Goal: Task Accomplishment & Management: Use online tool/utility

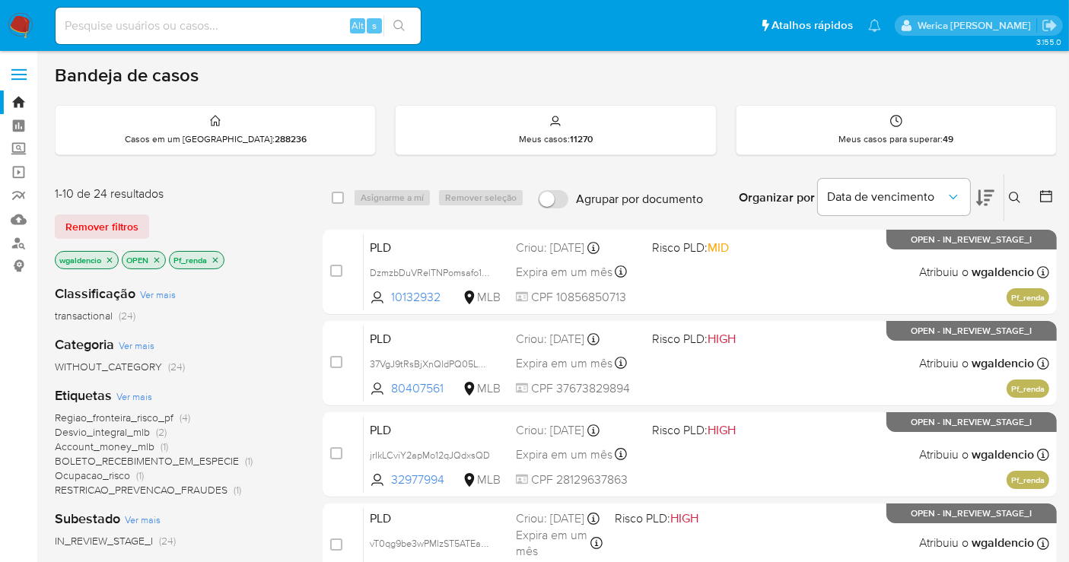
click at [213, 253] on p "Pf_renda" at bounding box center [197, 260] width 54 height 17
click at [221, 257] on p "Pf_renda" at bounding box center [197, 260] width 54 height 17
click at [221, 255] on p "Pf_renda" at bounding box center [197, 260] width 54 height 17
click at [215, 257] on icon "close-filter" at bounding box center [215, 259] width 5 height 5
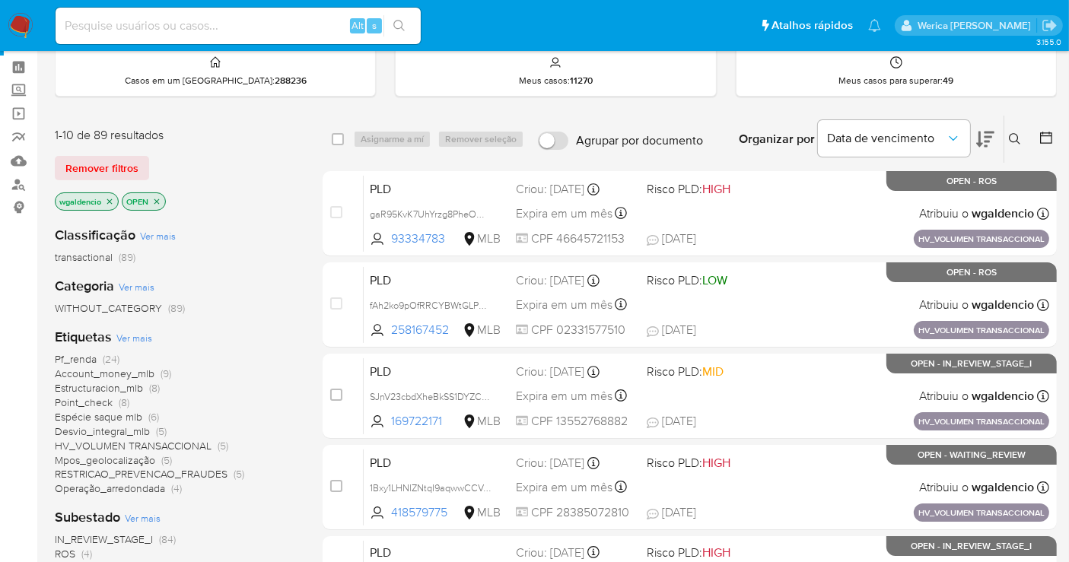
scroll to position [84, 0]
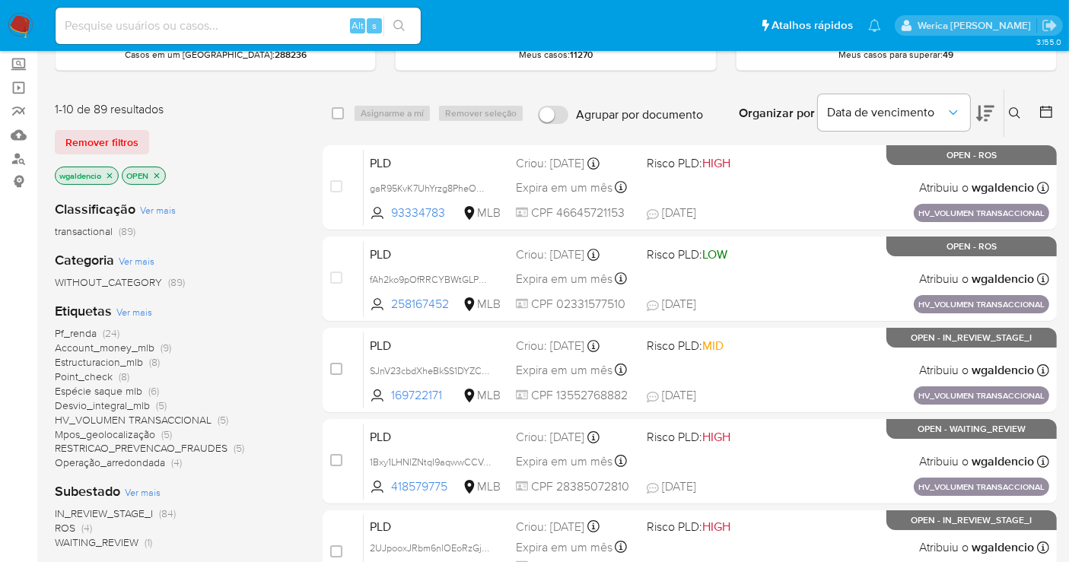
click at [139, 388] on span "Espécie saque mlb" at bounding box center [99, 391] width 88 height 15
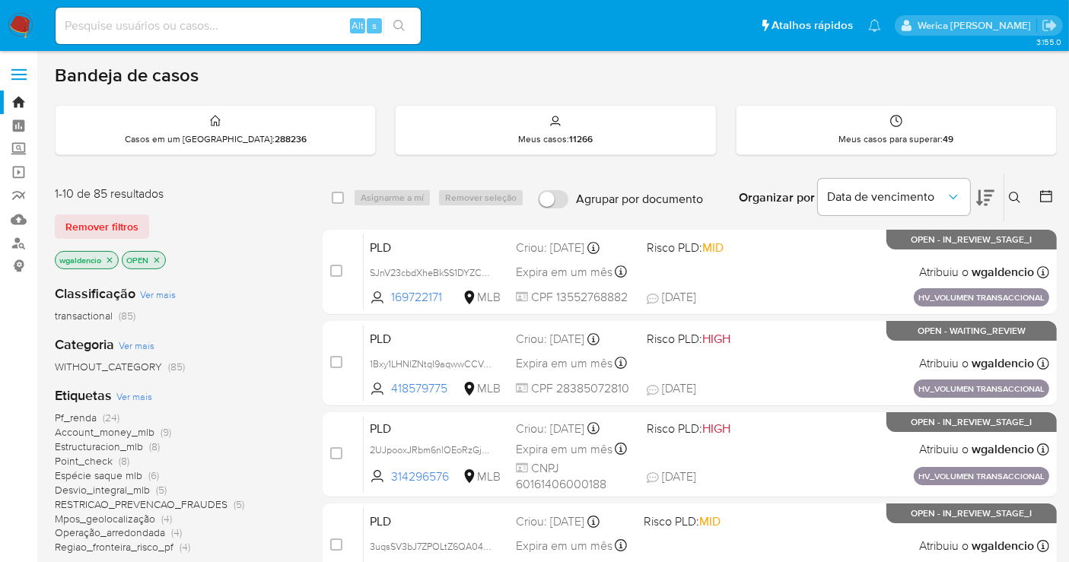
click at [85, 414] on span "Pf_renda" at bounding box center [76, 417] width 42 height 15
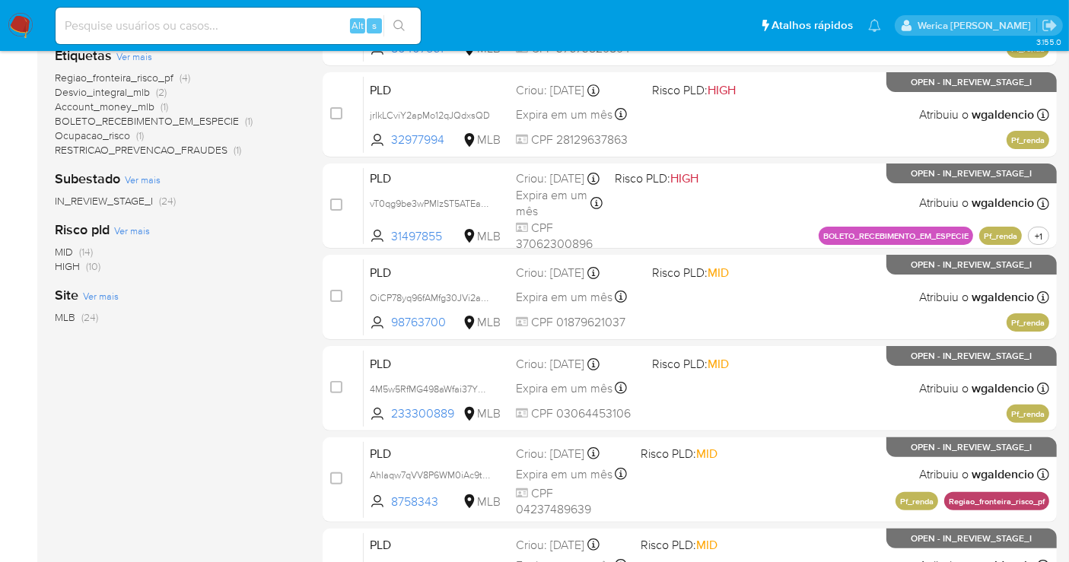
scroll to position [331, 0]
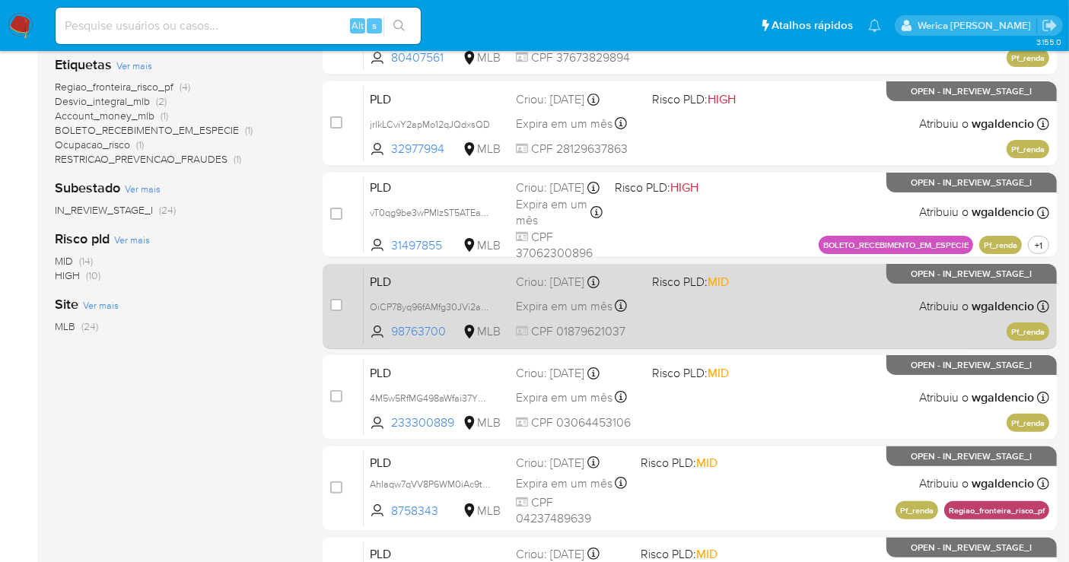
click at [762, 315] on div "PLD OiCP78yq96fAMfg30JVi2aLU 98763700 MLB Risco PLD: MID Criou: 12/08/2025 Crio…" at bounding box center [707, 306] width 686 height 77
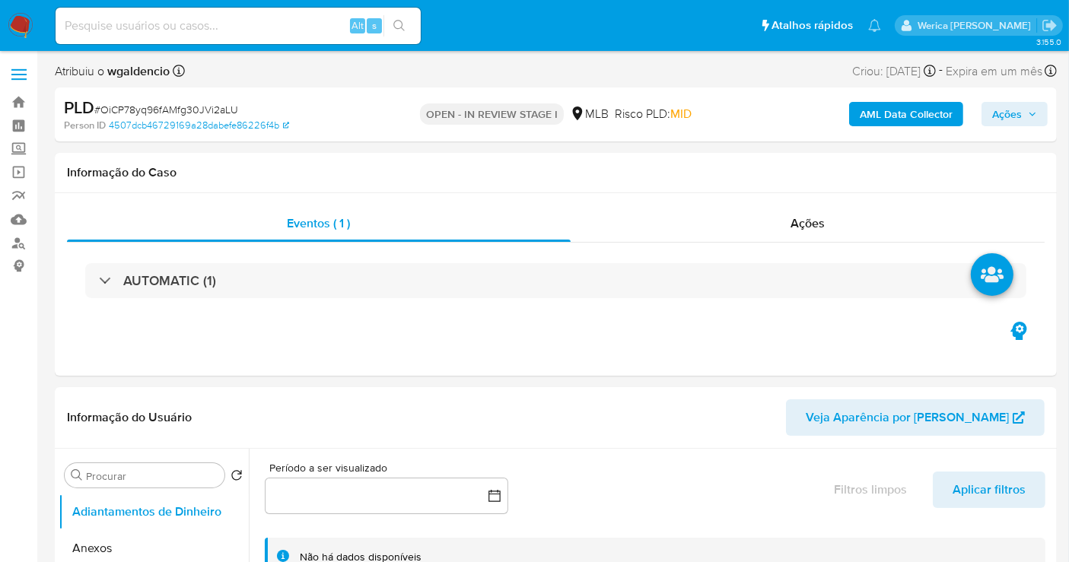
select select "10"
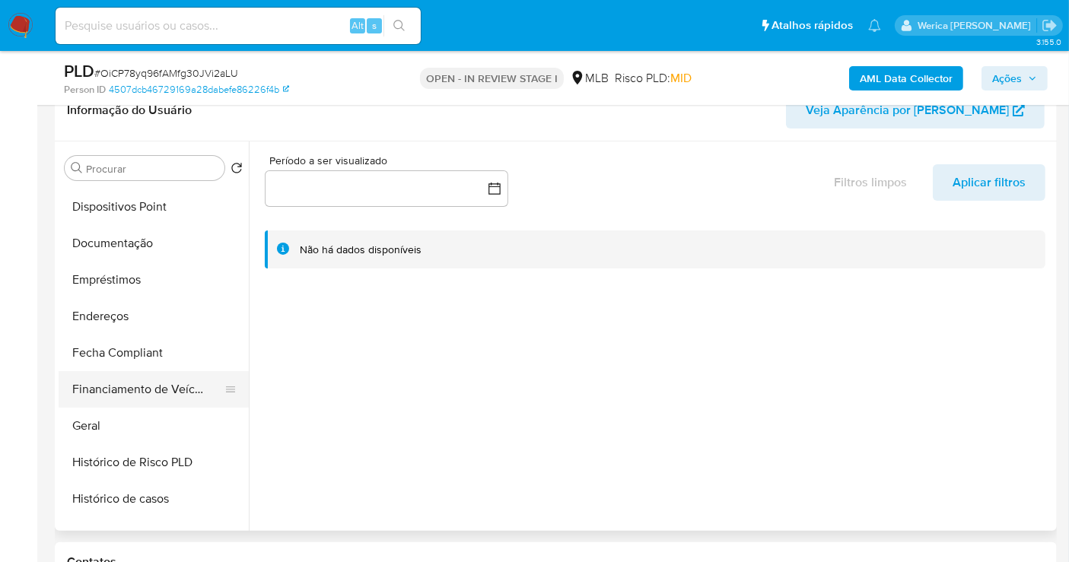
scroll to position [422, 0]
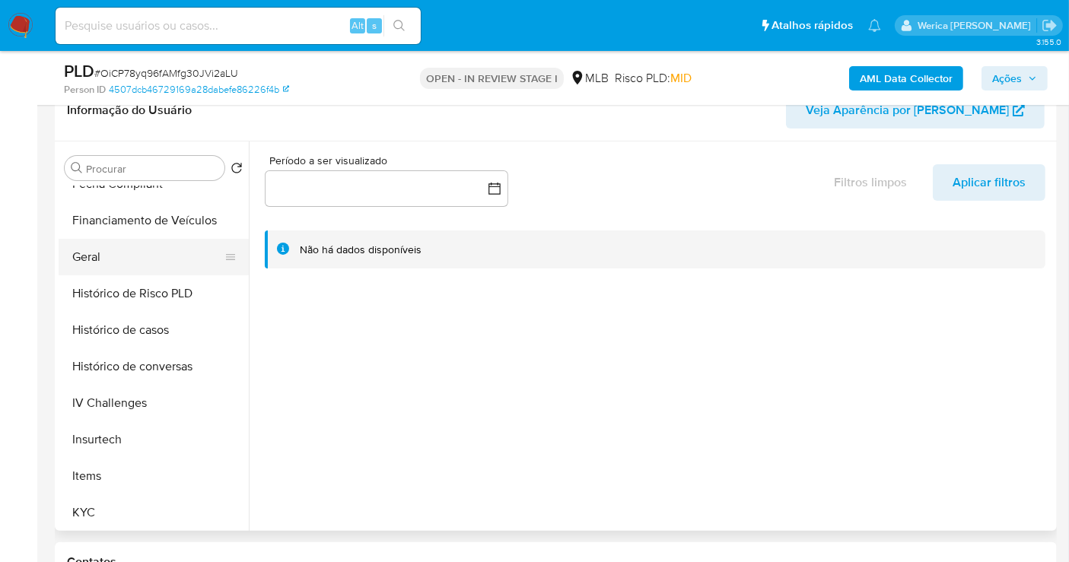
click at [123, 262] on button "Geral" at bounding box center [148, 257] width 178 height 37
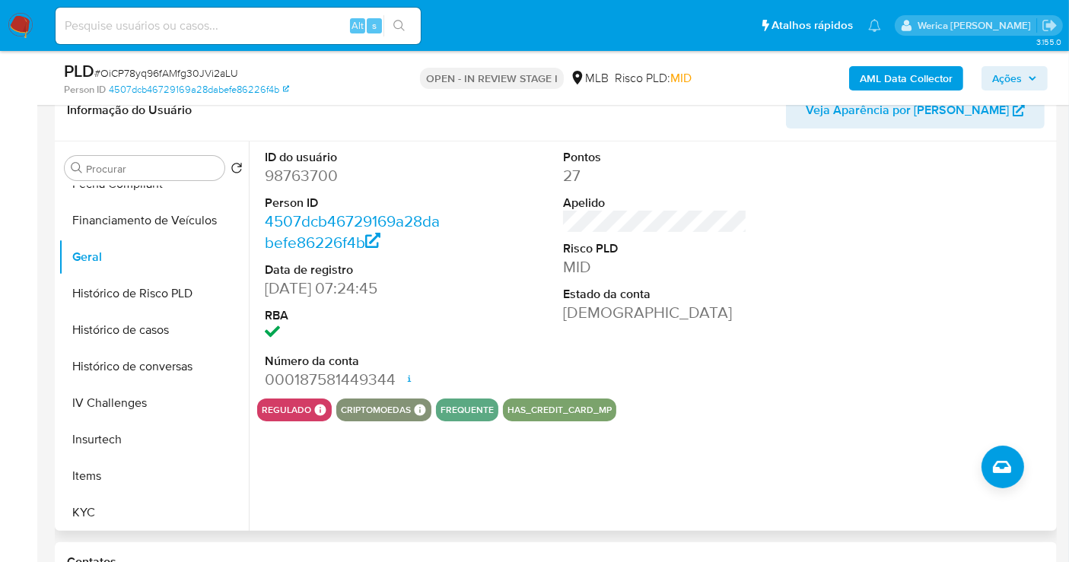
click at [320, 177] on dd "98763700" at bounding box center [357, 175] width 184 height 21
click at [320, 175] on dd "98763700" at bounding box center [357, 175] width 184 height 21
click at [323, 174] on dd "98763700" at bounding box center [357, 175] width 184 height 21
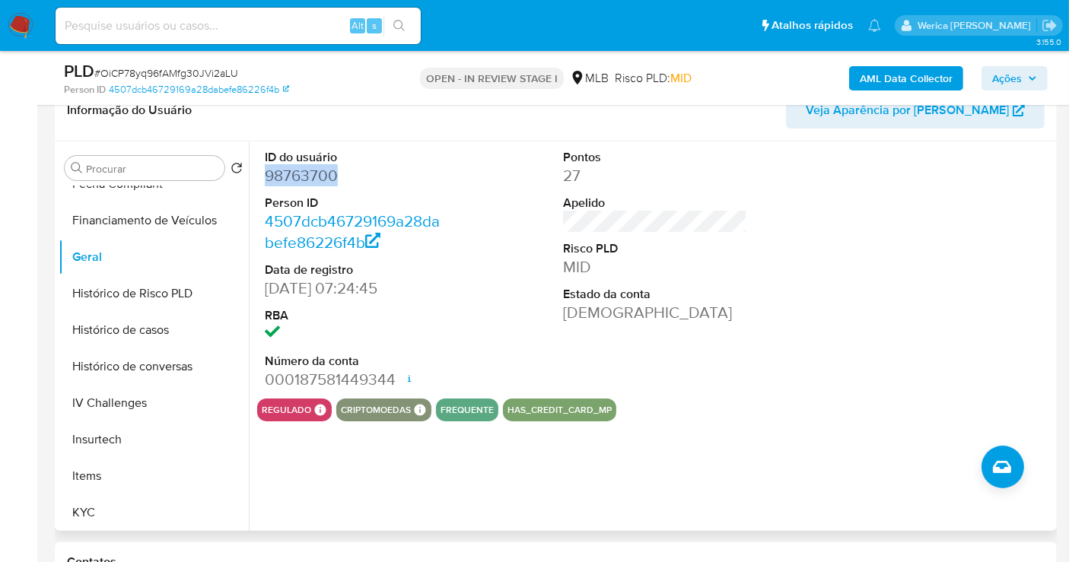
copy dd "98763700"
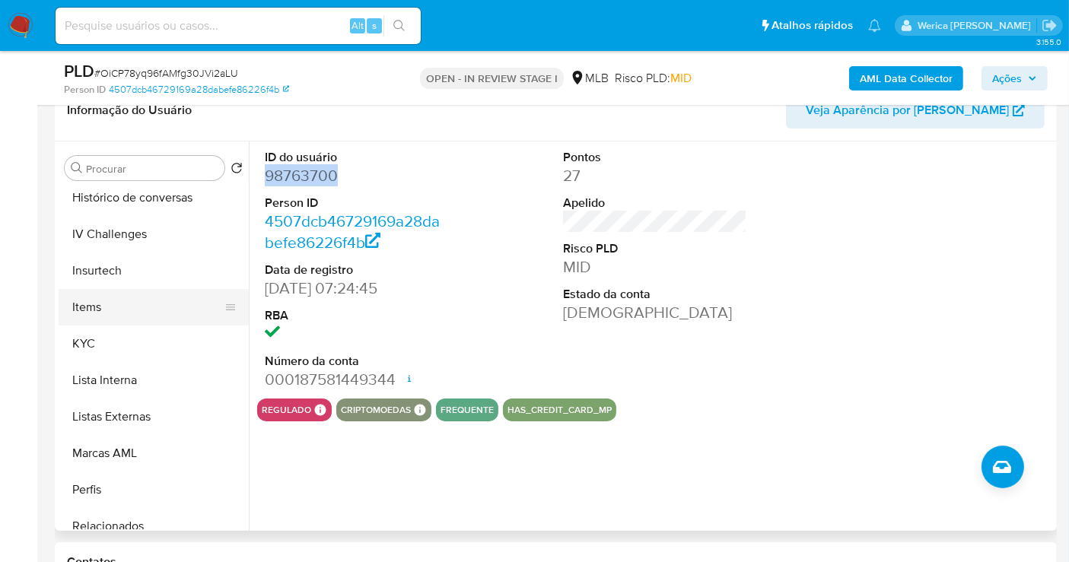
click at [95, 319] on button "Items" at bounding box center [148, 307] width 178 height 37
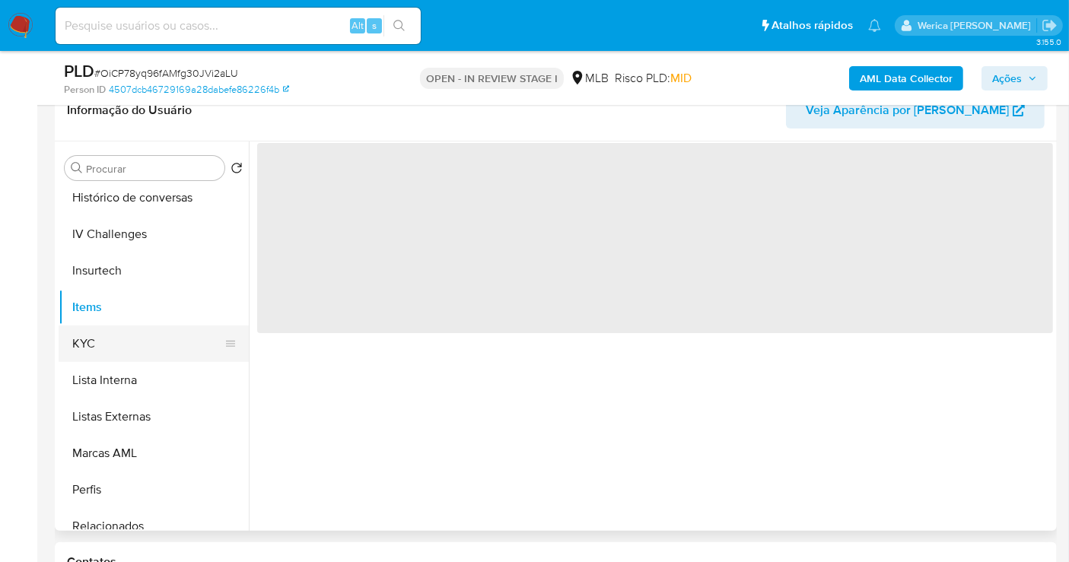
click at [115, 334] on button "KYC" at bounding box center [148, 344] width 178 height 37
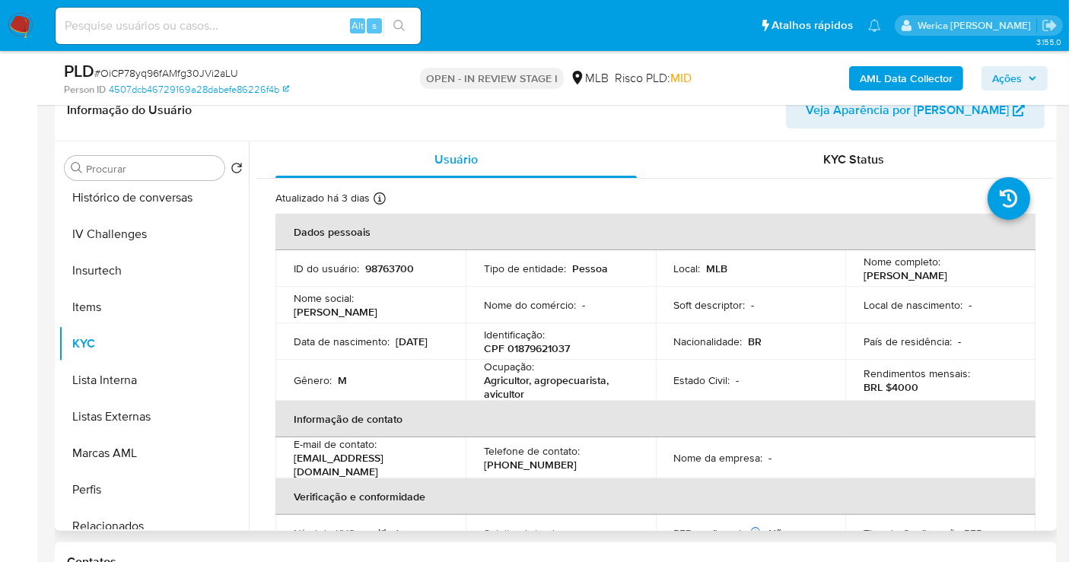
click at [533, 351] on p "CPF 01879621037" at bounding box center [527, 349] width 86 height 14
click at [534, 351] on p "CPF 01879621037" at bounding box center [527, 349] width 86 height 14
click at [534, 347] on p "CPF 01879621037" at bounding box center [527, 349] width 86 height 14
copy p "01879621037"
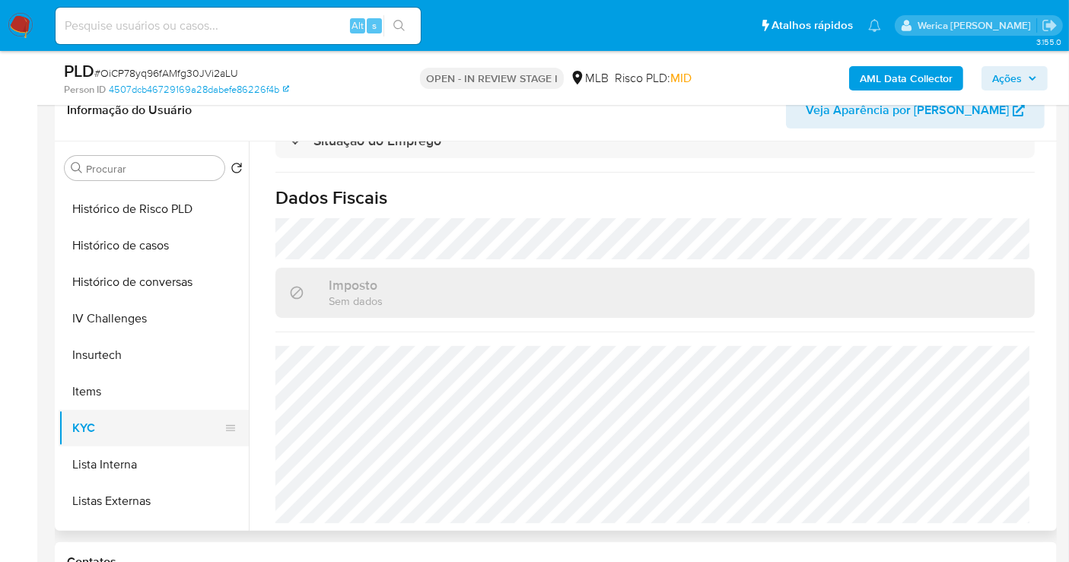
scroll to position [338, 0]
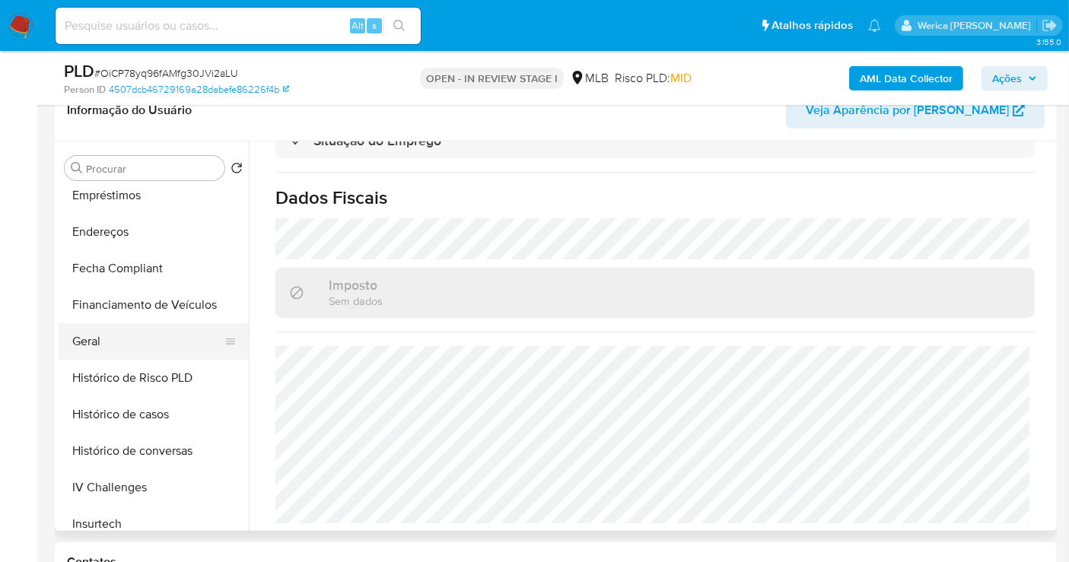
drag, startPoint x: 132, startPoint y: 333, endPoint x: 139, endPoint y: 323, distance: 12.7
click at [135, 336] on button "Geral" at bounding box center [148, 341] width 178 height 37
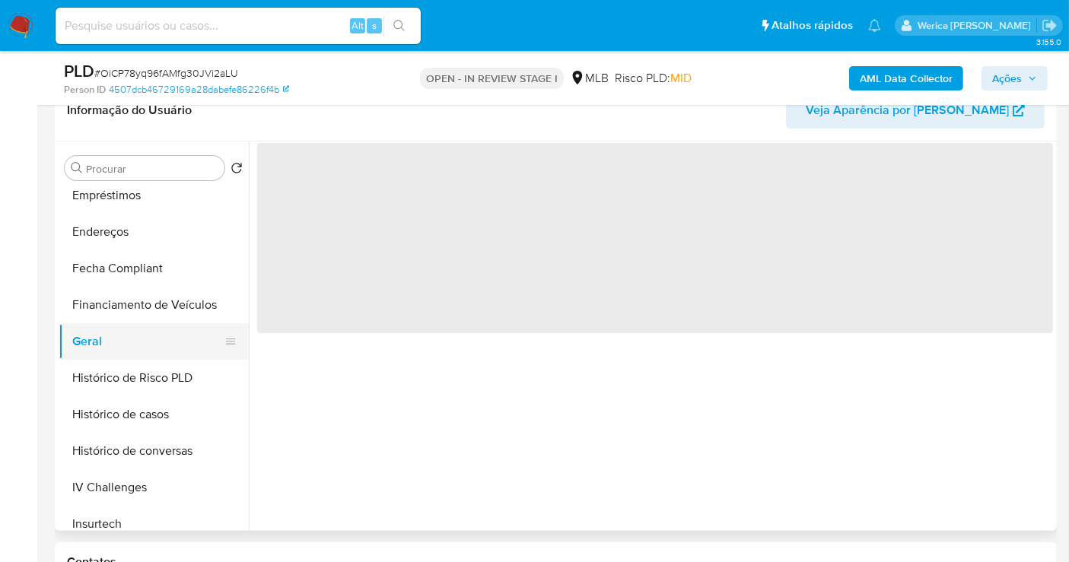
scroll to position [0, 0]
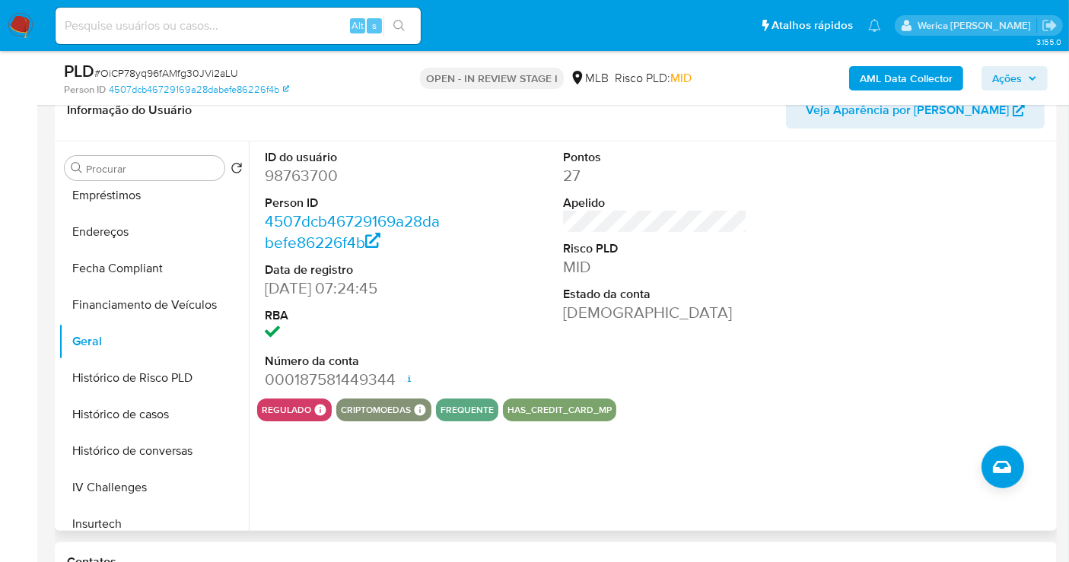
click at [980, 158] on div at bounding box center [954, 270] width 199 height 257
click at [994, 233] on div at bounding box center [954, 270] width 199 height 257
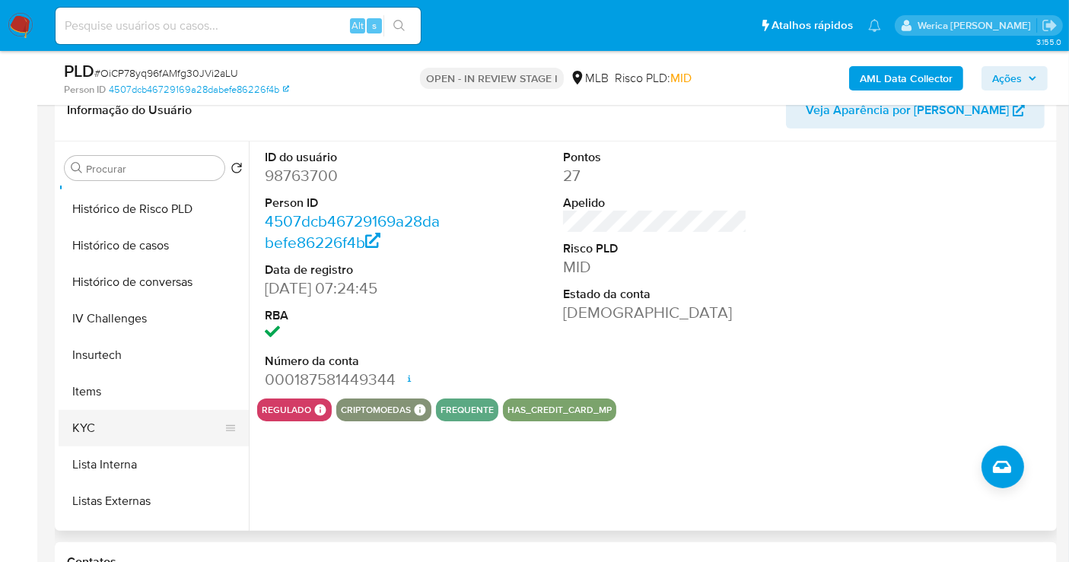
click at [109, 432] on button "KYC" at bounding box center [148, 428] width 178 height 37
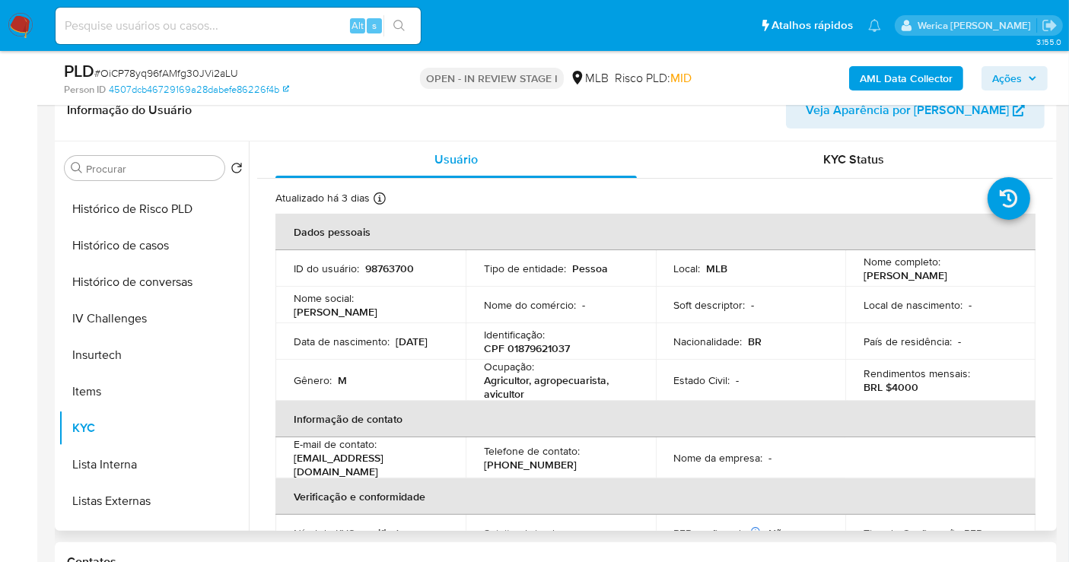
click at [946, 346] on p "País de residência :" at bounding box center [908, 342] width 88 height 14
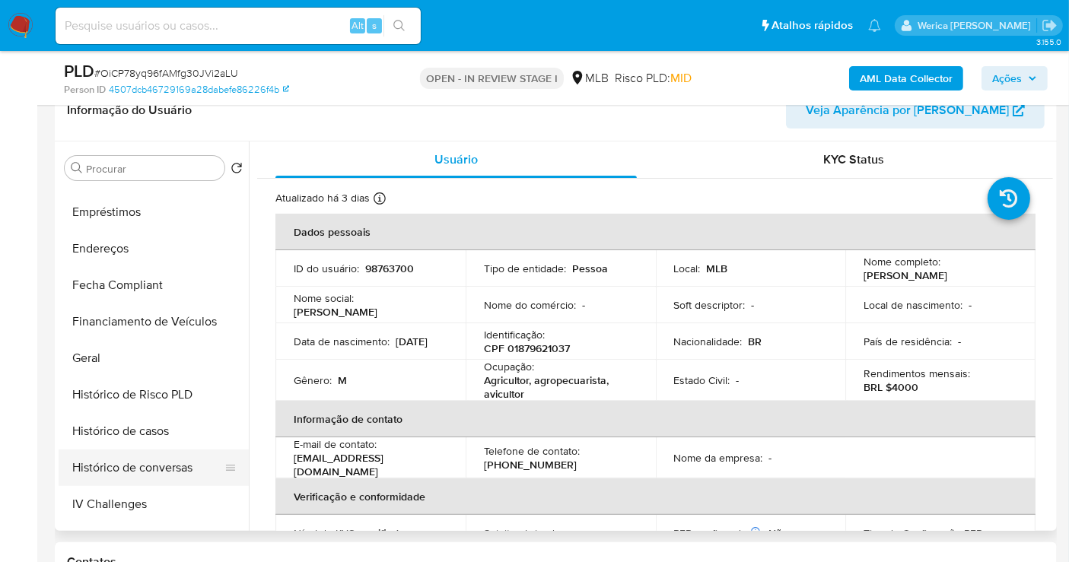
scroll to position [253, 0]
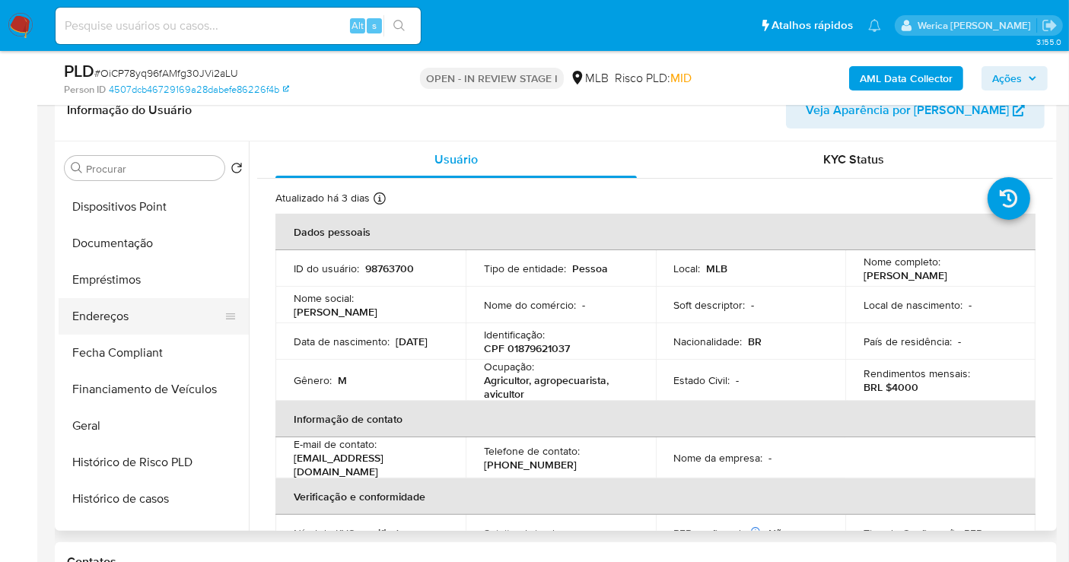
click at [121, 323] on button "Endereços" at bounding box center [148, 316] width 178 height 37
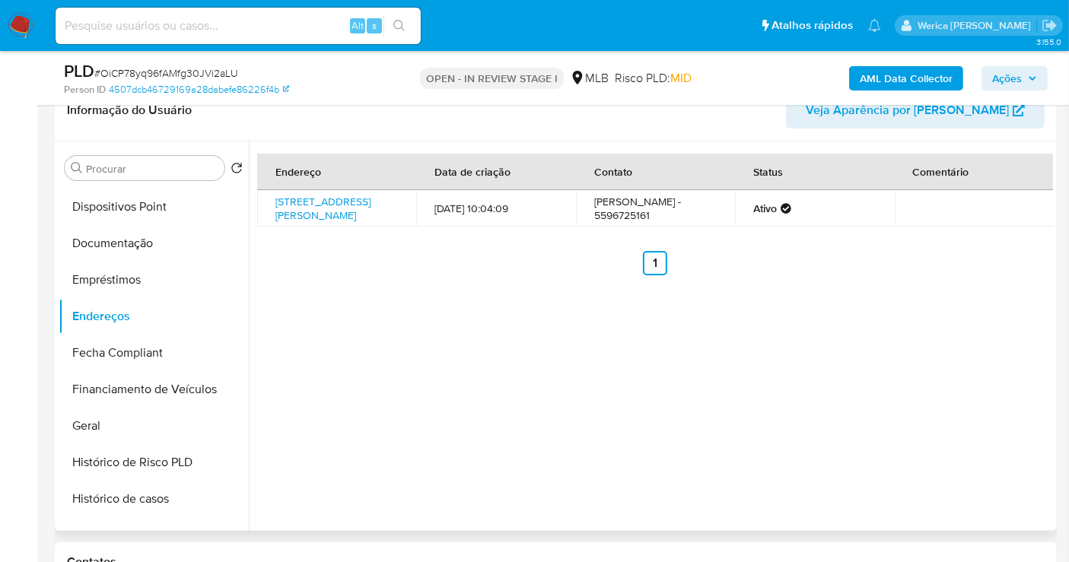
click at [932, 275] on ul "Anterior 1 Siguiente" at bounding box center [655, 263] width 796 height 24
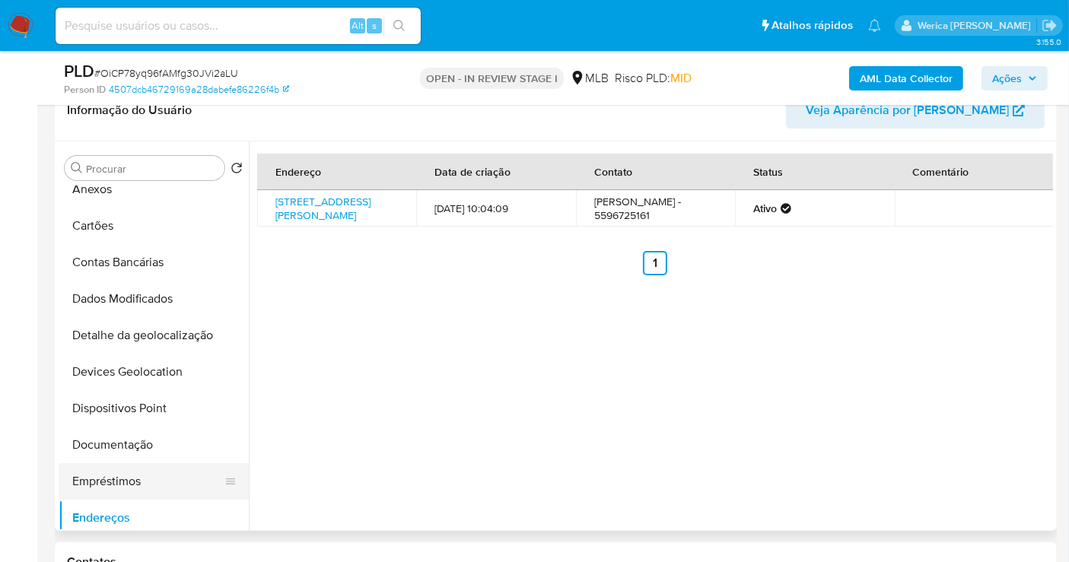
scroll to position [0, 0]
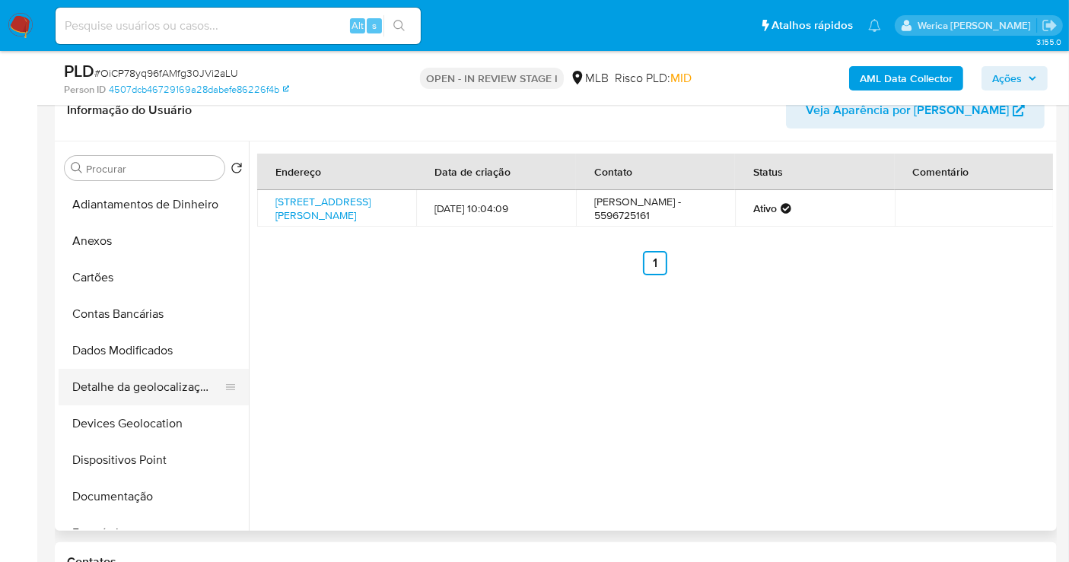
click at [117, 389] on button "Detalhe da geolocalização" at bounding box center [148, 387] width 178 height 37
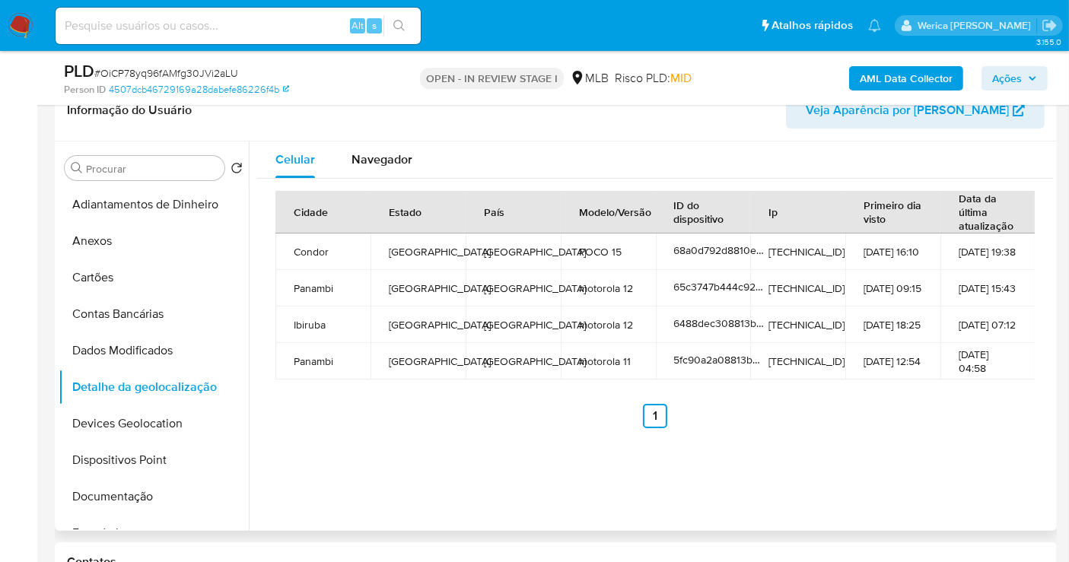
click at [989, 457] on div "Celular Navegador Cidade Estado País Modelo/Versão ID do dispositivo Ip Primeir…" at bounding box center [651, 337] width 805 height 390
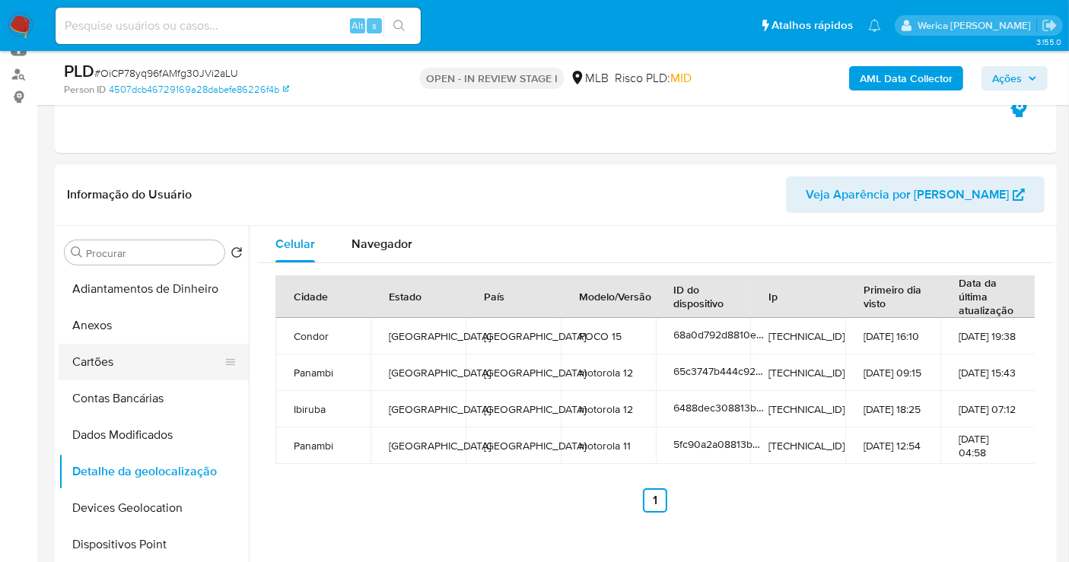
scroll to position [507, 0]
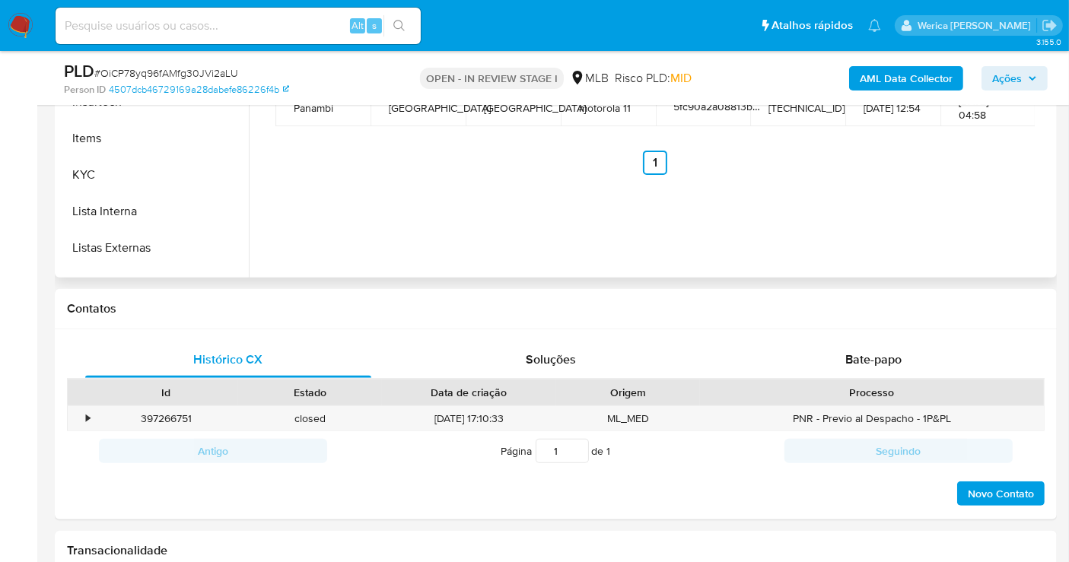
click at [121, 244] on button "Listas Externas" at bounding box center [154, 248] width 190 height 37
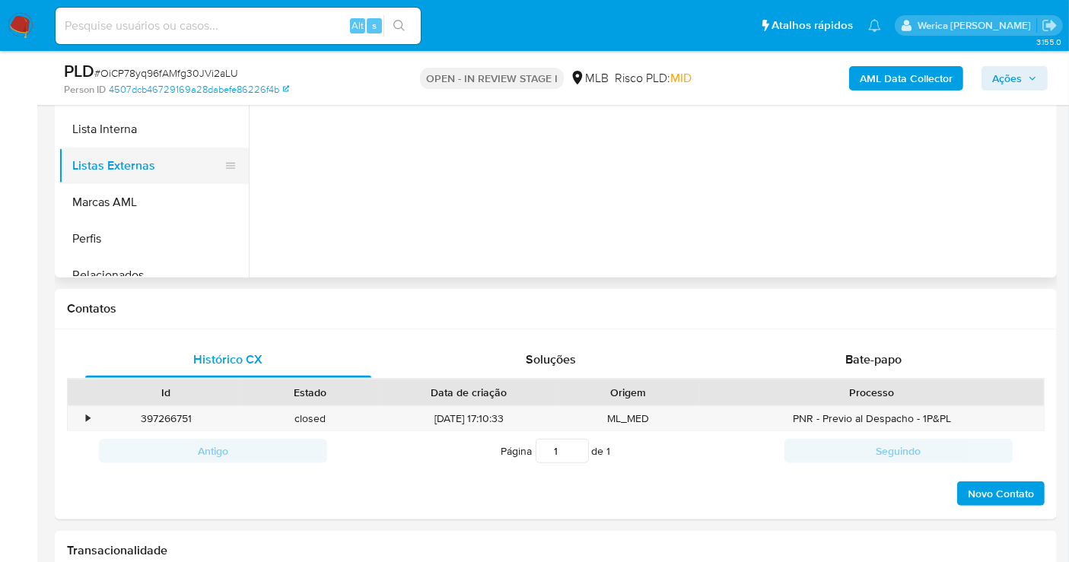
scroll to position [679, 0]
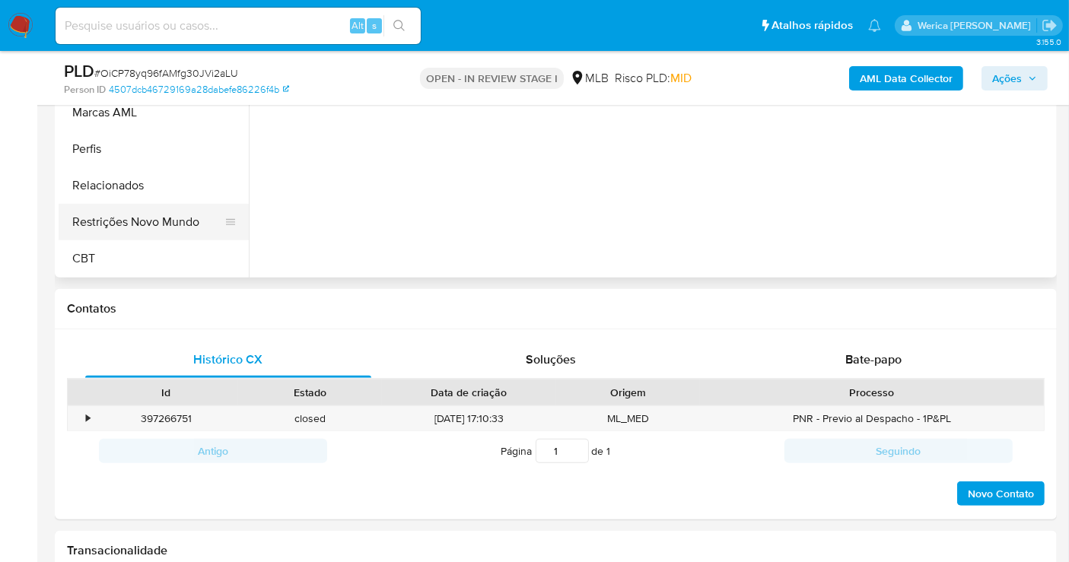
click at [130, 213] on button "Restrições Novo Mundo" at bounding box center [148, 222] width 178 height 37
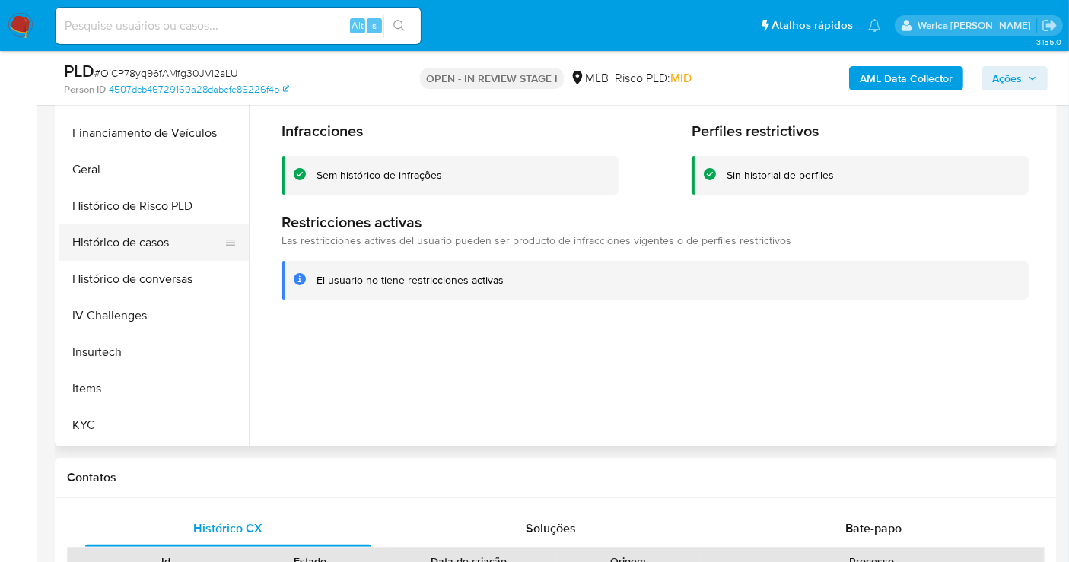
scroll to position [257, 0]
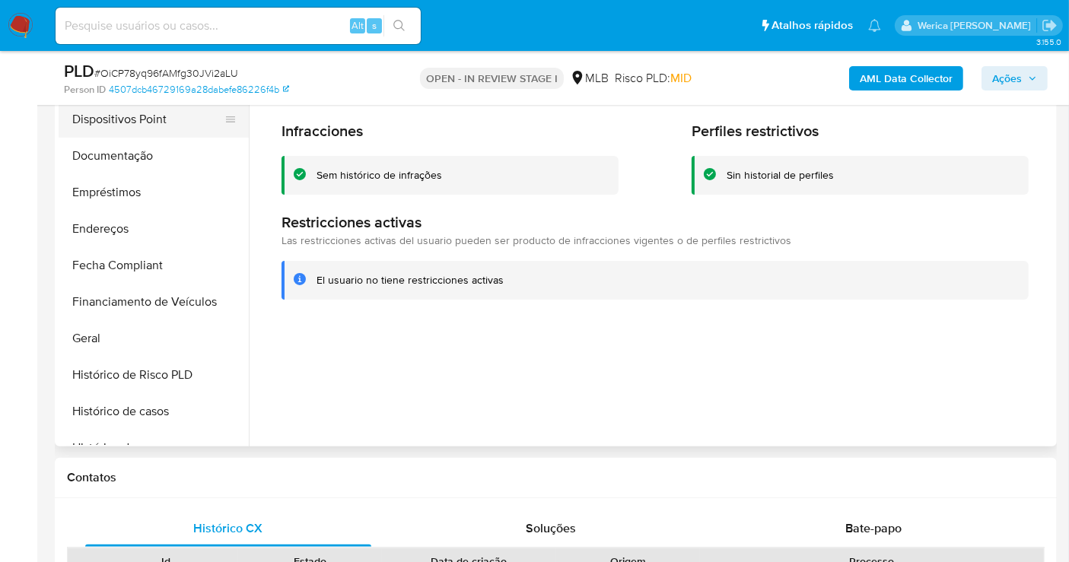
click at [200, 122] on button "Dispositivos Point" at bounding box center [148, 119] width 178 height 37
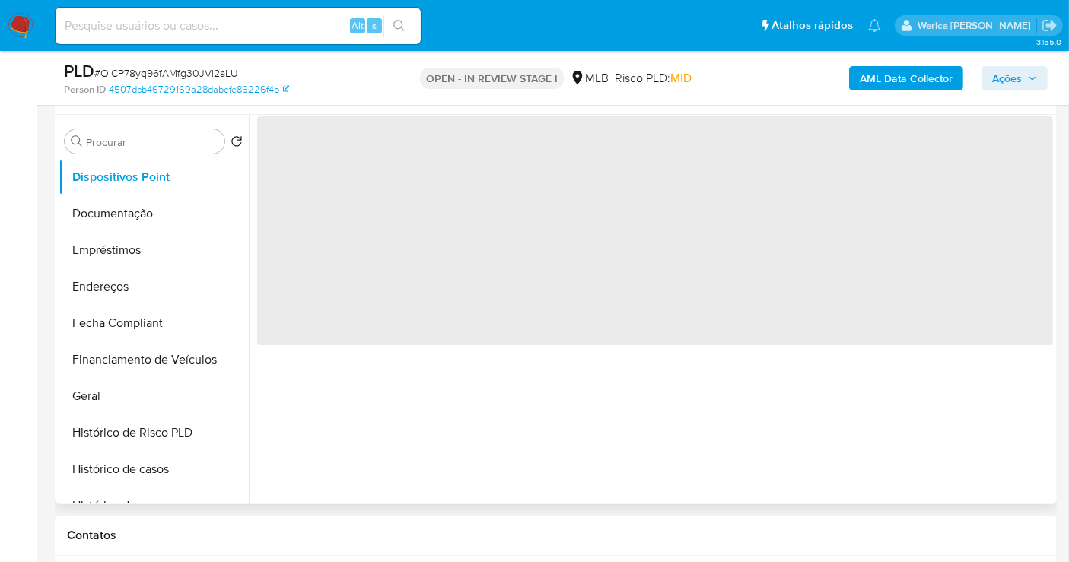
scroll to position [253, 0]
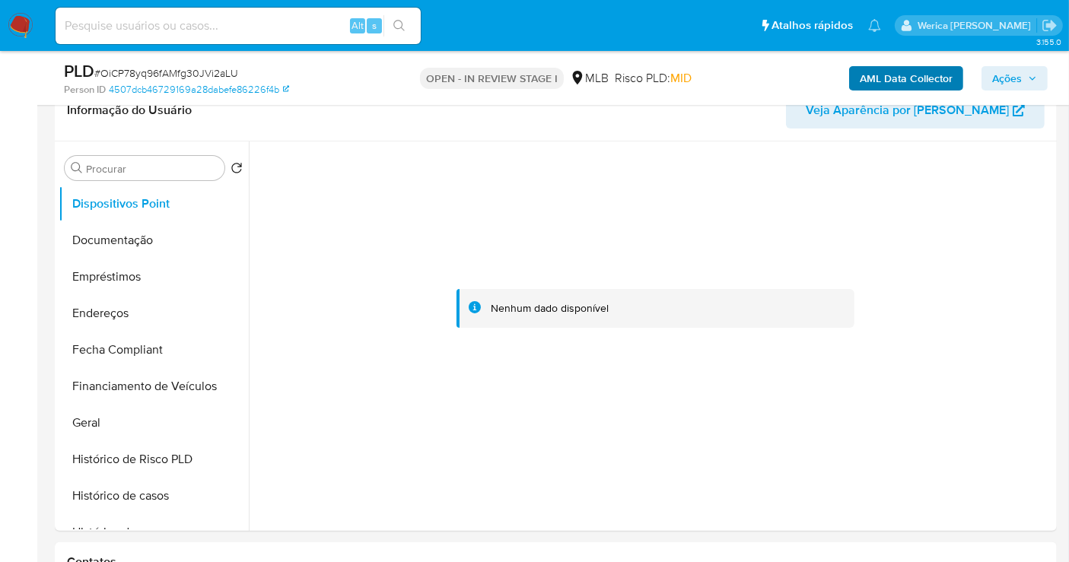
drag, startPoint x: 895, startPoint y: 194, endPoint x: 859, endPoint y: 88, distance: 112.6
click at [895, 192] on div at bounding box center [655, 309] width 796 height 335
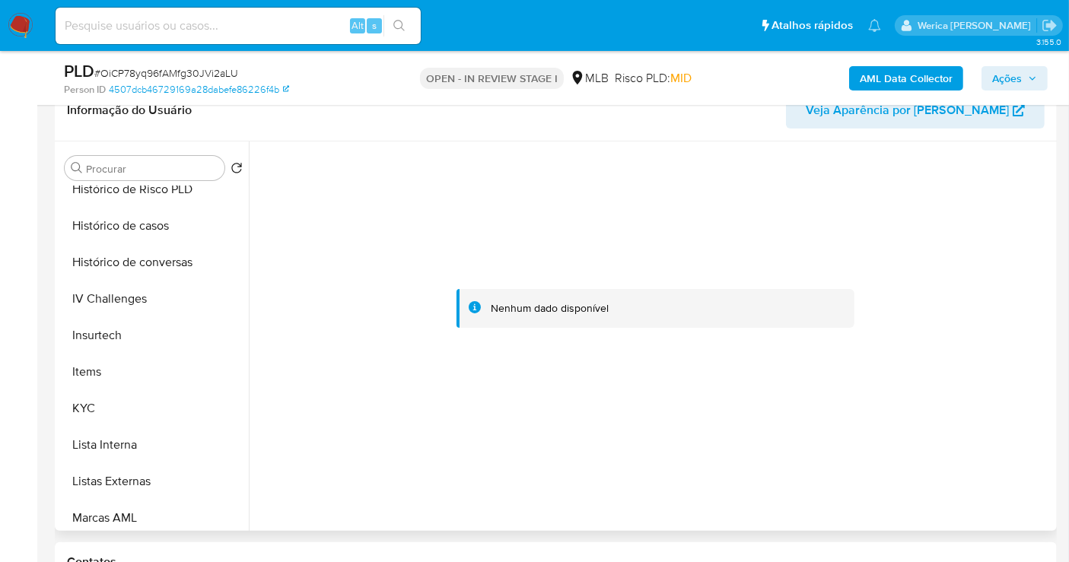
scroll to position [679, 0]
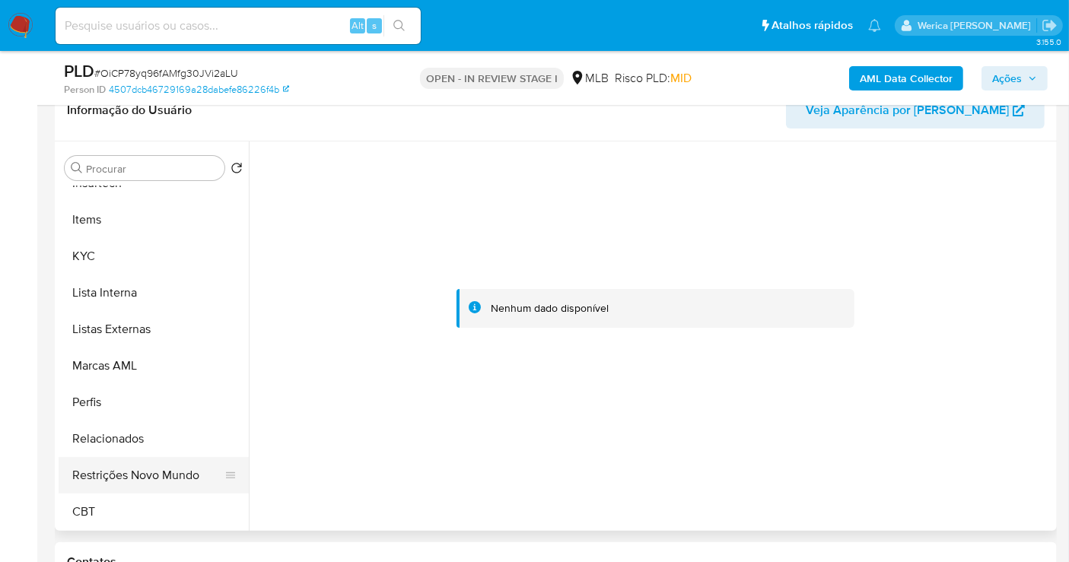
click at [145, 488] on button "Restrições Novo Mundo" at bounding box center [148, 475] width 178 height 37
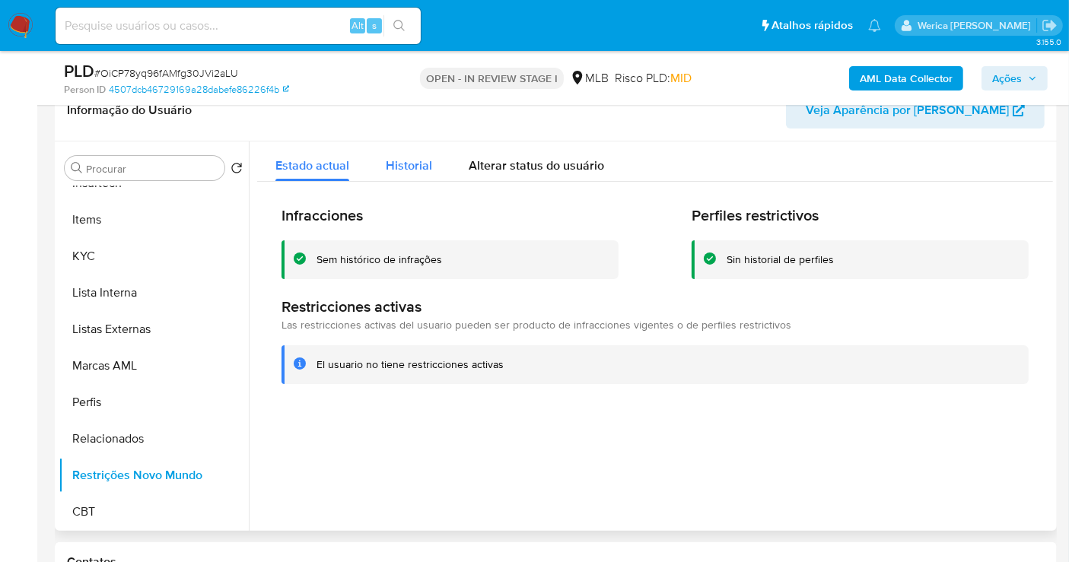
click at [419, 161] on span "Historial" at bounding box center [409, 166] width 46 height 18
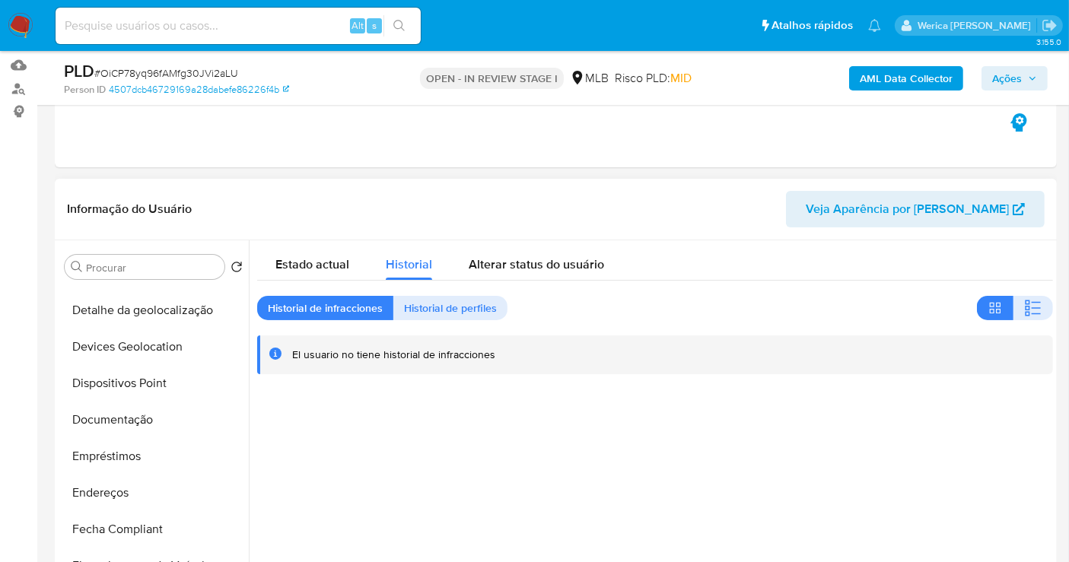
scroll to position [171, 0]
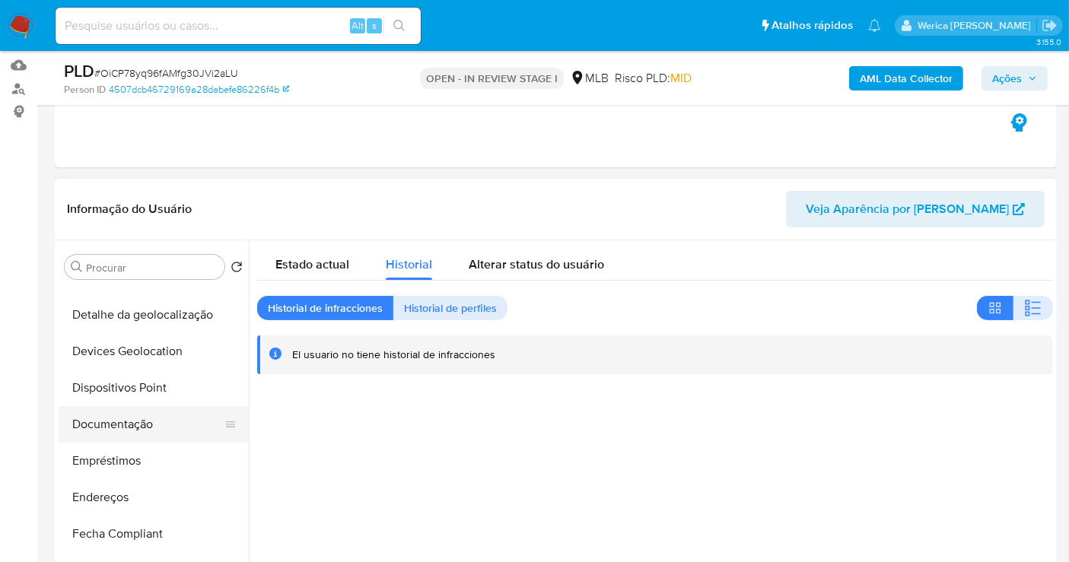
click at [135, 427] on button "Documentação" at bounding box center [148, 424] width 178 height 37
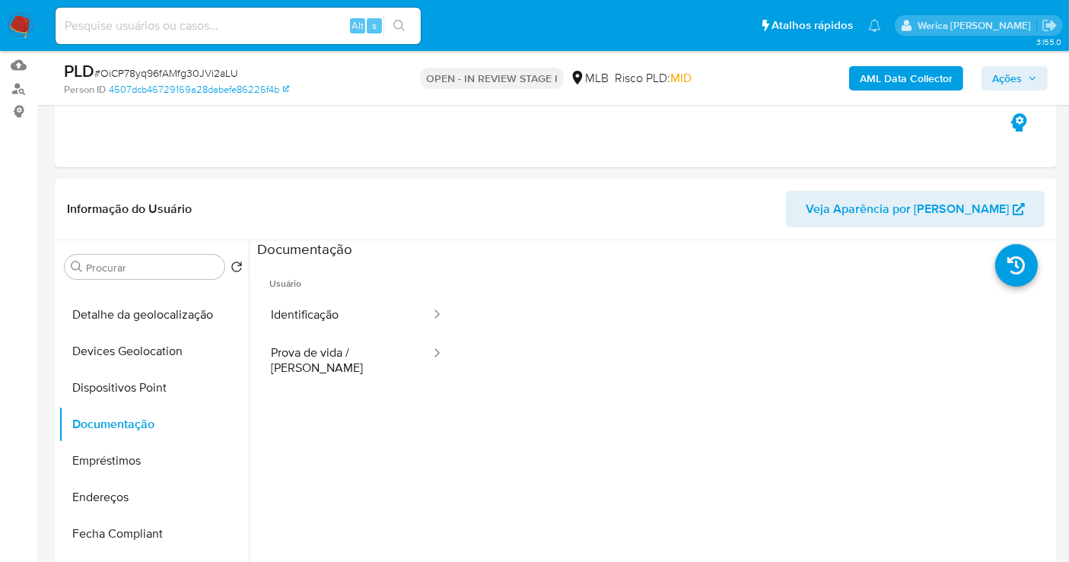
click at [323, 325] on button "Identificação" at bounding box center [344, 315] width 175 height 39
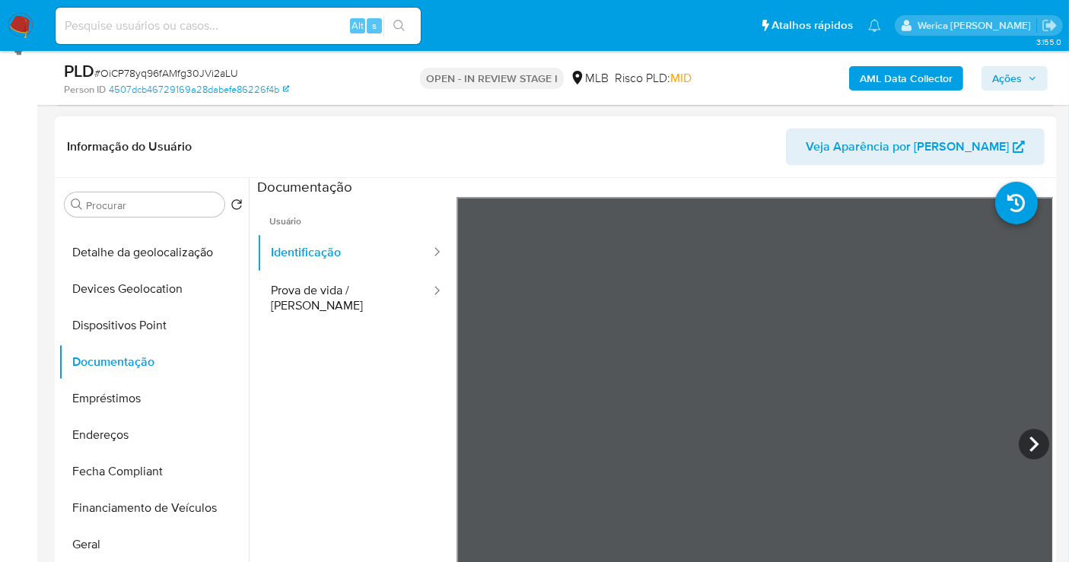
scroll to position [239, 0]
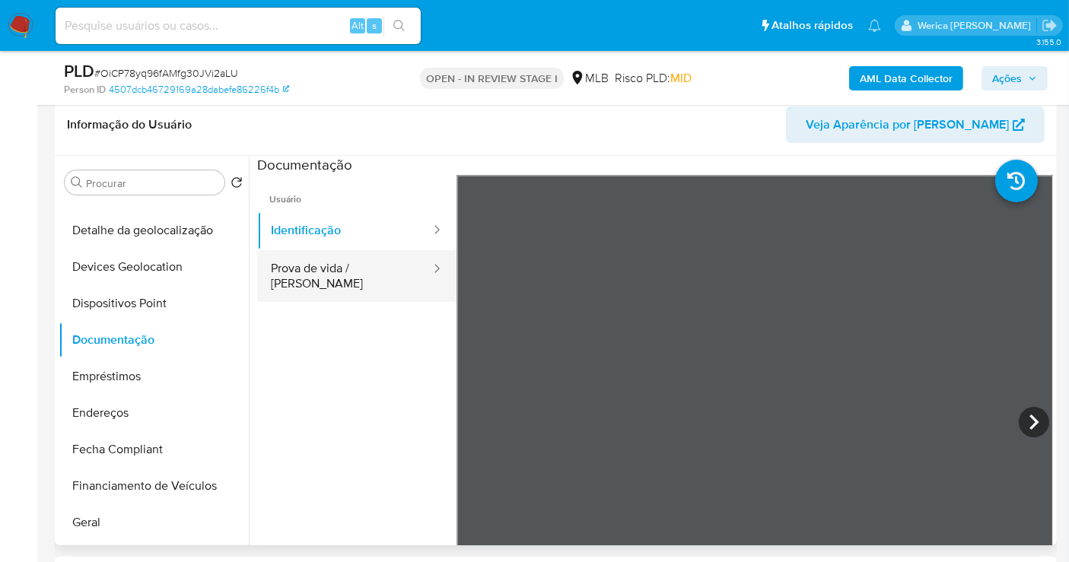
click at [354, 264] on button "Prova de vida / [PERSON_NAME]" at bounding box center [344, 276] width 175 height 52
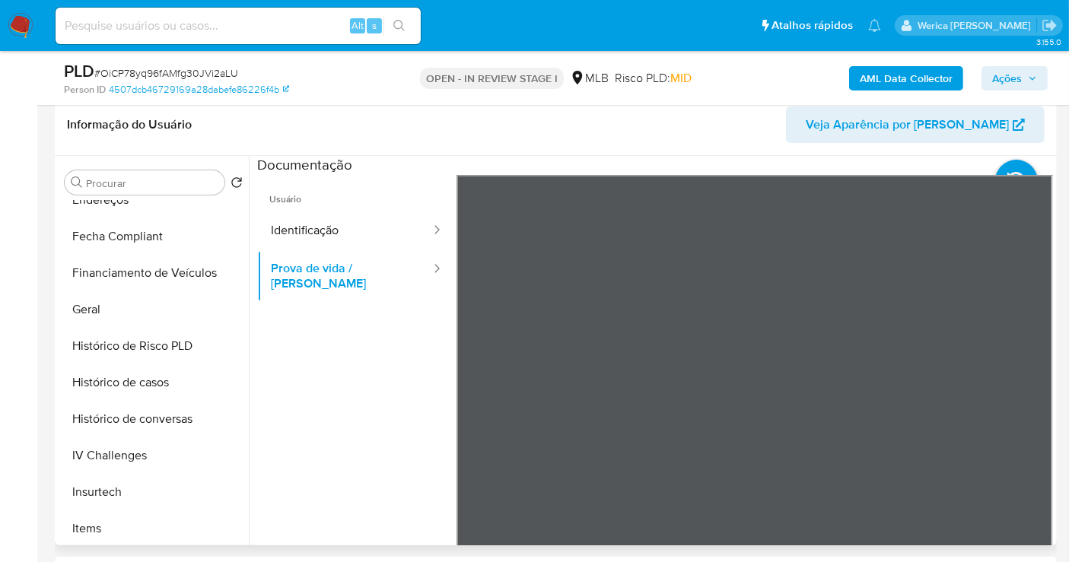
scroll to position [510, 0]
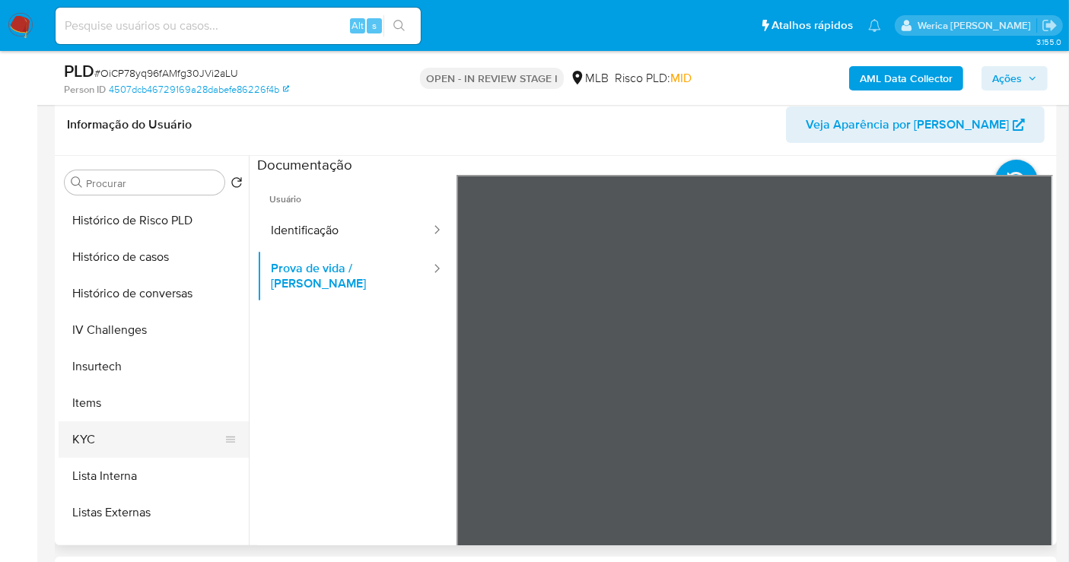
click at [116, 435] on button "KYC" at bounding box center [148, 440] width 178 height 37
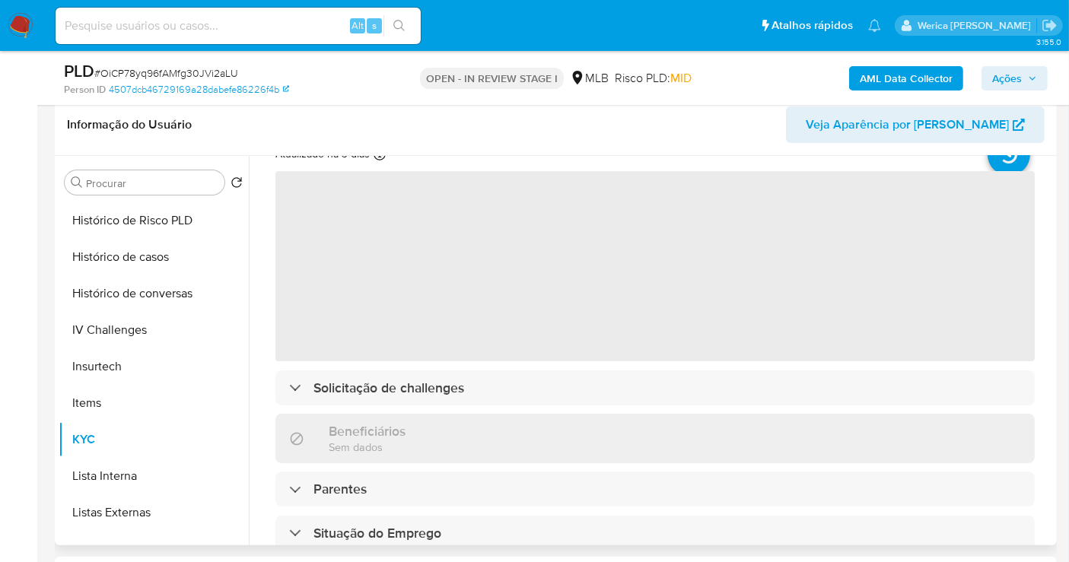
scroll to position [84, 0]
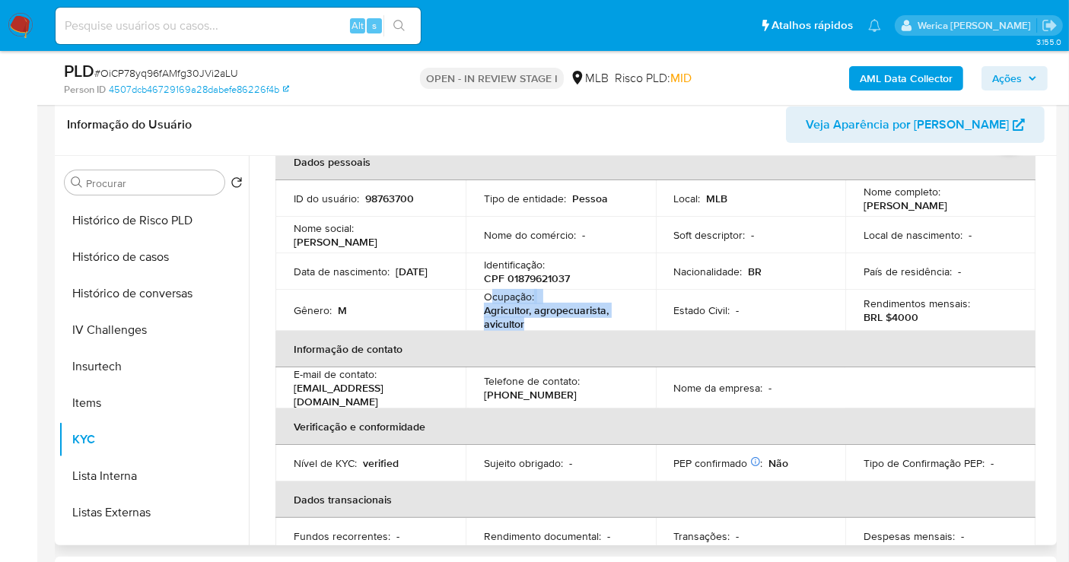
drag, startPoint x: 489, startPoint y: 292, endPoint x: 533, endPoint y: 323, distance: 53.4
click at [533, 323] on div "Ocupação : Agricultor, agropecuarista, avicultor" at bounding box center [561, 310] width 154 height 41
copy div "cupação : Agricultor, agropecuarista, avicultor"
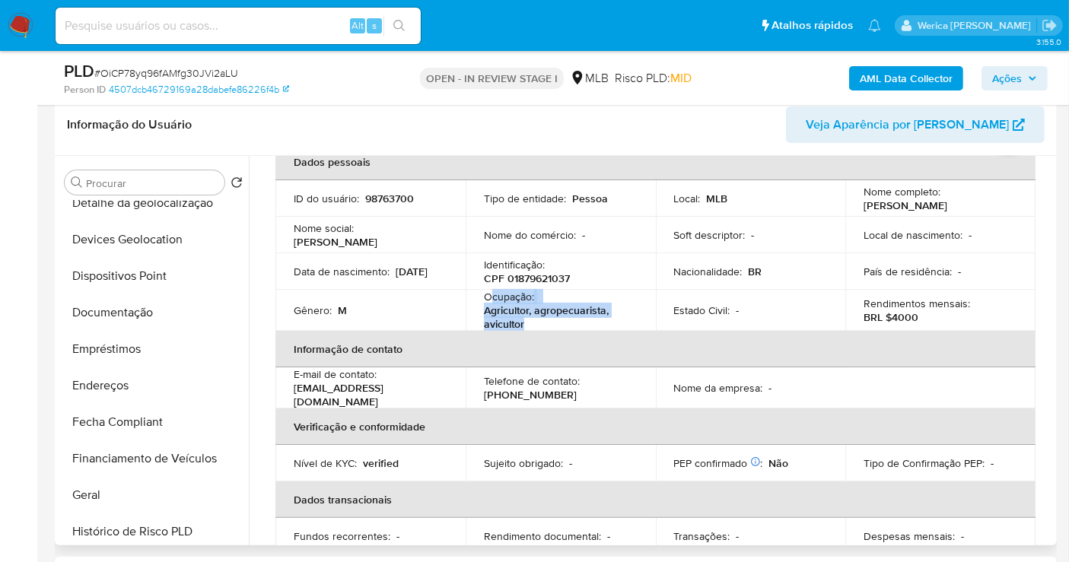
scroll to position [171, 0]
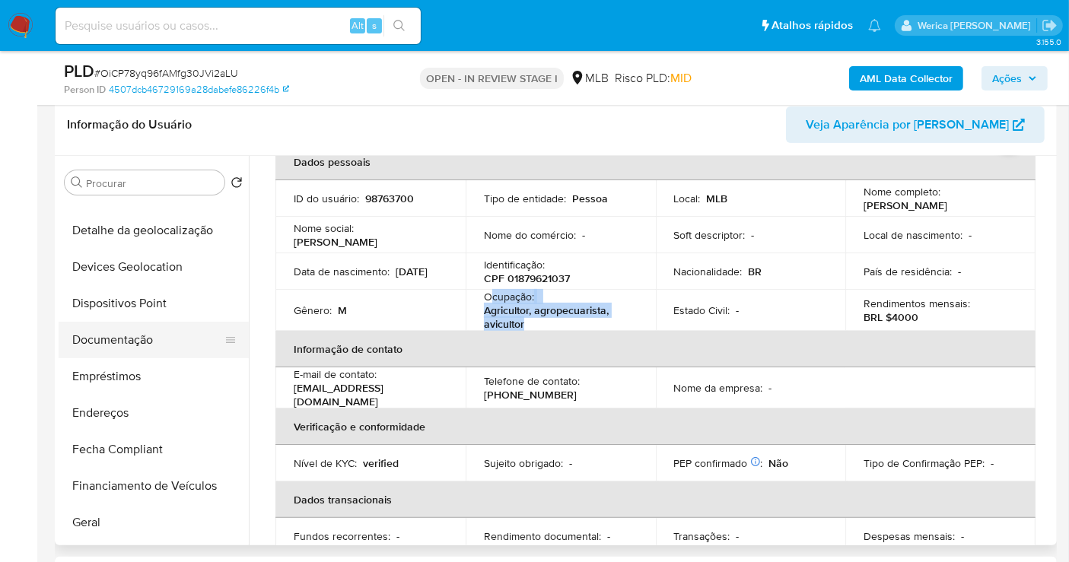
click at [148, 349] on button "Documentação" at bounding box center [148, 340] width 178 height 37
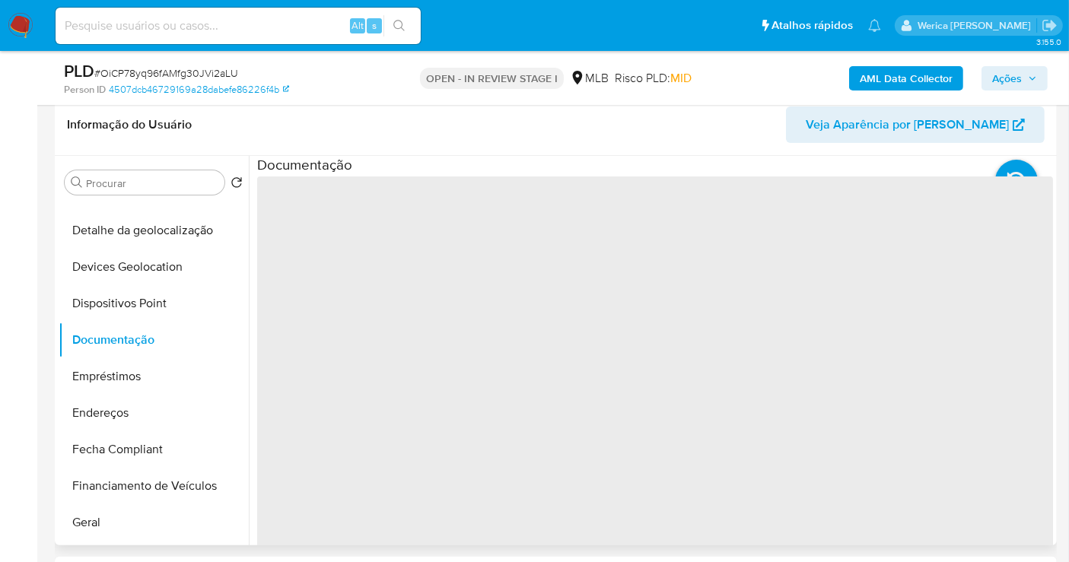
click at [349, 241] on span "‌" at bounding box center [655, 420] width 796 height 487
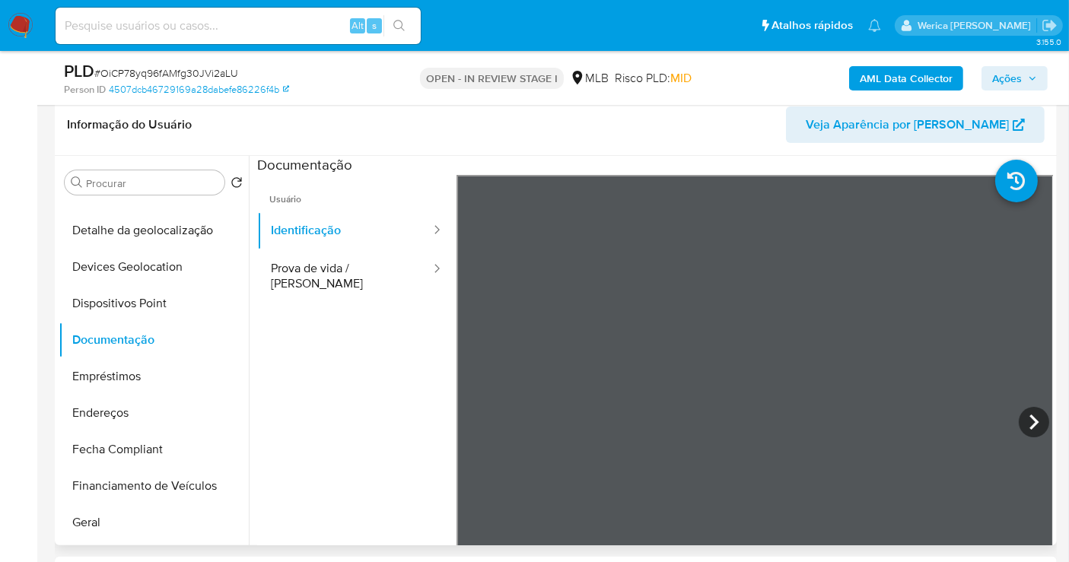
click at [371, 304] on ul "Usuário Identificação Prova de vida / Selfie" at bounding box center [356, 394] width 199 height 438
click at [377, 268] on button "Prova de vida / [PERSON_NAME]" at bounding box center [344, 276] width 175 height 52
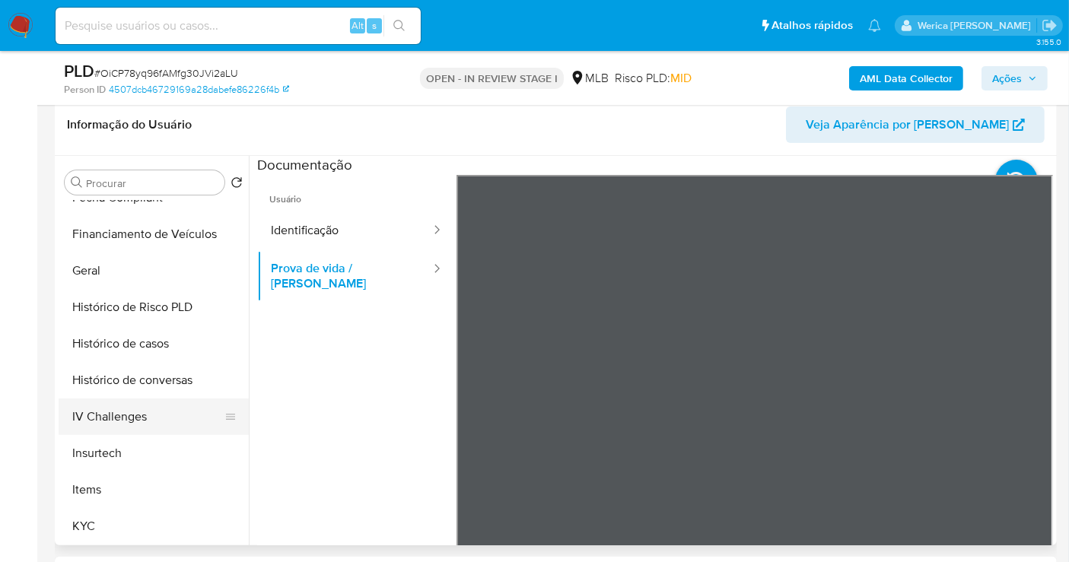
scroll to position [425, 0]
click at [165, 358] on button "Histórico de casos" at bounding box center [154, 341] width 190 height 37
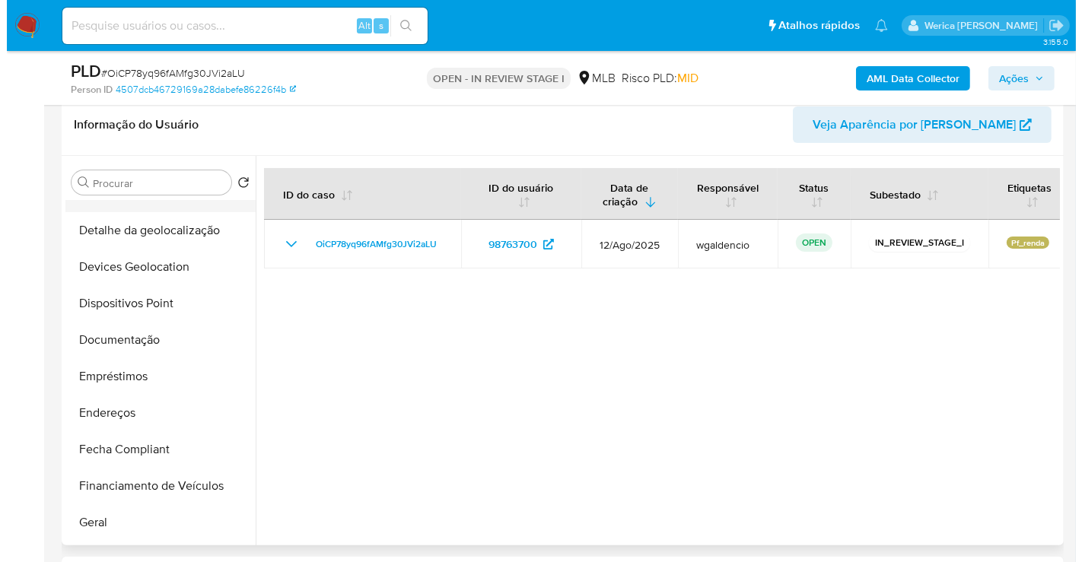
scroll to position [0, 0]
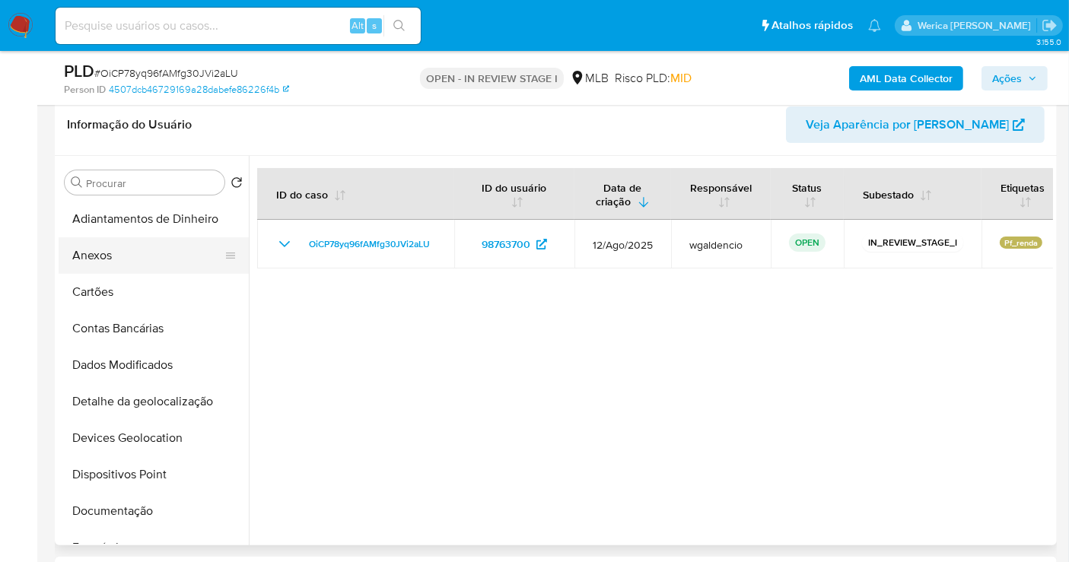
click at [130, 269] on button "Anexos" at bounding box center [148, 255] width 178 height 37
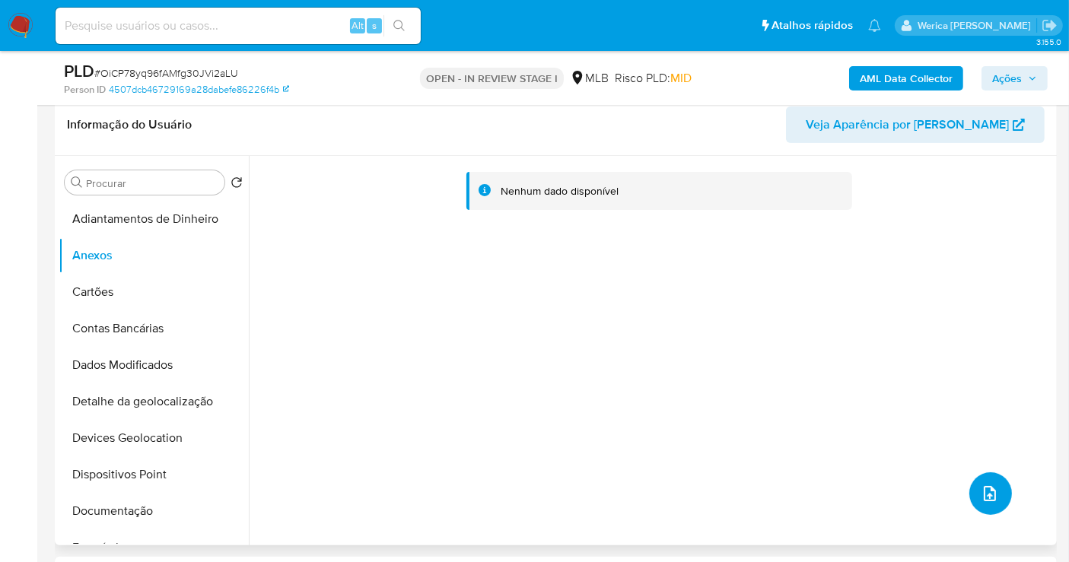
click at [970, 488] on button "upload-file" at bounding box center [991, 494] width 43 height 43
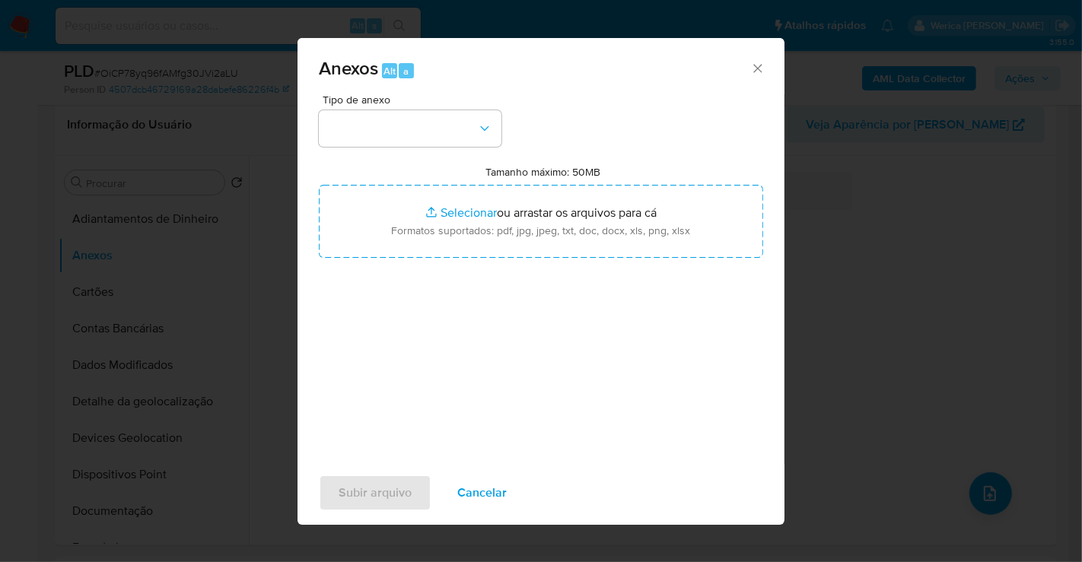
click at [384, 166] on div "Tamanho máximo: 50MB Selecionar arquivos Selecionar ou arrastar os arquivos par…" at bounding box center [541, 211] width 445 height 93
click at [432, 142] on button "button" at bounding box center [410, 128] width 183 height 37
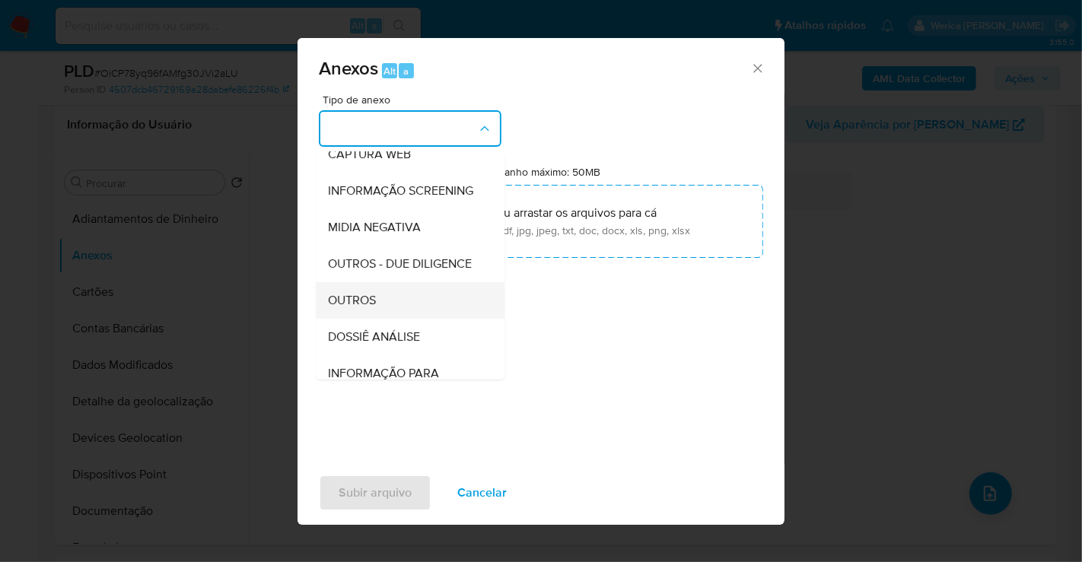
scroll to position [234, 0]
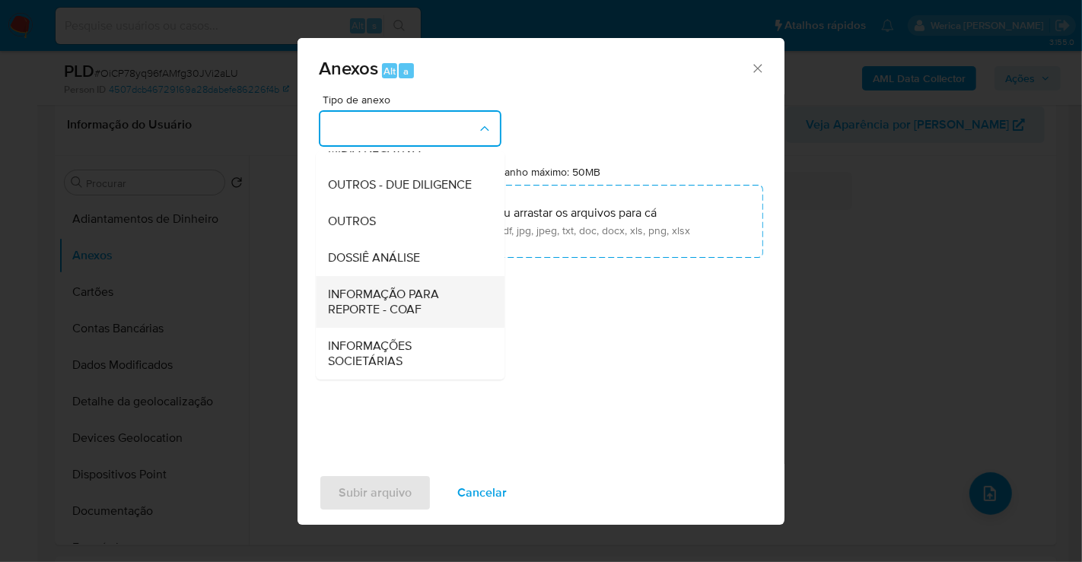
click at [420, 276] on div "INFORMAÇÃO PARA REPORTE - COAF" at bounding box center [405, 302] width 155 height 52
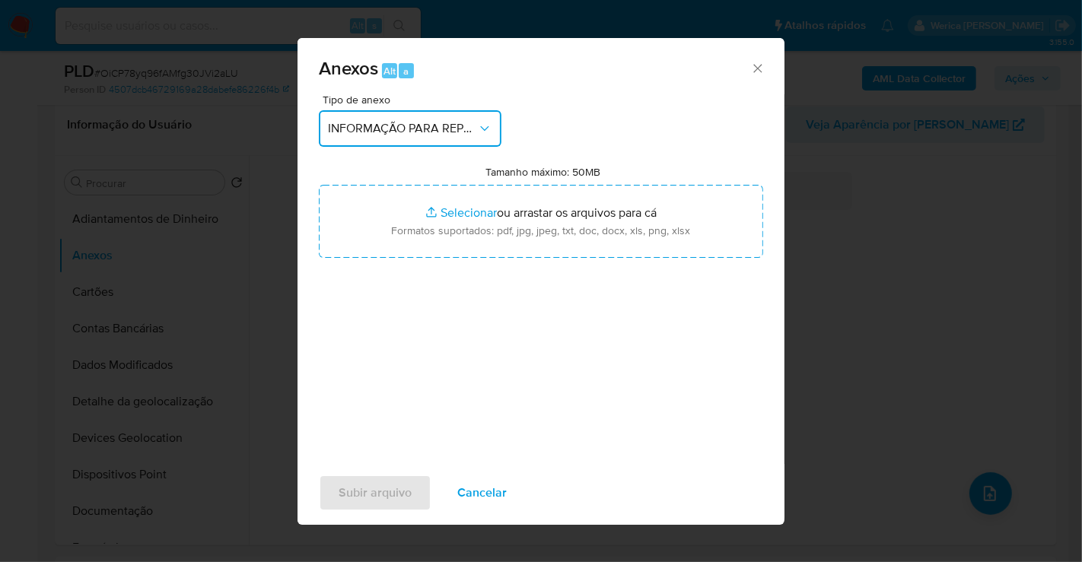
click at [378, 112] on button "INFORMAÇÃO PARA REPORTE - COAF" at bounding box center [410, 128] width 183 height 37
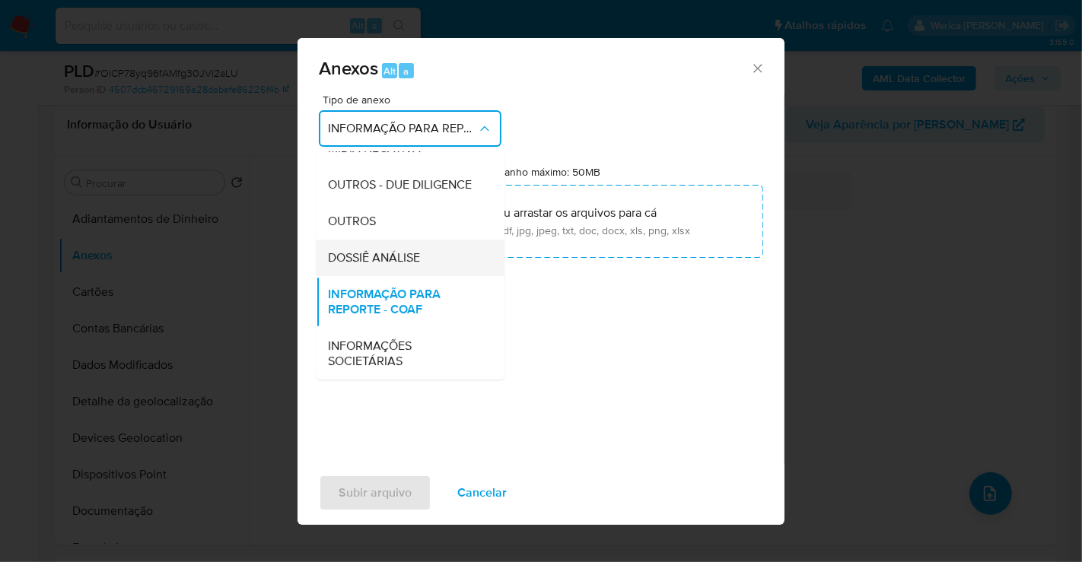
click at [408, 263] on span "DOSSIÊ ANÁLISE" at bounding box center [374, 257] width 92 height 15
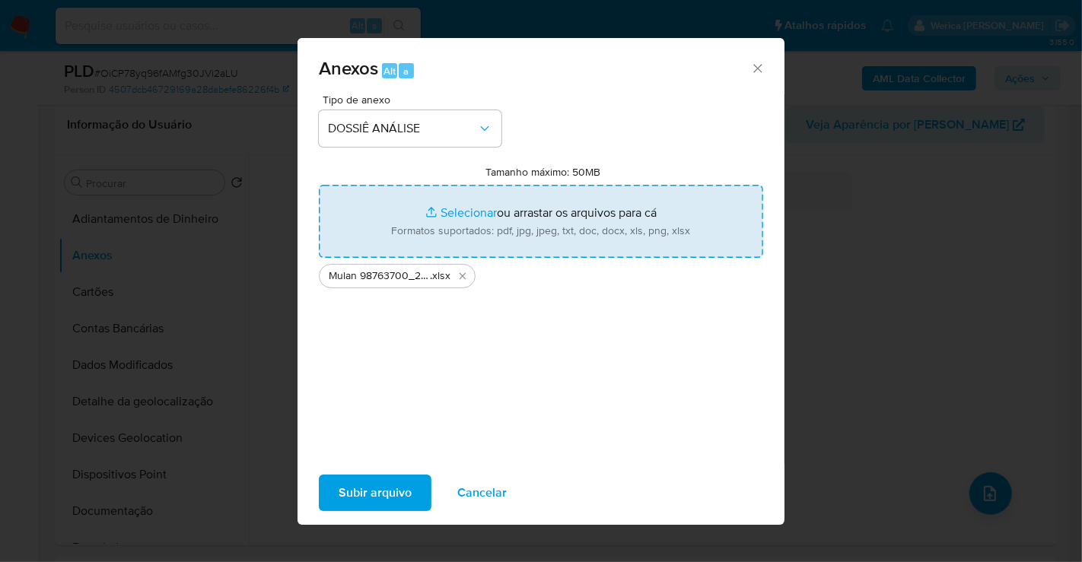
type input "C:\fakepath\Declinio - OiCP78yq96fAMfg30JVi2aLU - CPF 01879621037 - MARCOS STRO…"
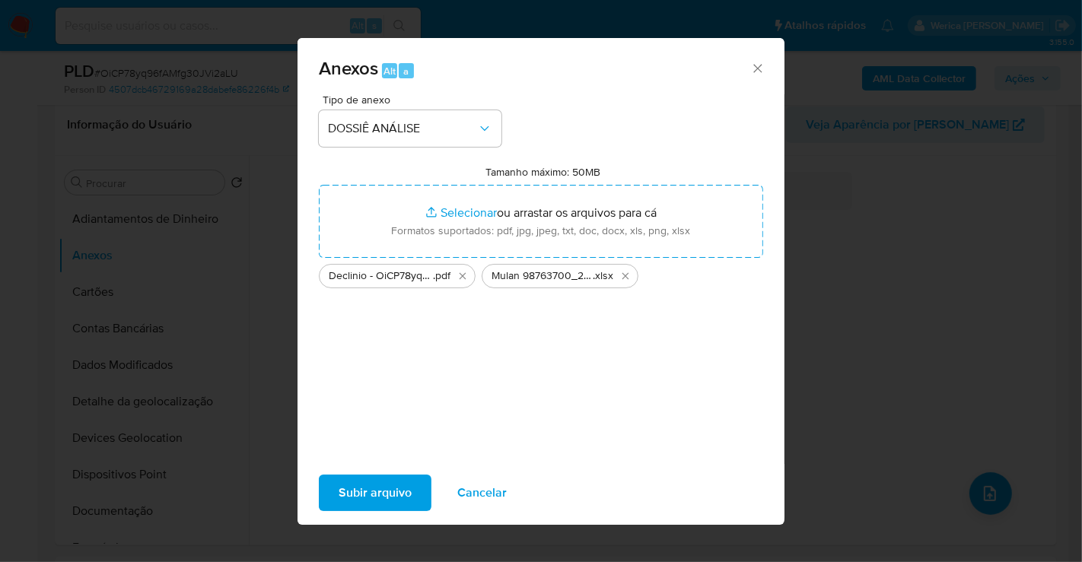
click at [334, 491] on button "Subir arquivo" at bounding box center [375, 493] width 113 height 37
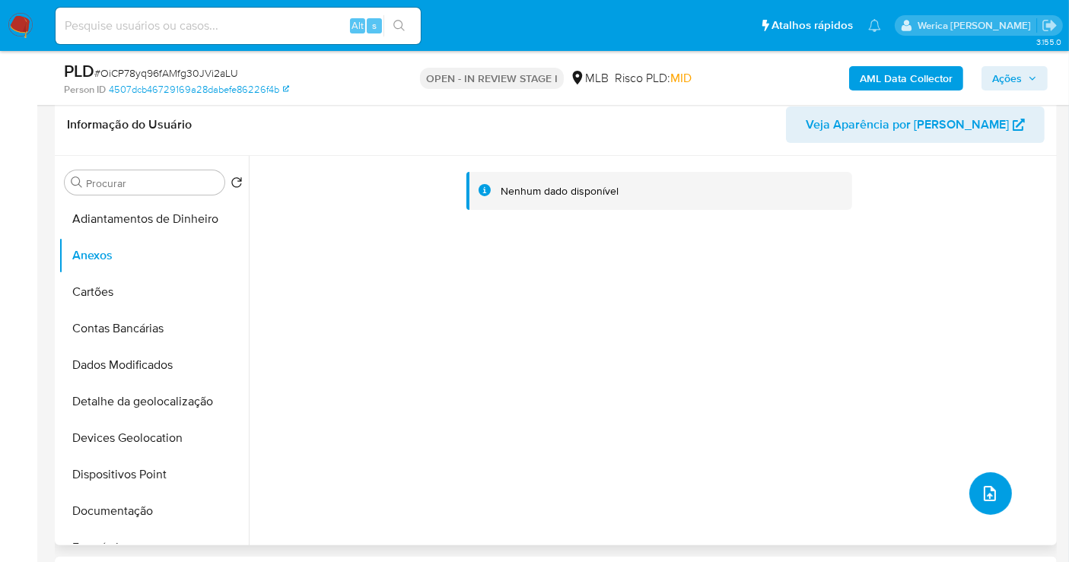
scroll to position [0, 0]
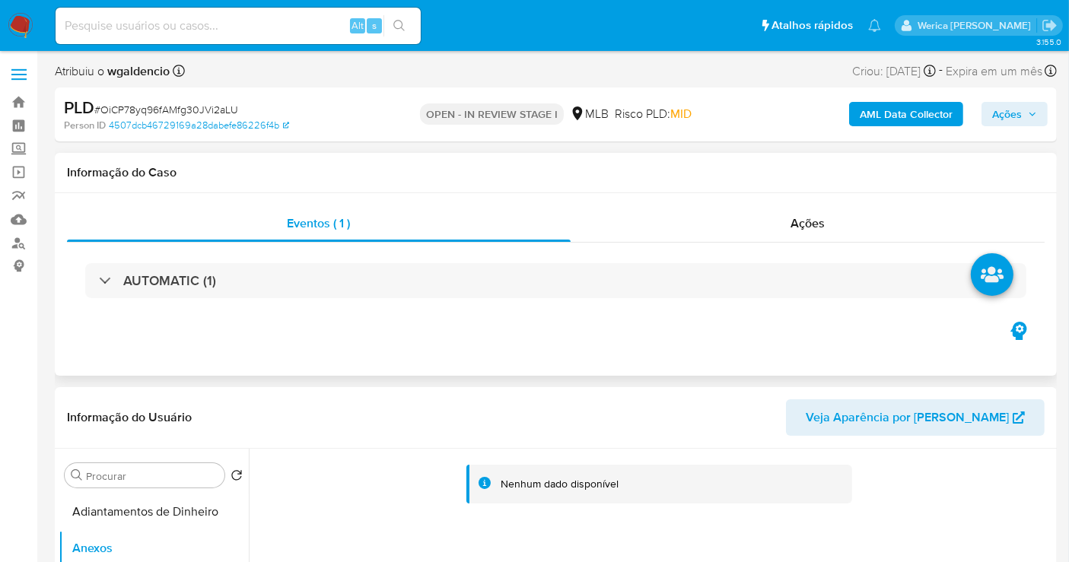
click at [812, 243] on div "AUTOMATIC (1)" at bounding box center [556, 281] width 978 height 76
click at [813, 231] on span "Ações" at bounding box center [808, 224] width 34 height 18
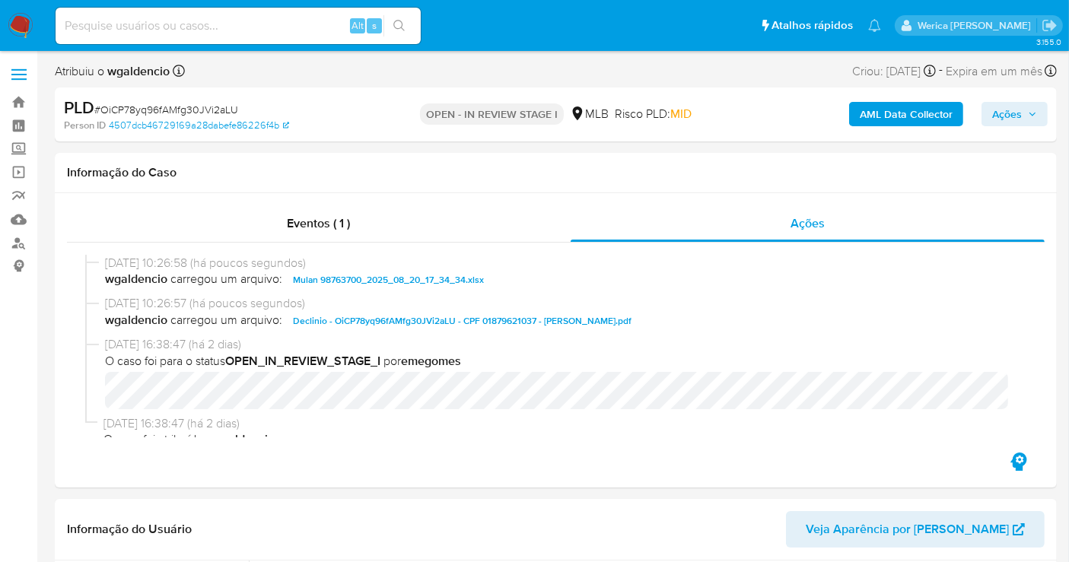
click at [1028, 118] on span "Ações" at bounding box center [1015, 114] width 45 height 21
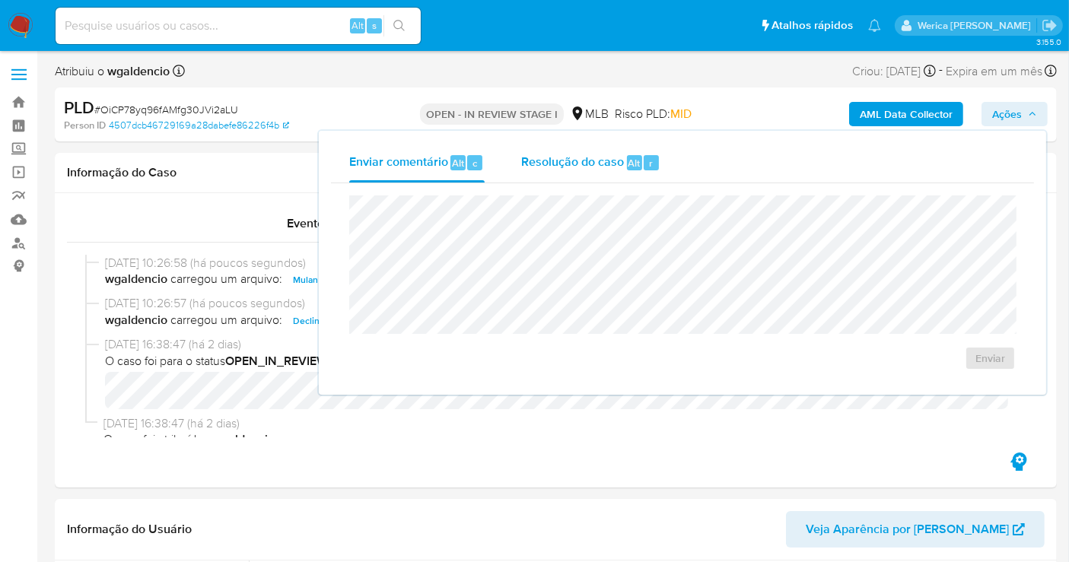
click at [621, 166] on span "Resolução do caso" at bounding box center [572, 163] width 103 height 18
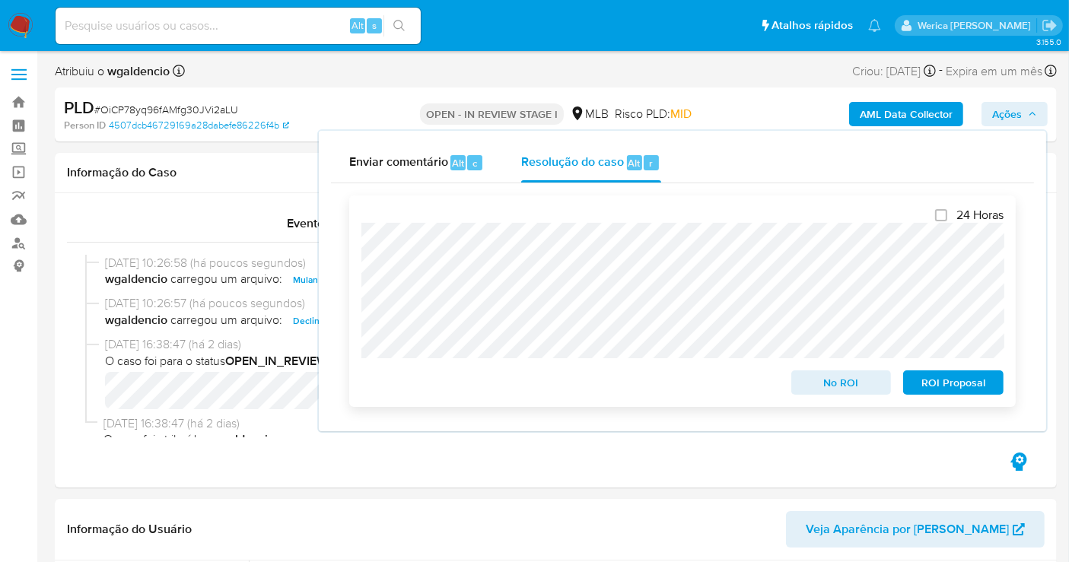
click at [820, 388] on span "No ROI" at bounding box center [841, 382] width 79 height 21
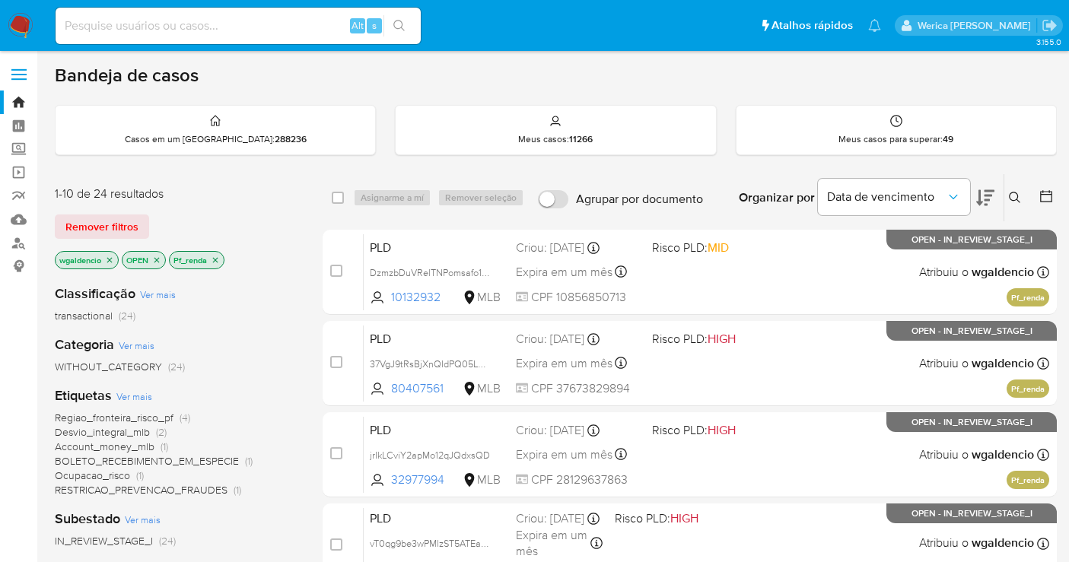
scroll to position [331, 0]
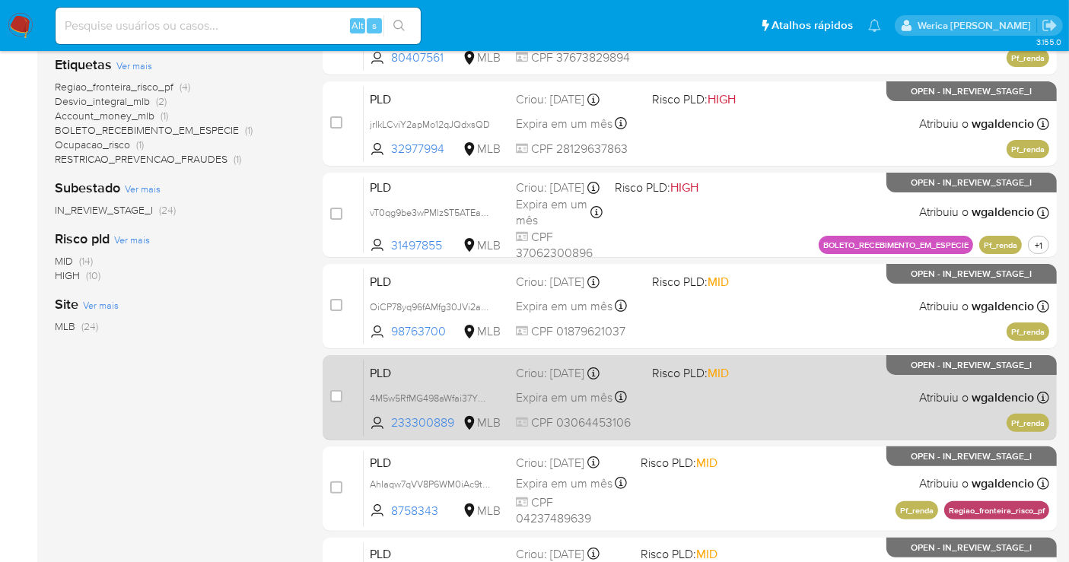
click at [679, 389] on div "PLD 4M5w5RfMG498aWfai37YWony 233300889 MLB Risco PLD: MID Criou: 12/08/2025 Cri…" at bounding box center [707, 397] width 686 height 77
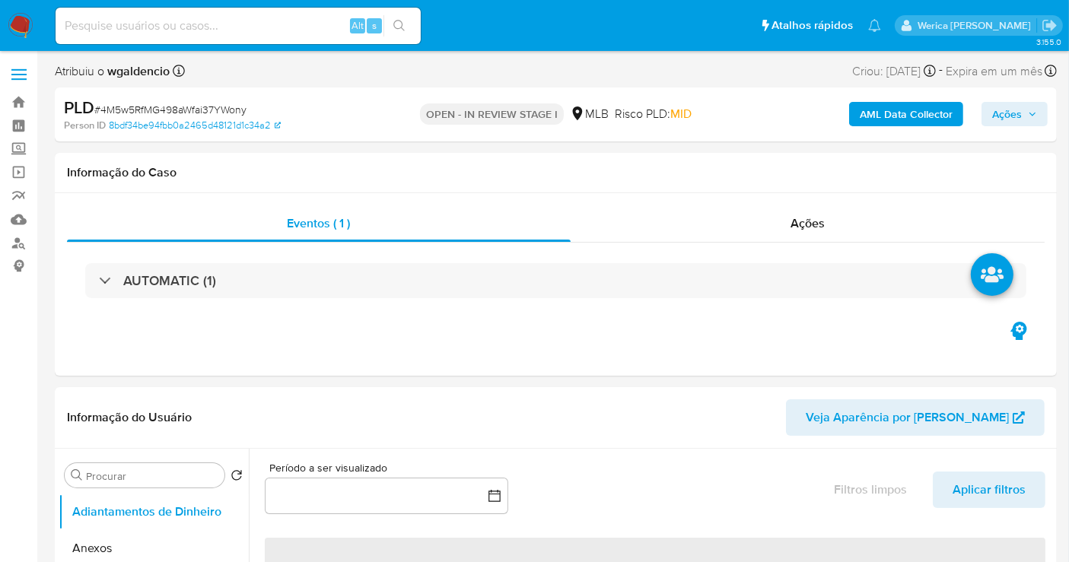
select select "10"
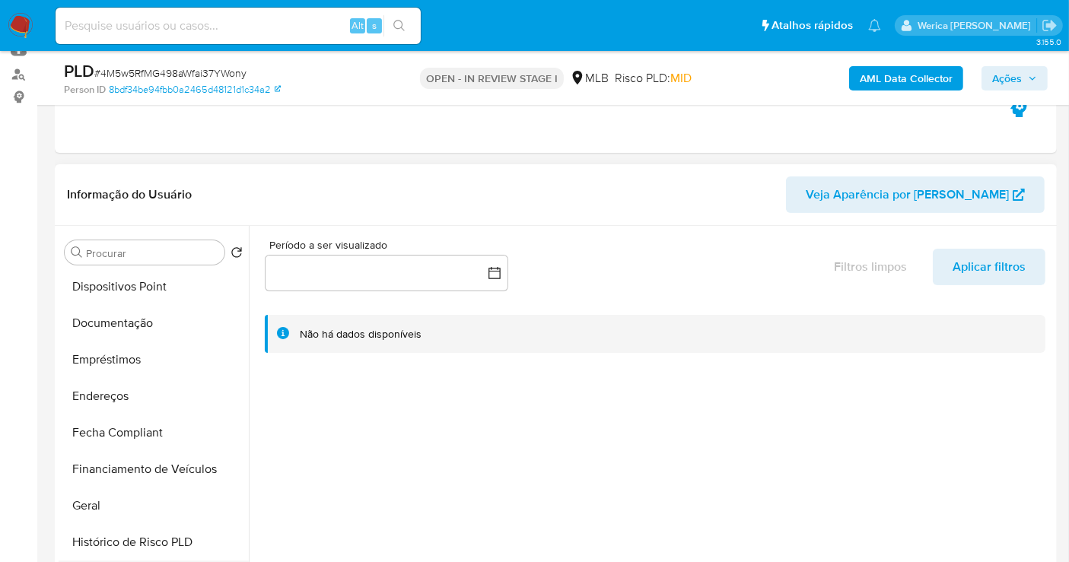
scroll to position [338, 0]
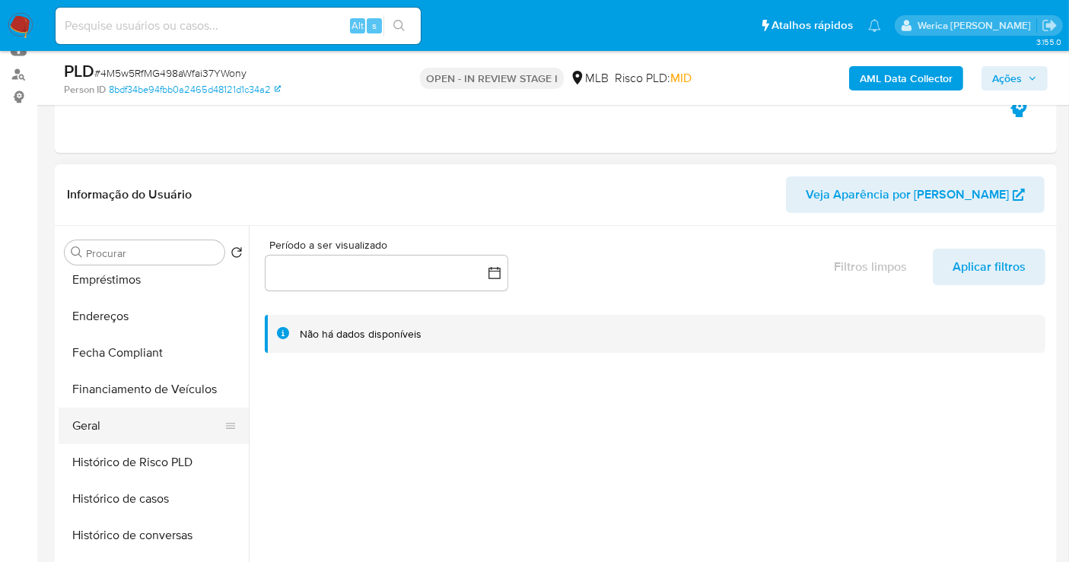
click at [91, 425] on button "Geral" at bounding box center [148, 426] width 178 height 37
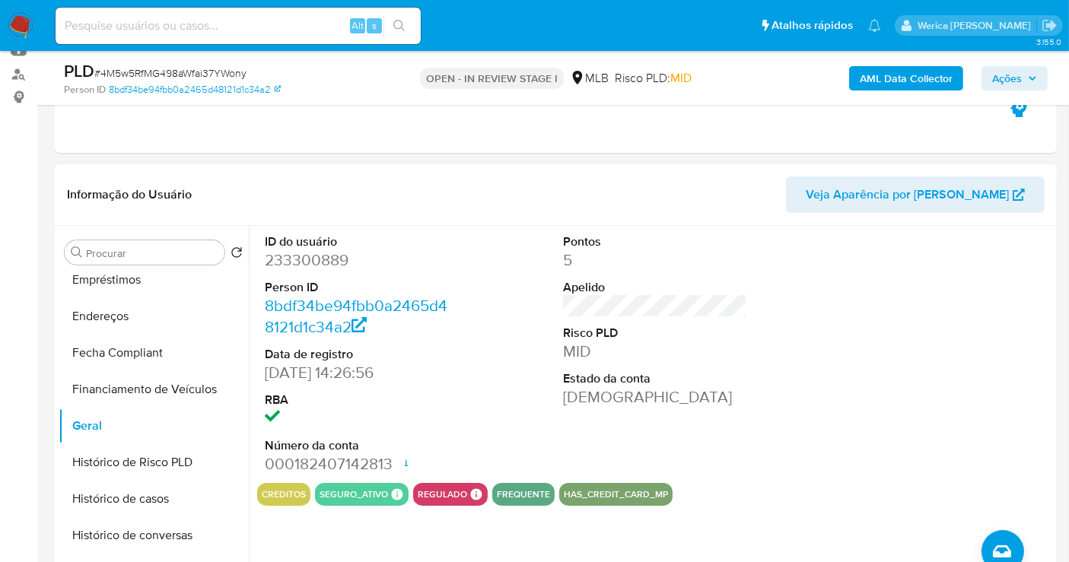
click at [276, 261] on dd "233300889" at bounding box center [357, 260] width 184 height 21
copy dd "233300889"
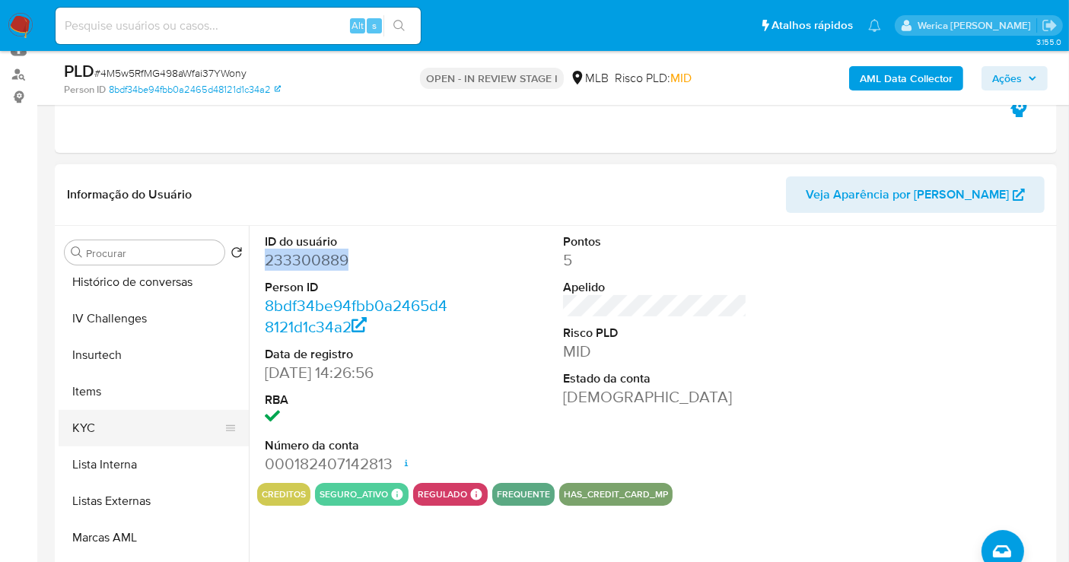
click at [151, 423] on button "KYC" at bounding box center [148, 428] width 178 height 37
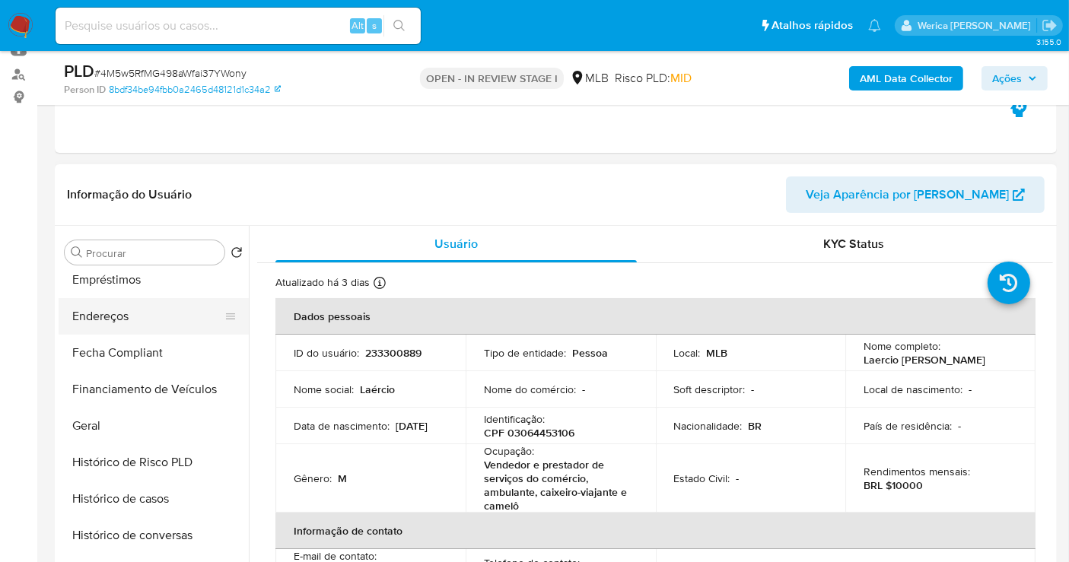
scroll to position [169, 0]
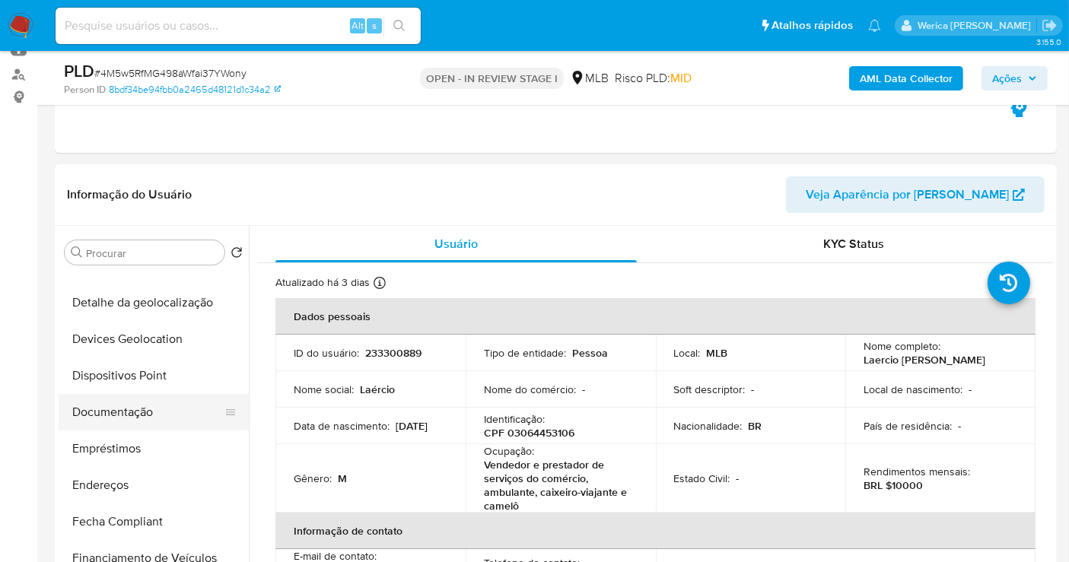
click at [154, 412] on button "Documentação" at bounding box center [148, 412] width 178 height 37
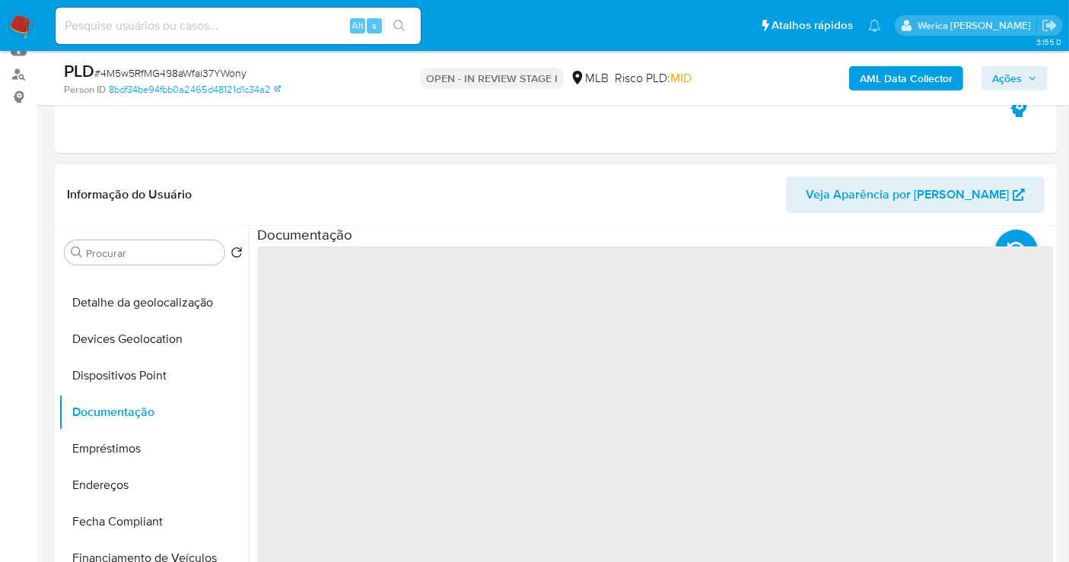
click at [330, 317] on span "‌" at bounding box center [655, 490] width 796 height 487
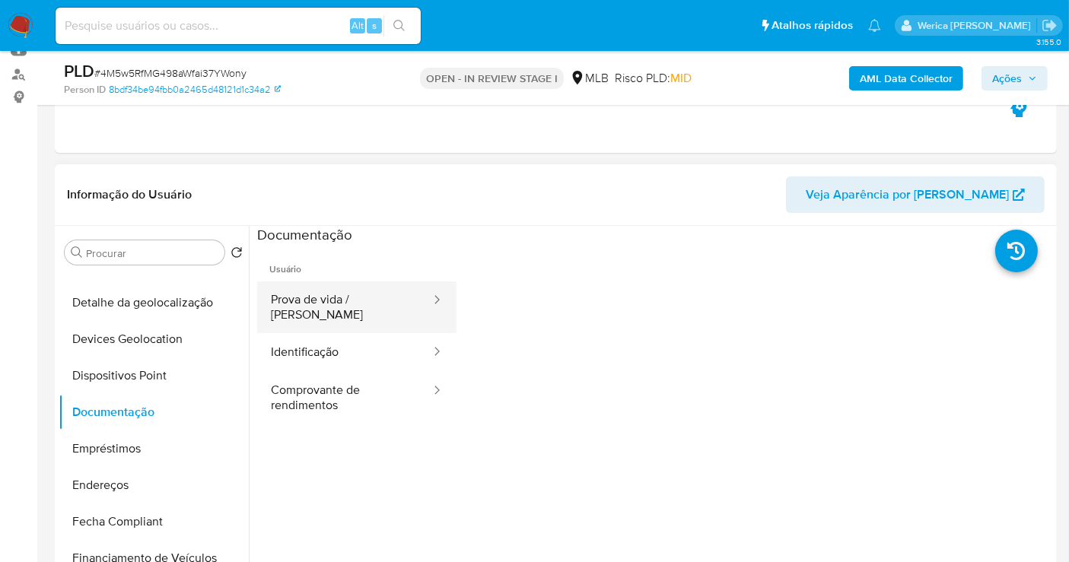
click at [333, 311] on button "Prova de vida / [PERSON_NAME]" at bounding box center [344, 308] width 175 height 52
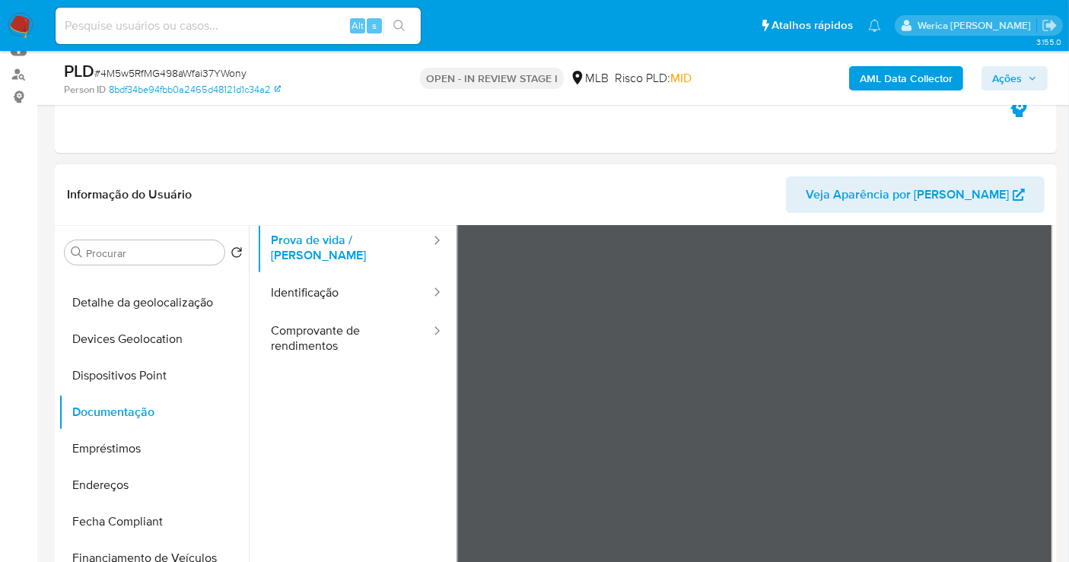
scroll to position [84, 0]
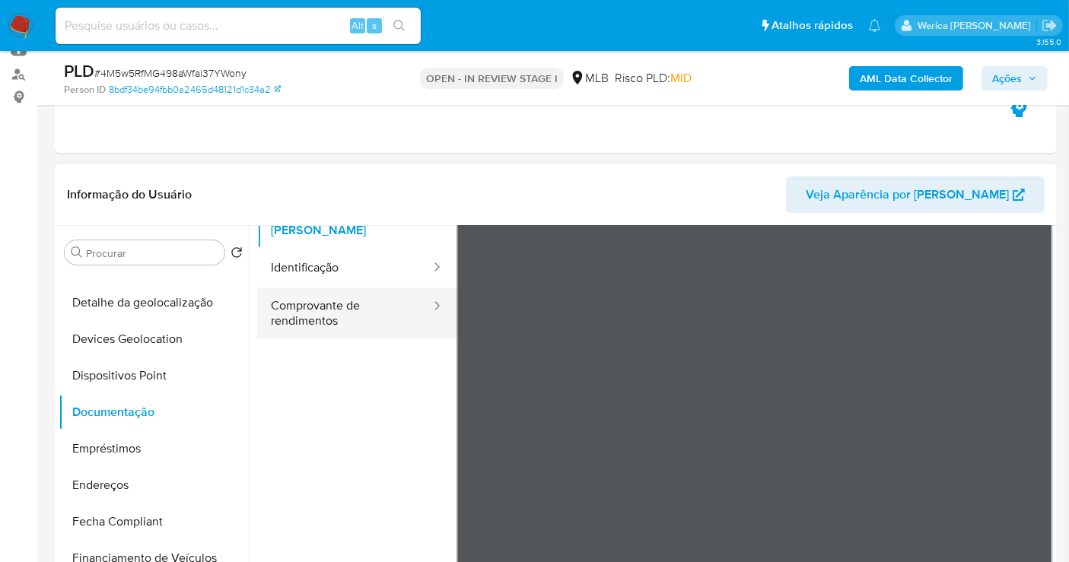
click at [313, 312] on button "Comprovante de rendimentos" at bounding box center [344, 314] width 175 height 52
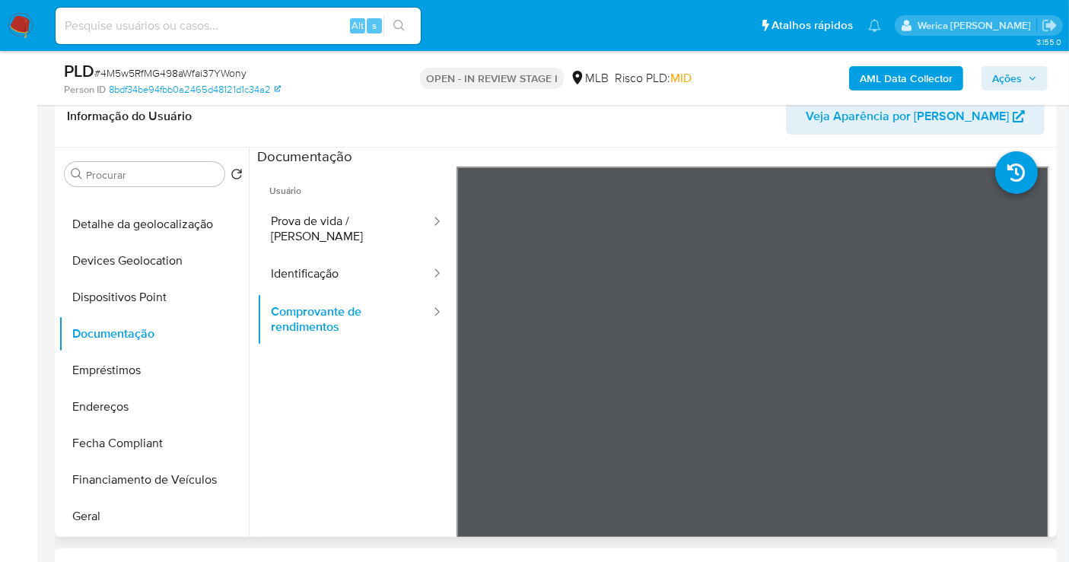
scroll to position [169, 0]
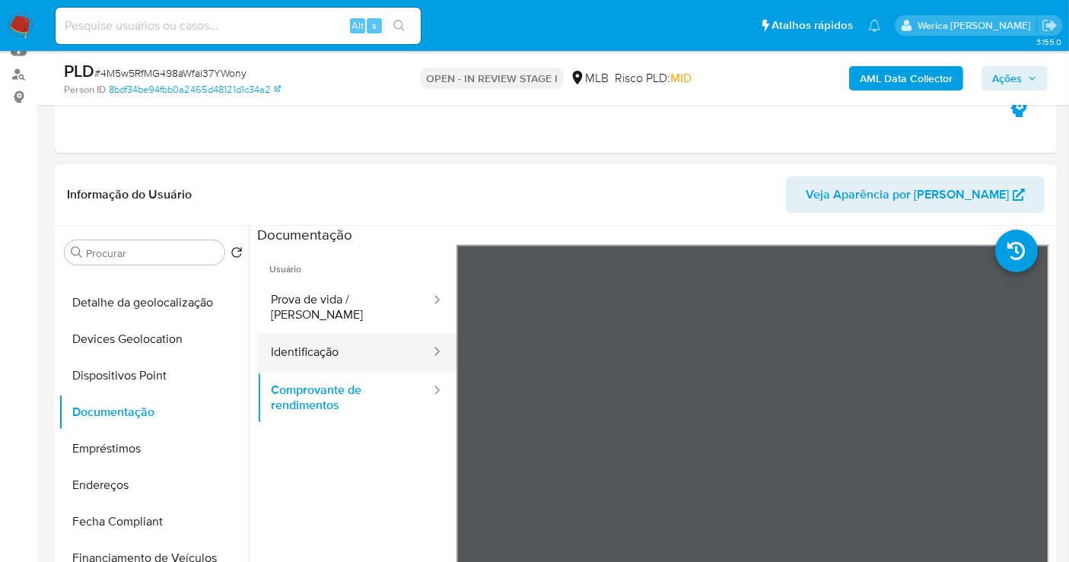
click at [288, 346] on button "Identificação" at bounding box center [344, 352] width 175 height 39
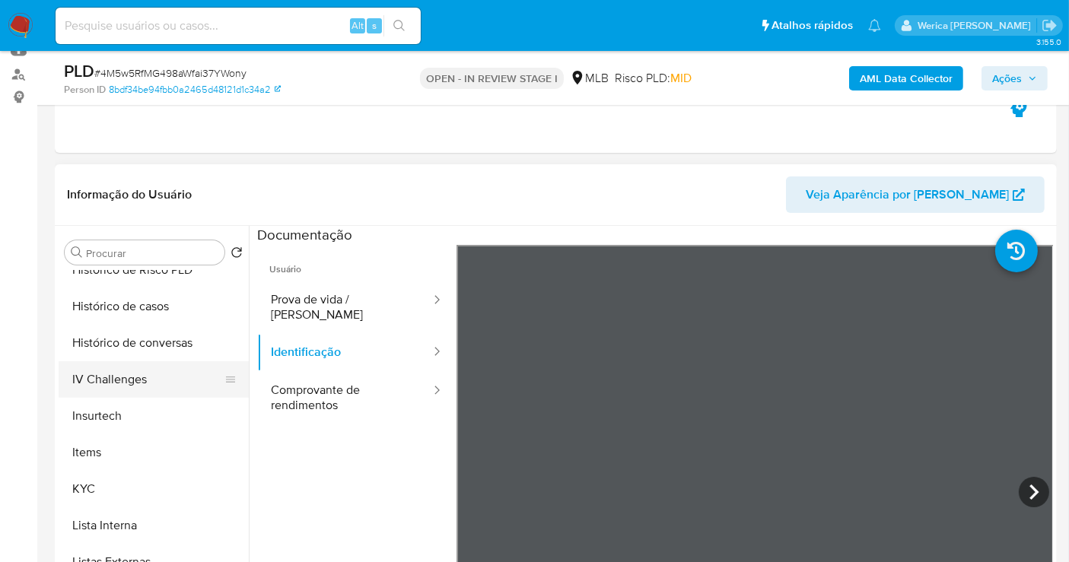
scroll to position [591, 0]
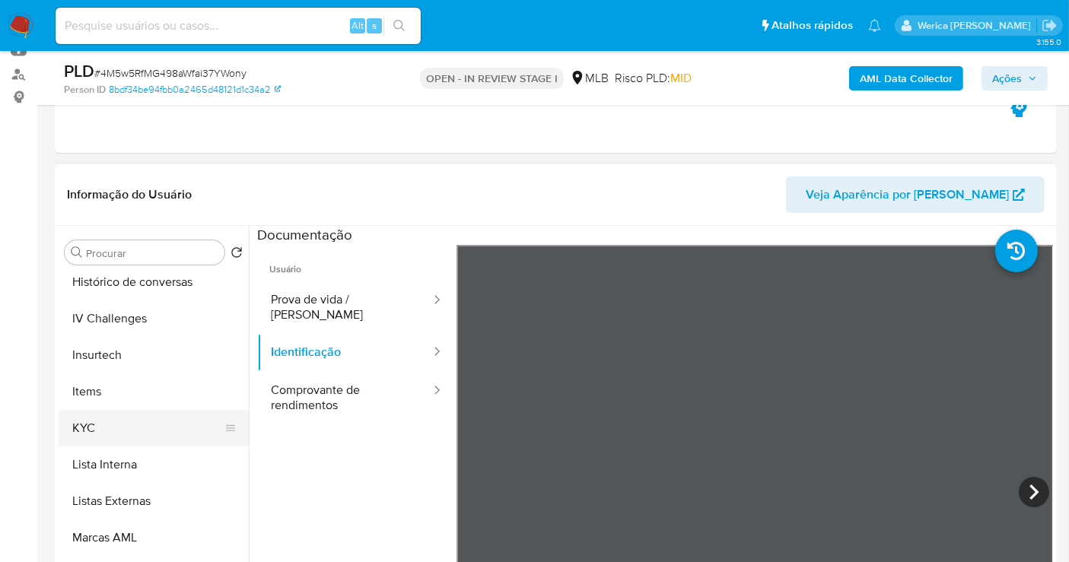
click at [145, 431] on button "KYC" at bounding box center [148, 428] width 178 height 37
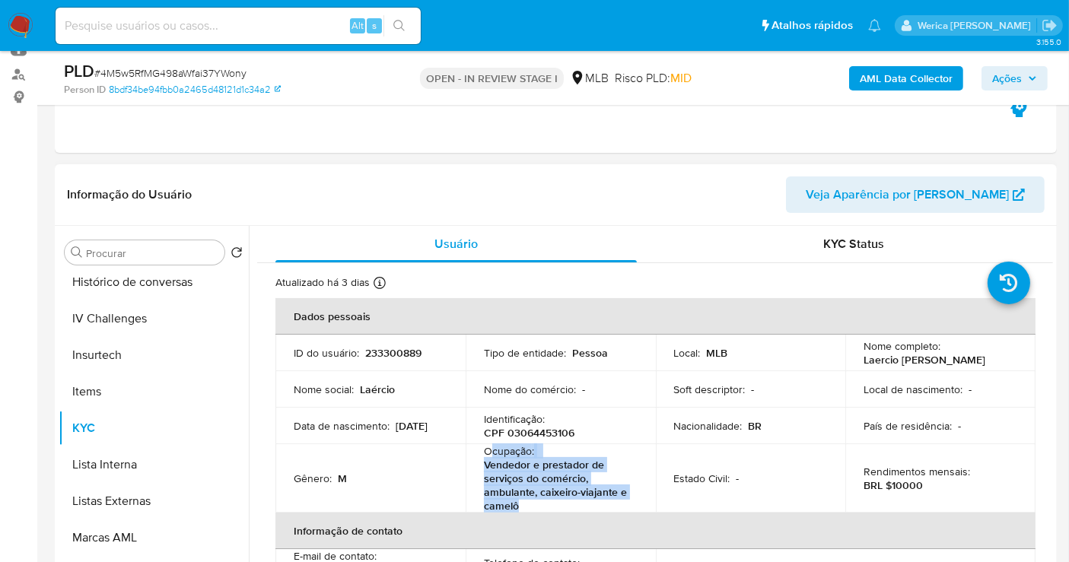
drag, startPoint x: 489, startPoint y: 449, endPoint x: 530, endPoint y: 500, distance: 65.5
click at [531, 510] on div "Ocupação : Vendedor e prestador de serviços do comércio, ambulante, caixeiro-vi…" at bounding box center [561, 479] width 154 height 69
copy div "cupação : Vendedor e prestador de serviços do comércio, ambulante, caixeiro-via…"
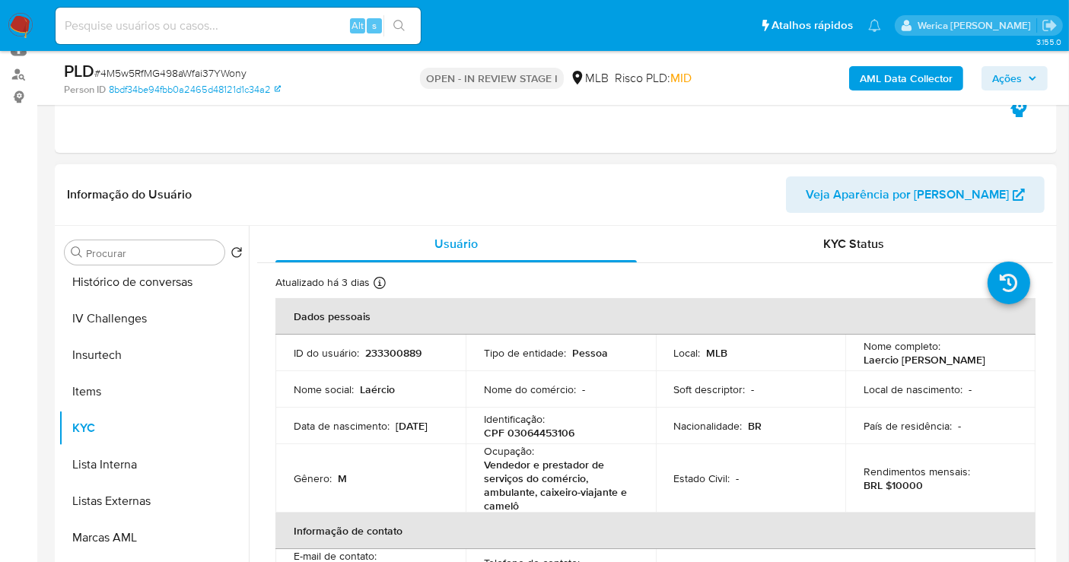
click at [538, 440] on p "CPF 03064453106" at bounding box center [529, 433] width 91 height 14
copy p "03064453106"
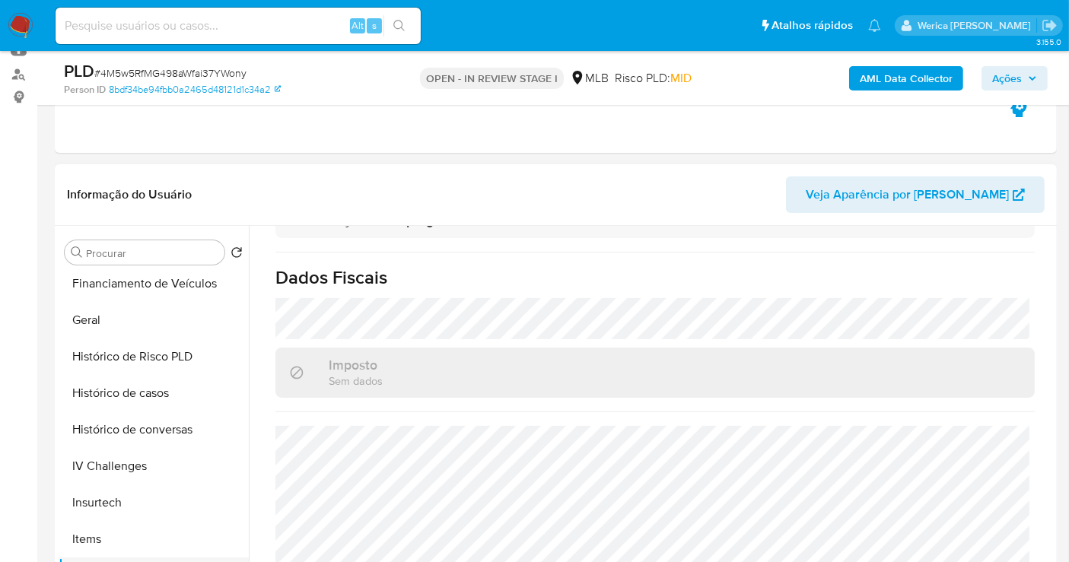
scroll to position [338, 0]
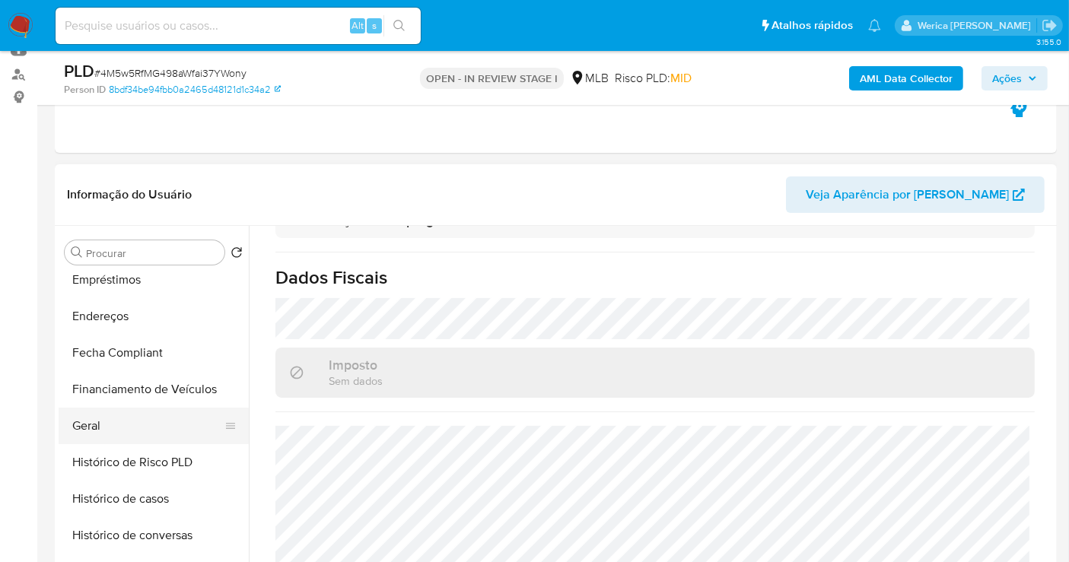
click at [113, 430] on button "Geral" at bounding box center [148, 426] width 178 height 37
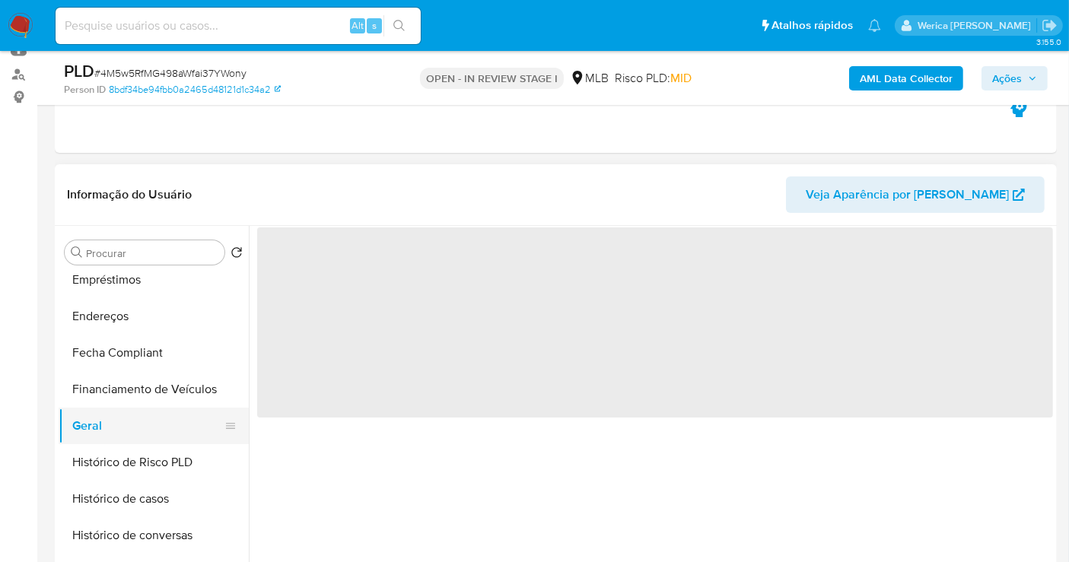
scroll to position [0, 0]
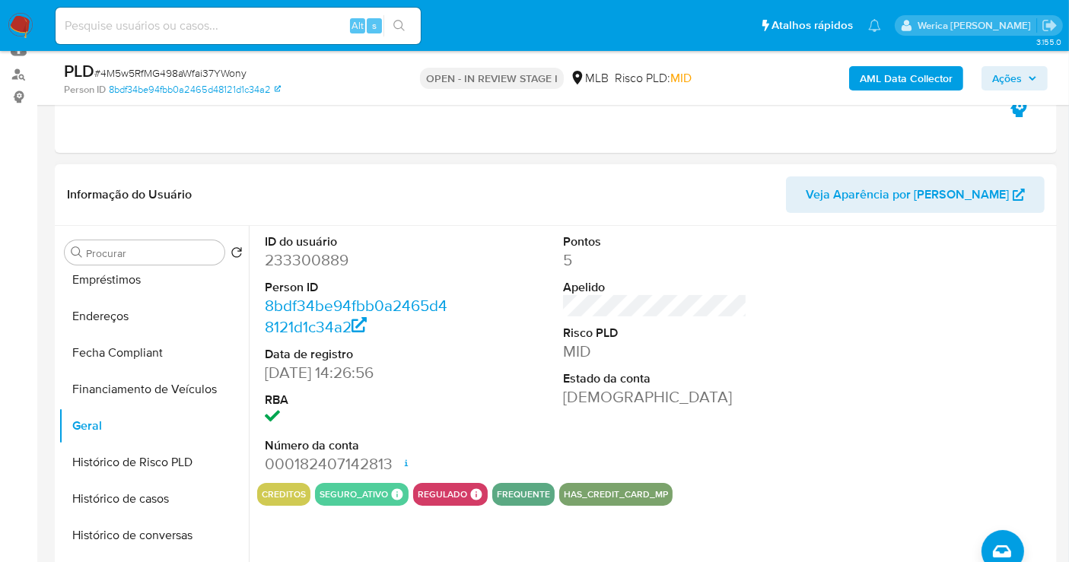
click at [935, 301] on div at bounding box center [954, 354] width 199 height 257
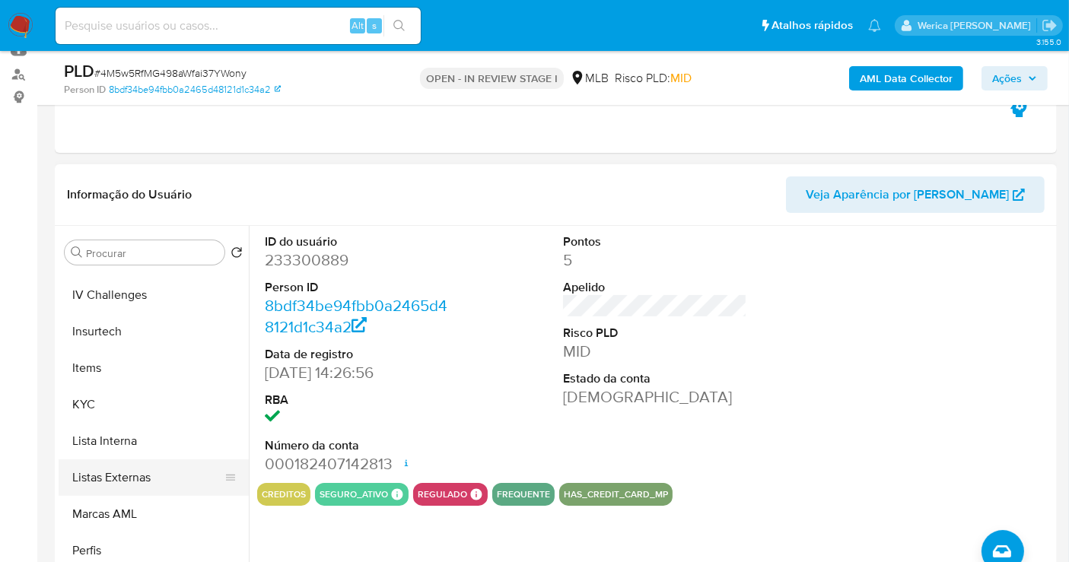
scroll to position [676, 0]
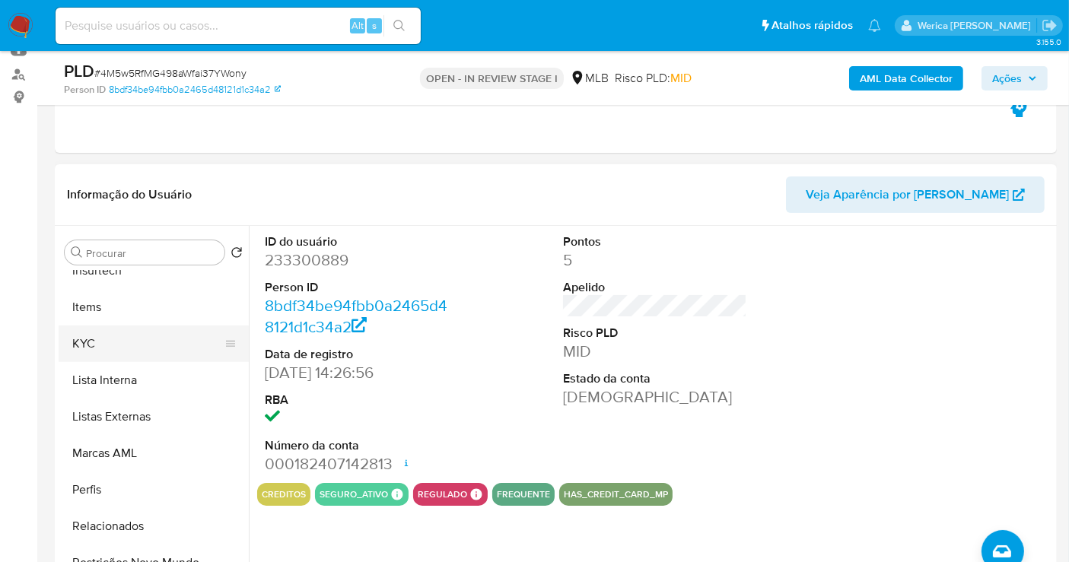
click at [138, 343] on button "KYC" at bounding box center [148, 344] width 178 height 37
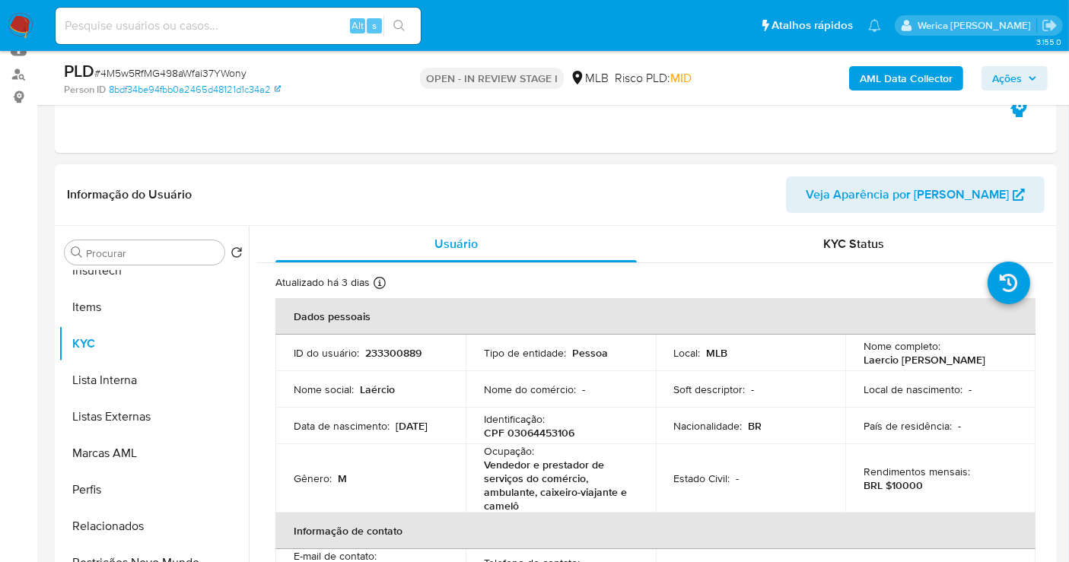
click at [852, 454] on td "Rendimentos mensais : BRL $10000" at bounding box center [941, 479] width 190 height 69
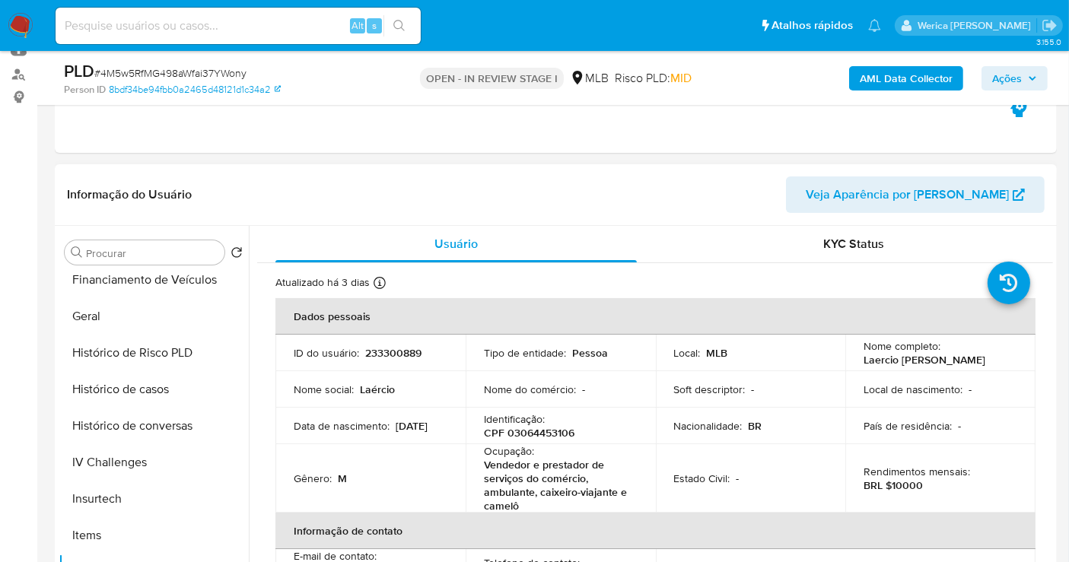
scroll to position [253, 0]
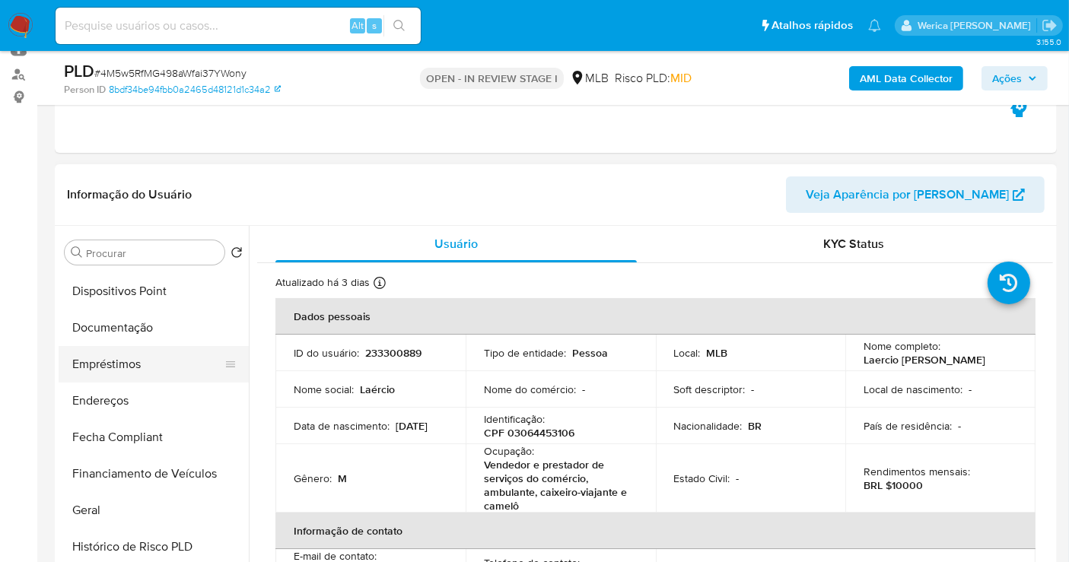
drag, startPoint x: 136, startPoint y: 362, endPoint x: 155, endPoint y: 373, distance: 21.8
click at [136, 361] on button "Empréstimos" at bounding box center [148, 364] width 178 height 37
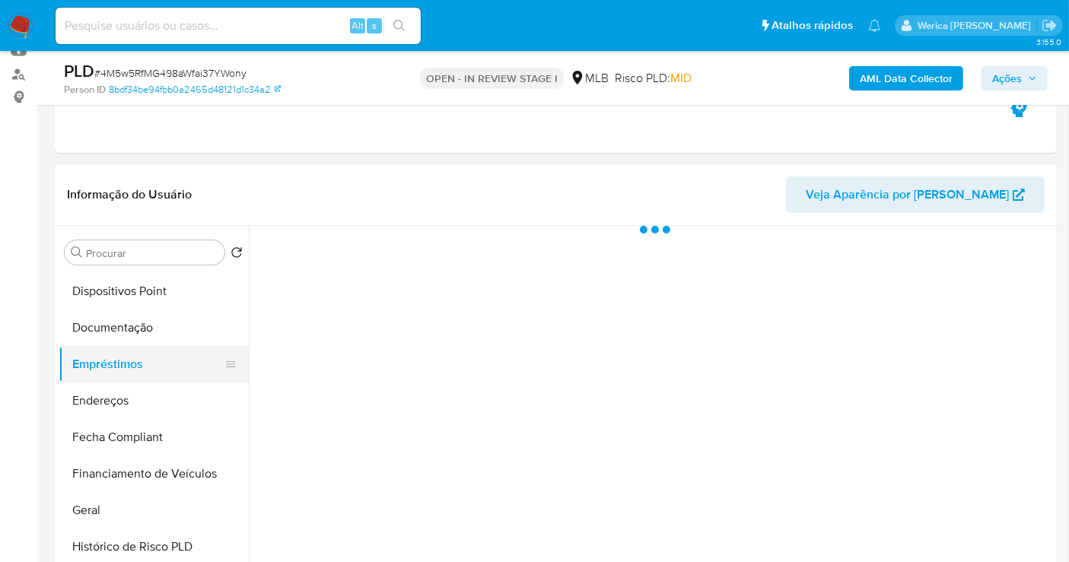
click at [155, 379] on button "Empréstimos" at bounding box center [148, 364] width 178 height 37
click at [154, 400] on button "Endereços" at bounding box center [148, 401] width 178 height 37
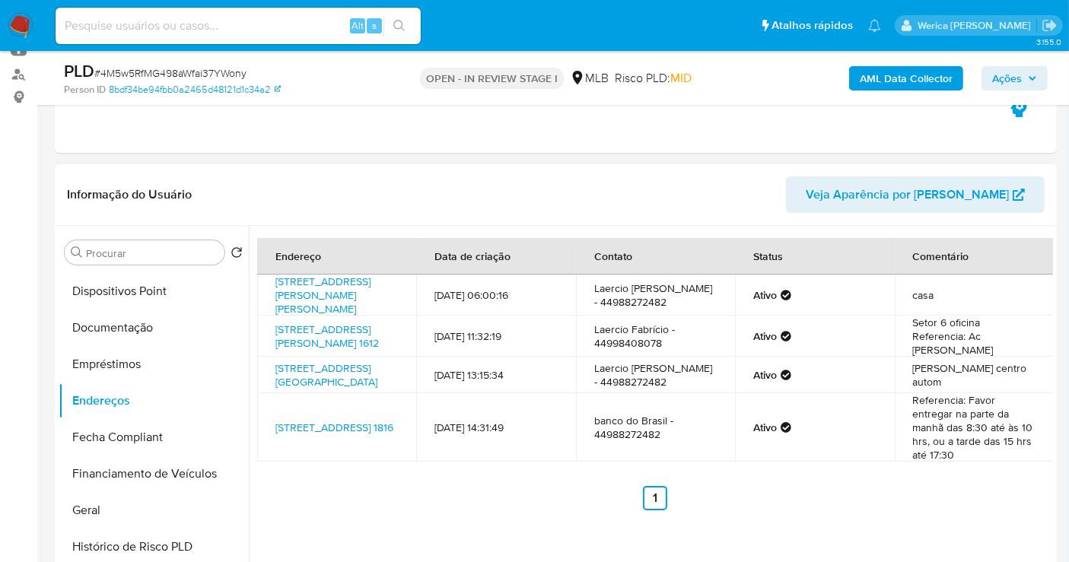
click at [996, 393] on td "Ricardo centro autom" at bounding box center [974, 375] width 159 height 37
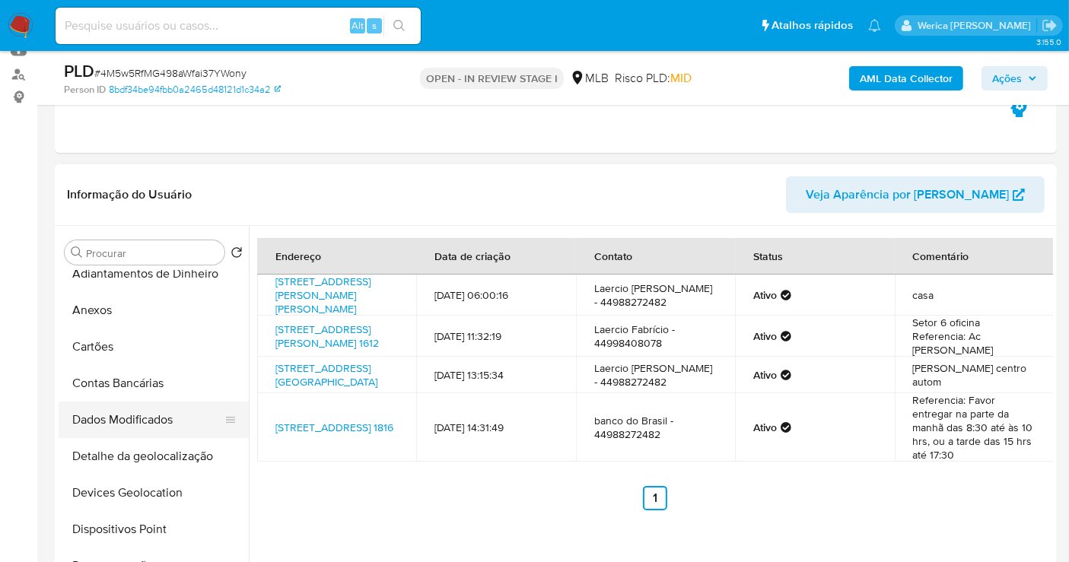
scroll to position [0, 0]
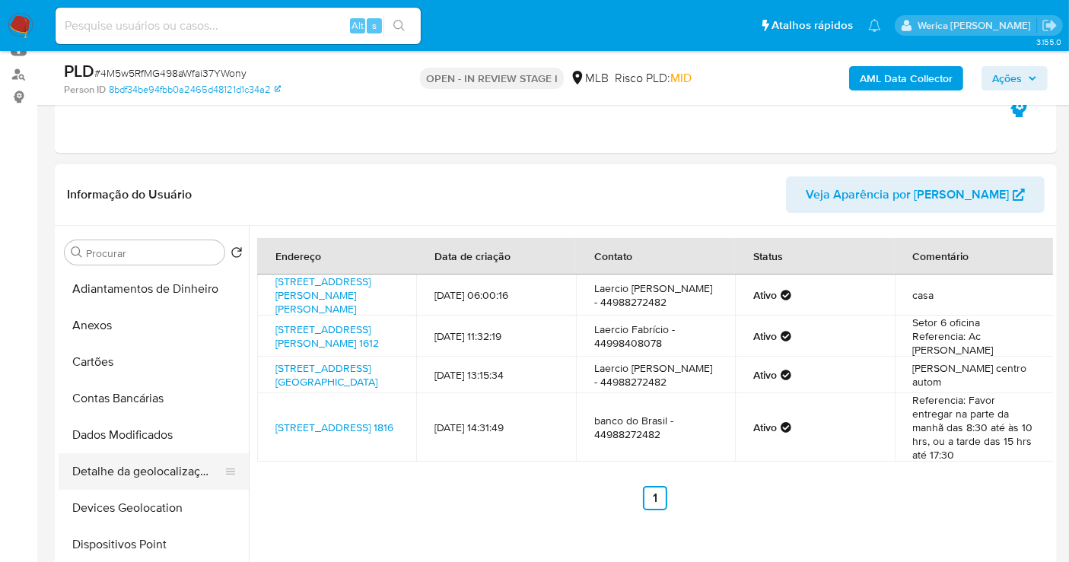
click at [174, 486] on button "Detalhe da geolocalização" at bounding box center [148, 472] width 178 height 37
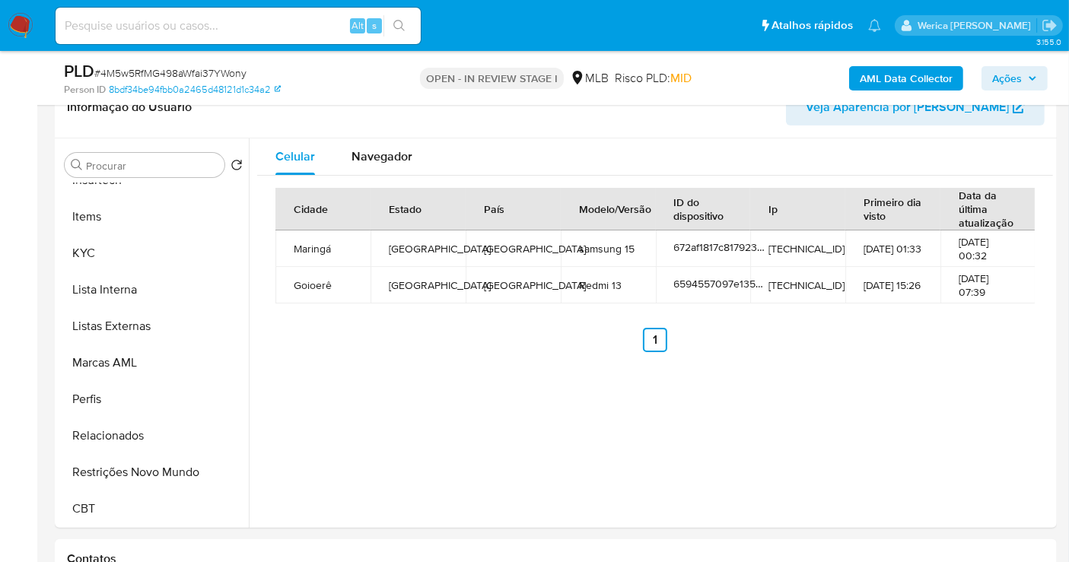
scroll to position [338, 0]
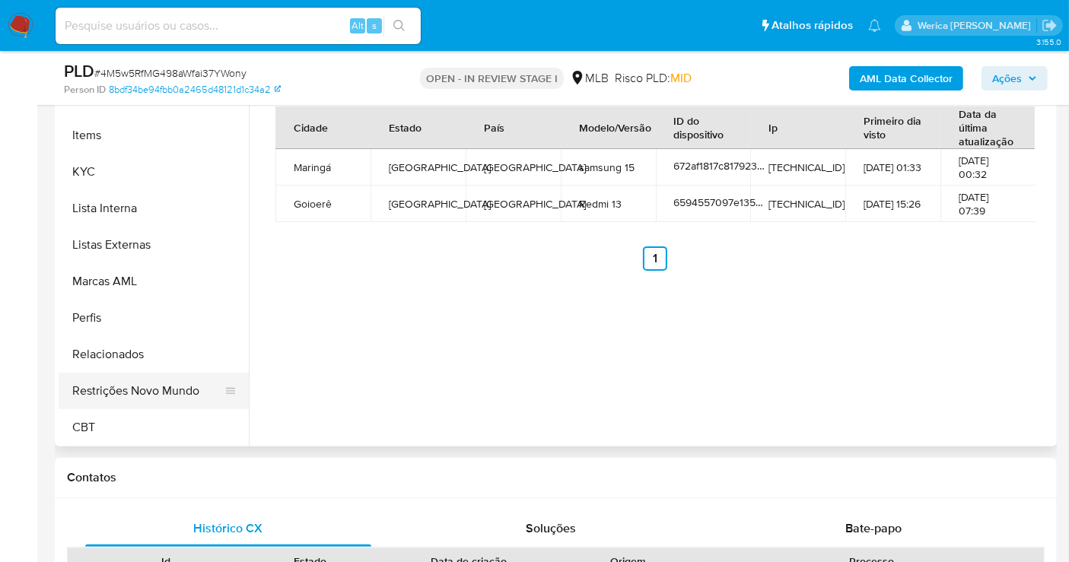
click at [180, 386] on button "Restrições Novo Mundo" at bounding box center [148, 391] width 178 height 37
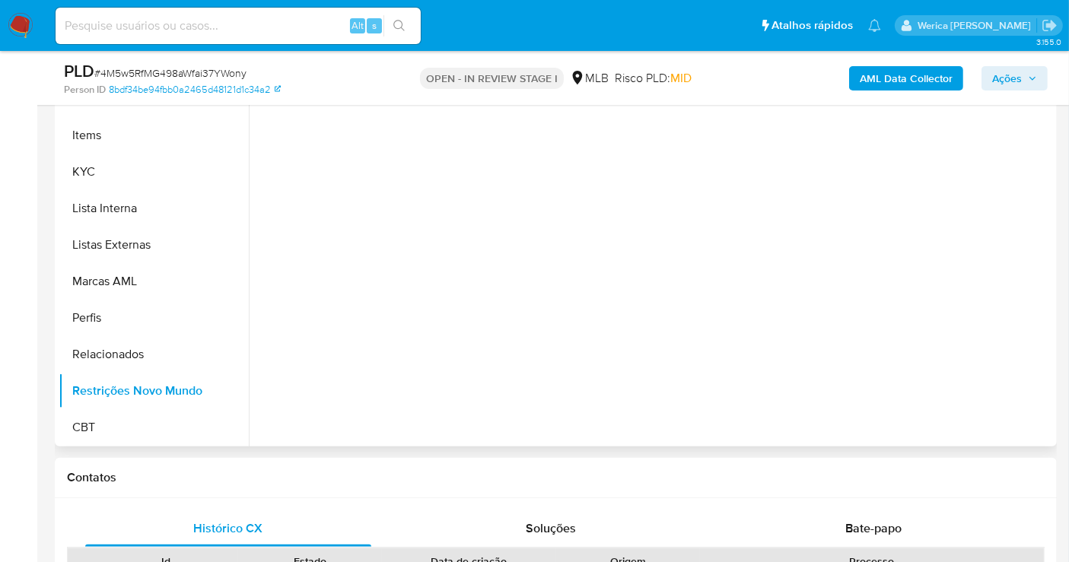
scroll to position [253, 0]
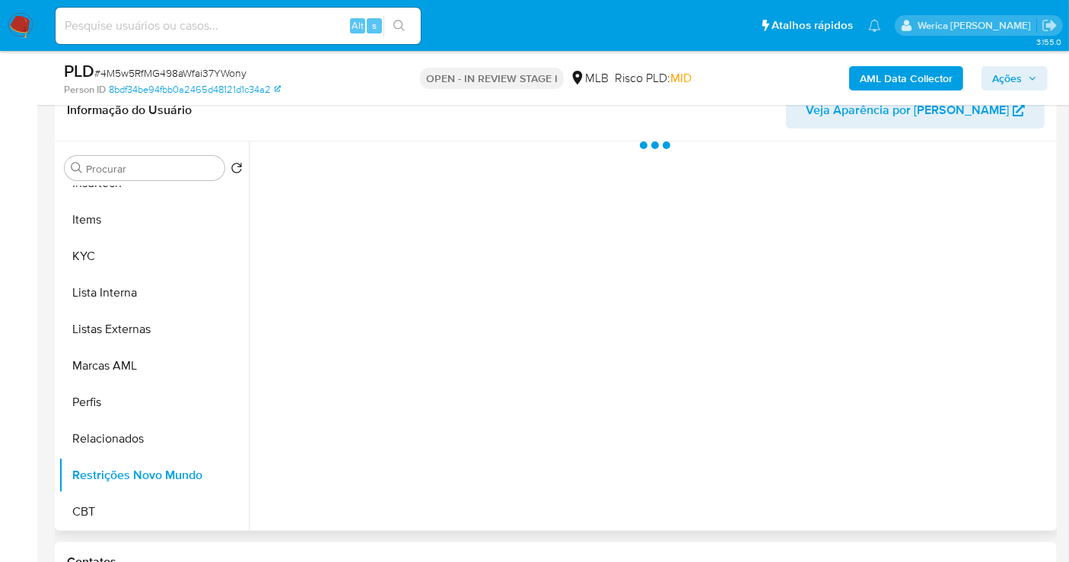
click at [403, 264] on div at bounding box center [651, 337] width 805 height 390
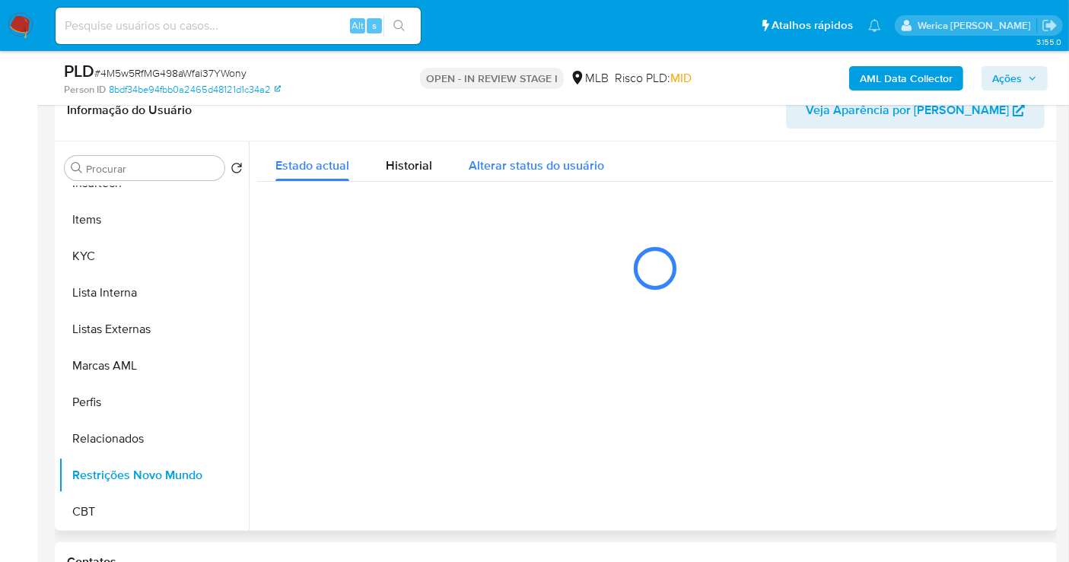
drag, startPoint x: 406, startPoint y: 168, endPoint x: 451, endPoint y: 180, distance: 47.3
click at [409, 168] on span "Historial" at bounding box center [409, 166] width 46 height 18
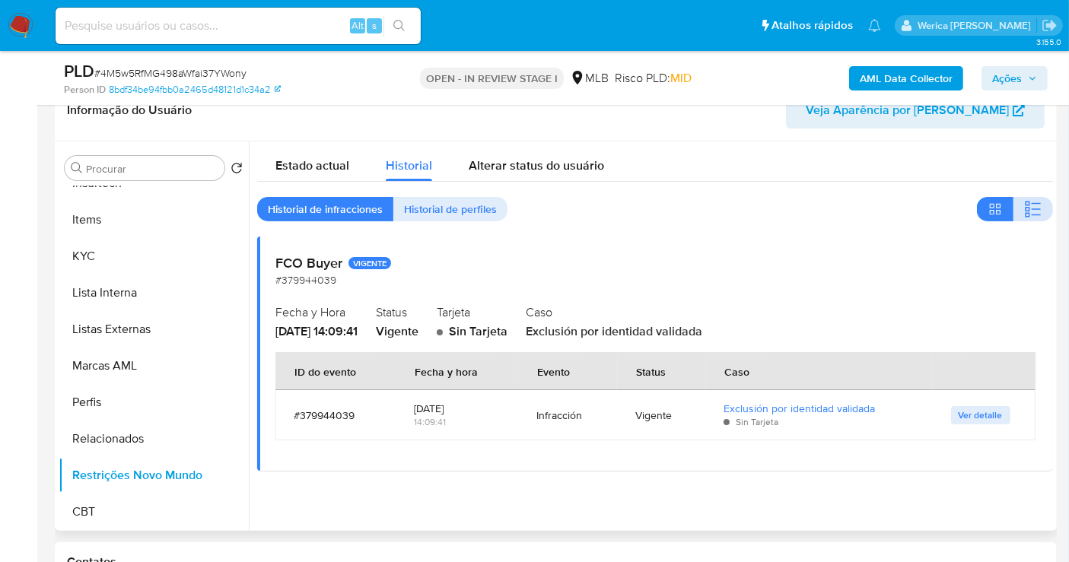
click at [1014, 215] on button "button" at bounding box center [1034, 209] width 40 height 24
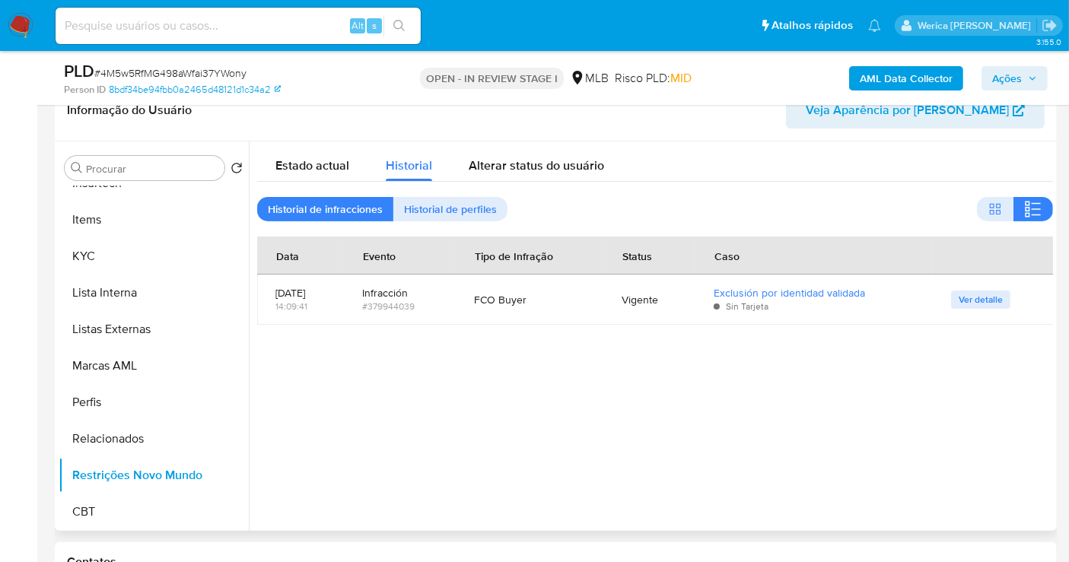
click at [828, 401] on div at bounding box center [651, 337] width 805 height 390
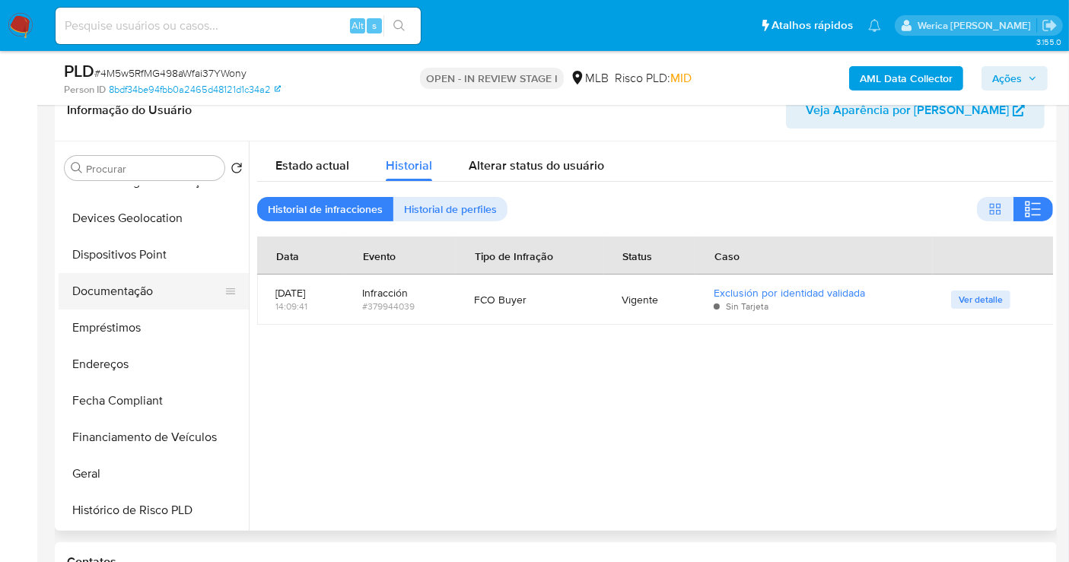
scroll to position [87, 0]
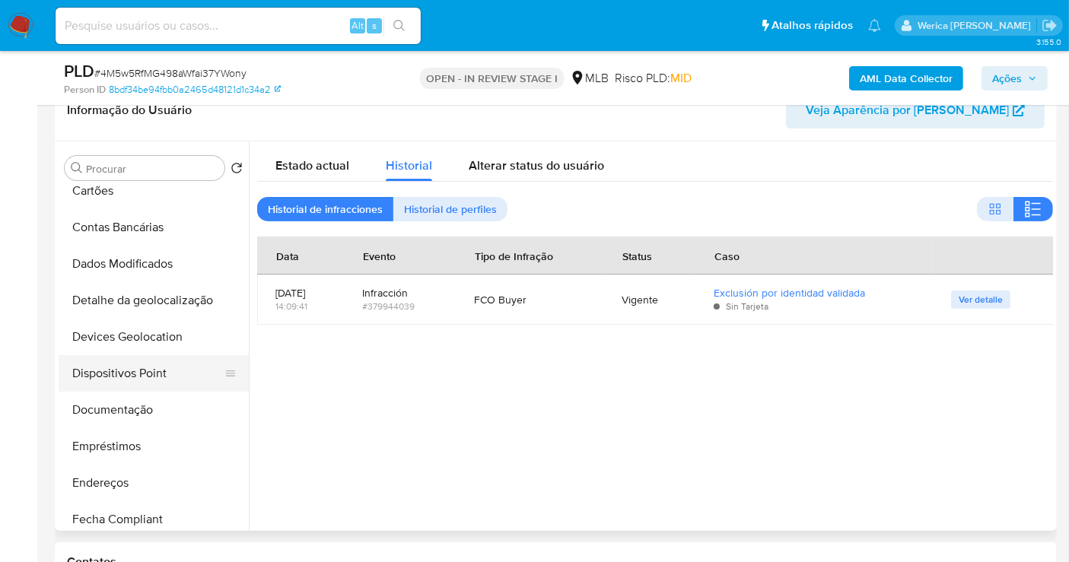
drag, startPoint x: 161, startPoint y: 374, endPoint x: 172, endPoint y: 385, distance: 15.6
click at [161, 372] on button "Dispositivos Point" at bounding box center [148, 373] width 178 height 37
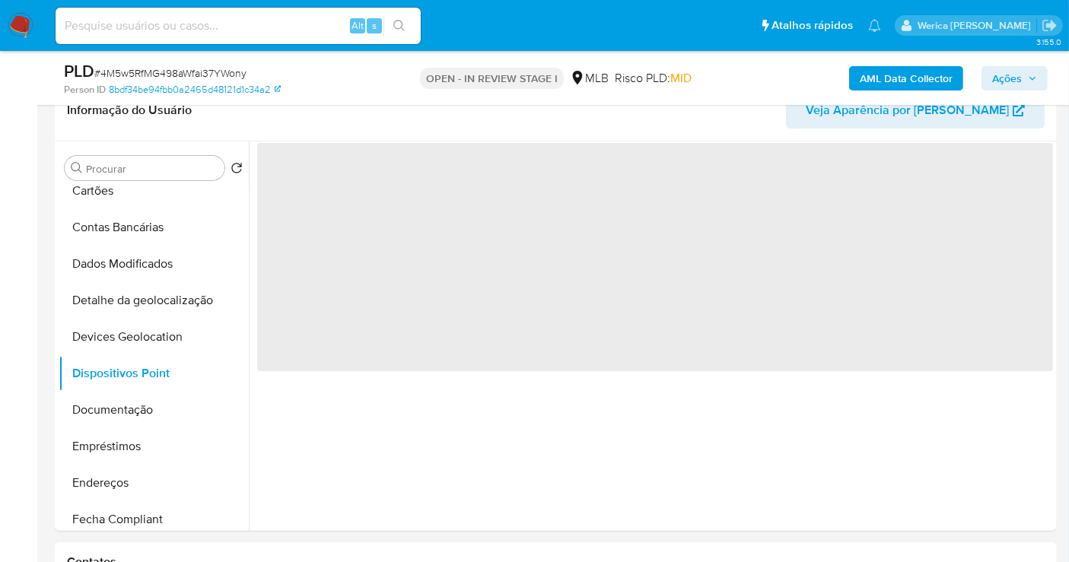
click at [761, 557] on h1 "Contatos" at bounding box center [556, 562] width 978 height 15
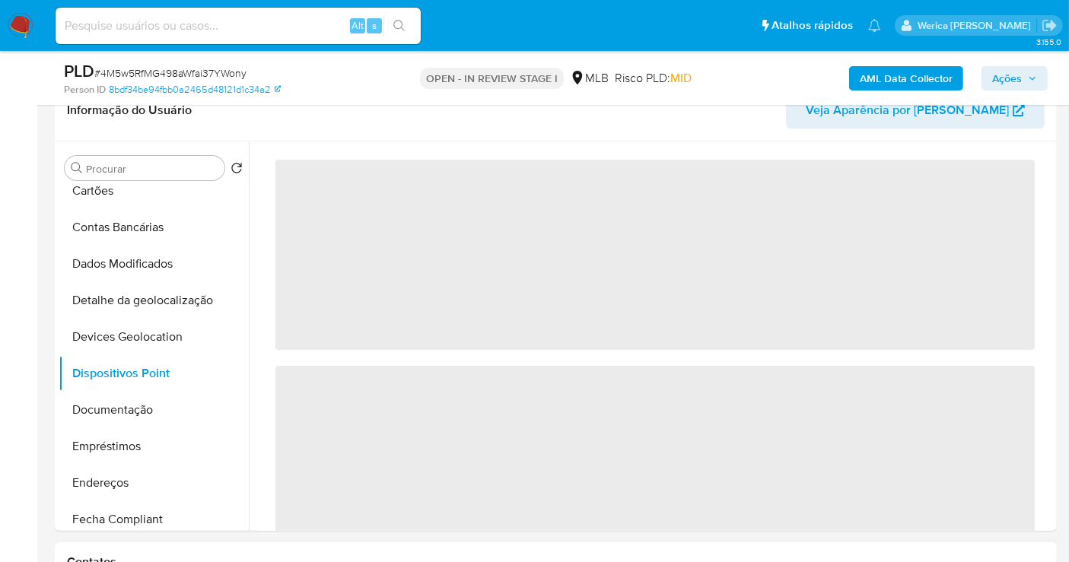
click at [760, 559] on h1 "Contatos" at bounding box center [556, 562] width 978 height 15
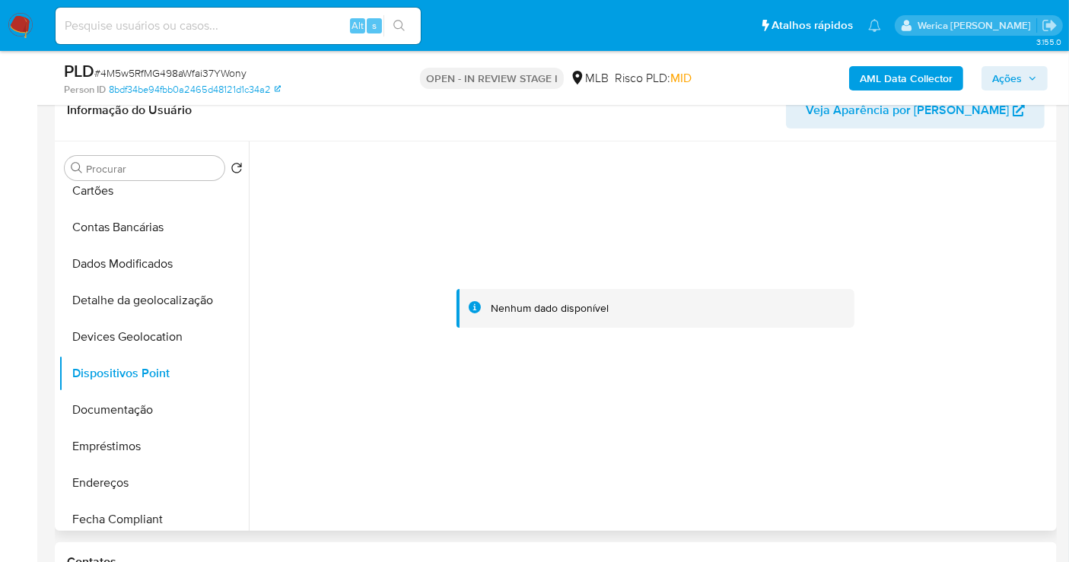
drag, startPoint x: 978, startPoint y: 252, endPoint x: 966, endPoint y: 246, distance: 13.6
click at [973, 256] on div at bounding box center [655, 309] width 796 height 335
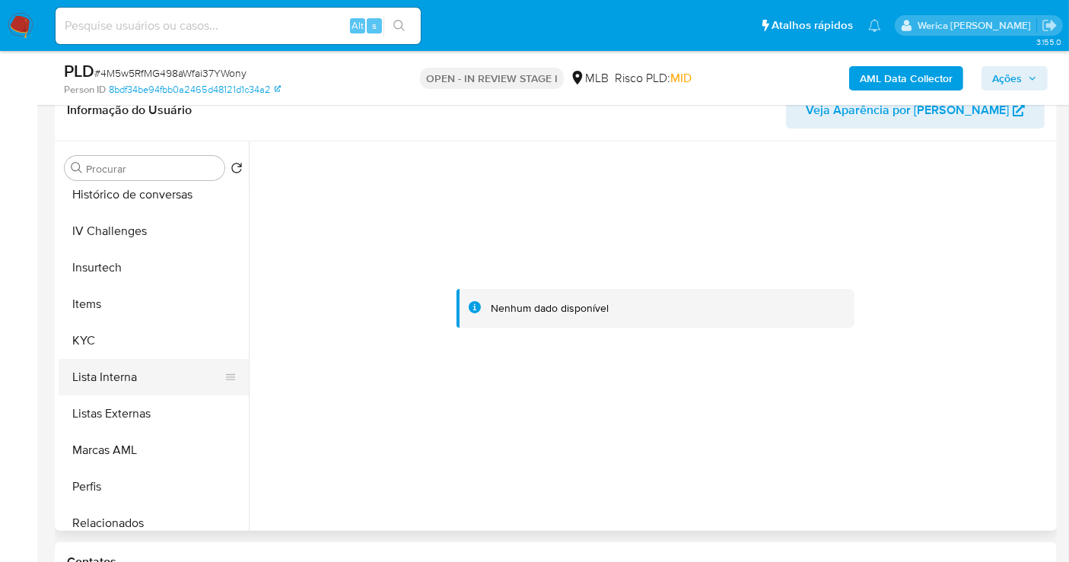
scroll to position [679, 0]
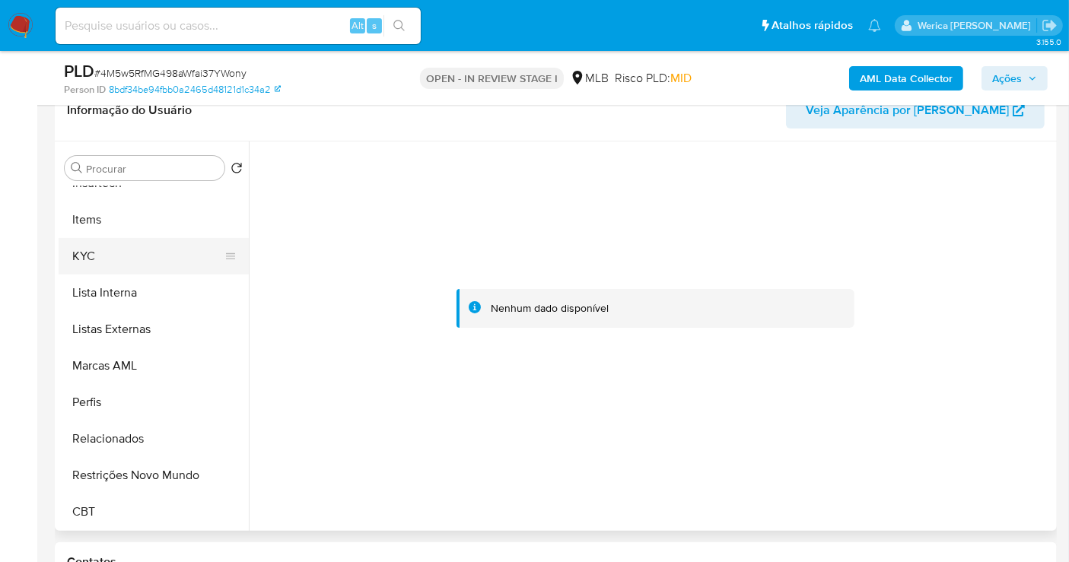
click at [126, 242] on button "KYC" at bounding box center [148, 256] width 178 height 37
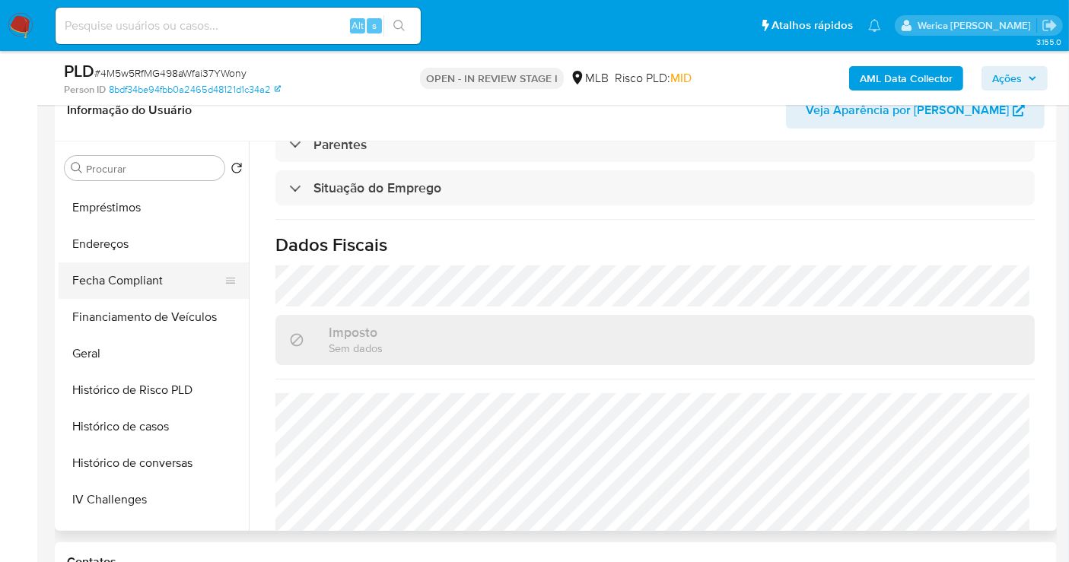
scroll to position [257, 0]
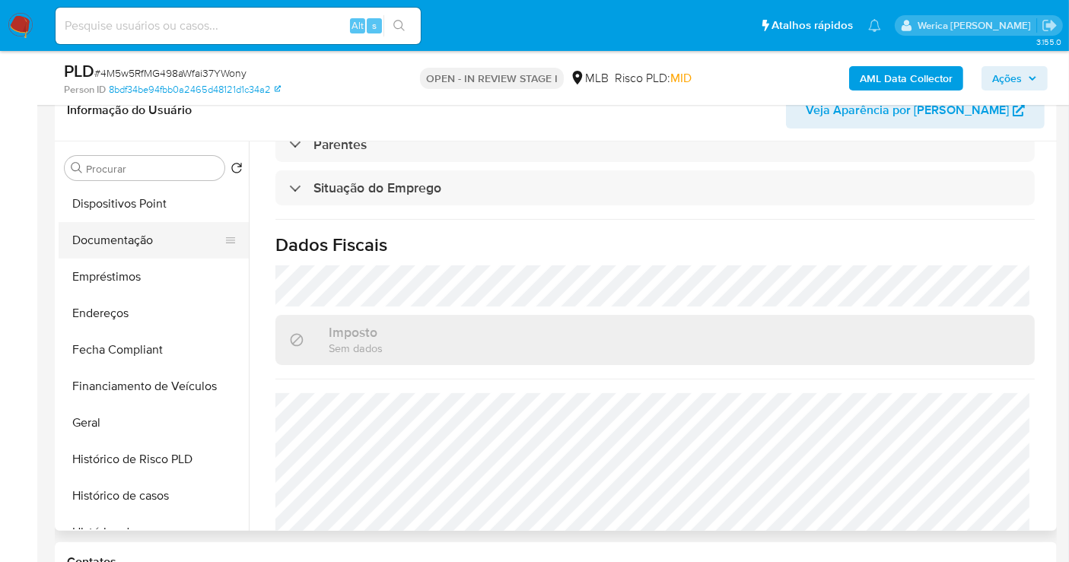
click at [190, 243] on button "Documentação" at bounding box center [148, 240] width 178 height 37
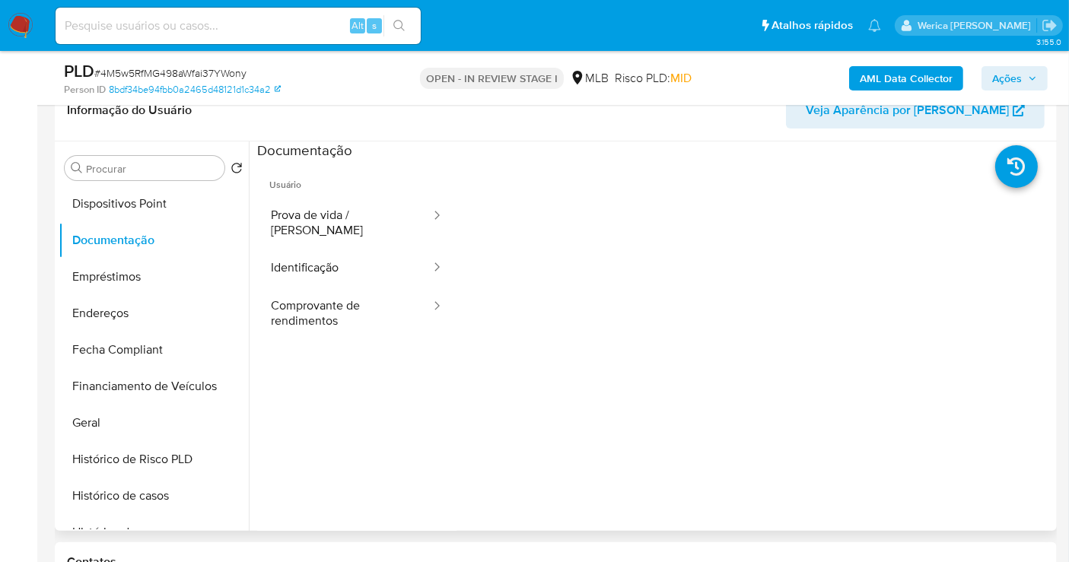
click at [422, 194] on span "Usuário" at bounding box center [356, 179] width 199 height 37
click at [420, 206] on div at bounding box center [432, 223] width 24 height 52
click at [357, 212] on button "Prova de vida / [PERSON_NAME]" at bounding box center [344, 223] width 175 height 52
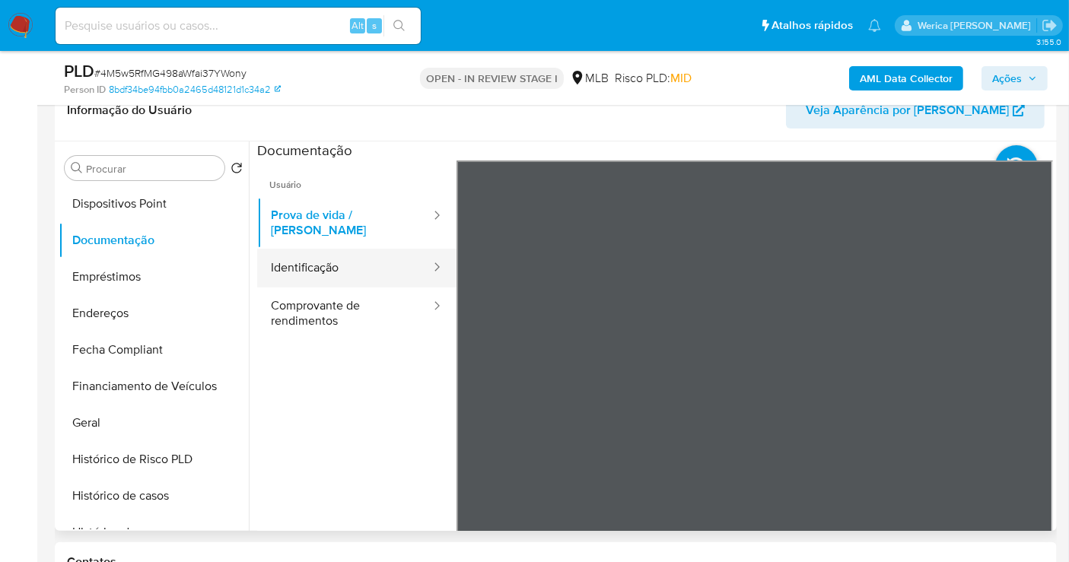
click at [352, 268] on button "Identificação" at bounding box center [344, 268] width 175 height 39
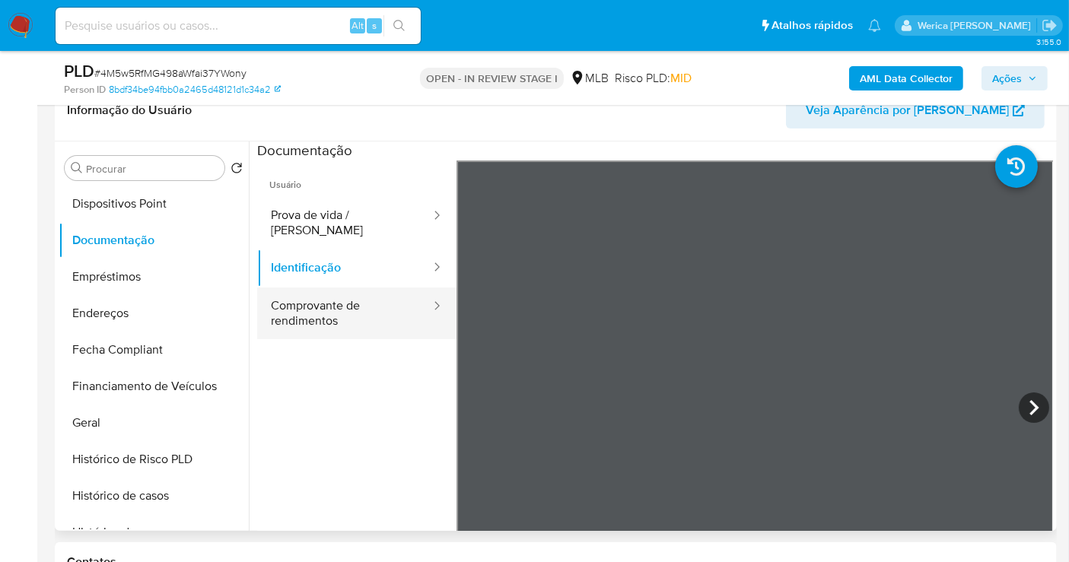
click at [354, 317] on button "Comprovante de rendimentos" at bounding box center [344, 314] width 175 height 52
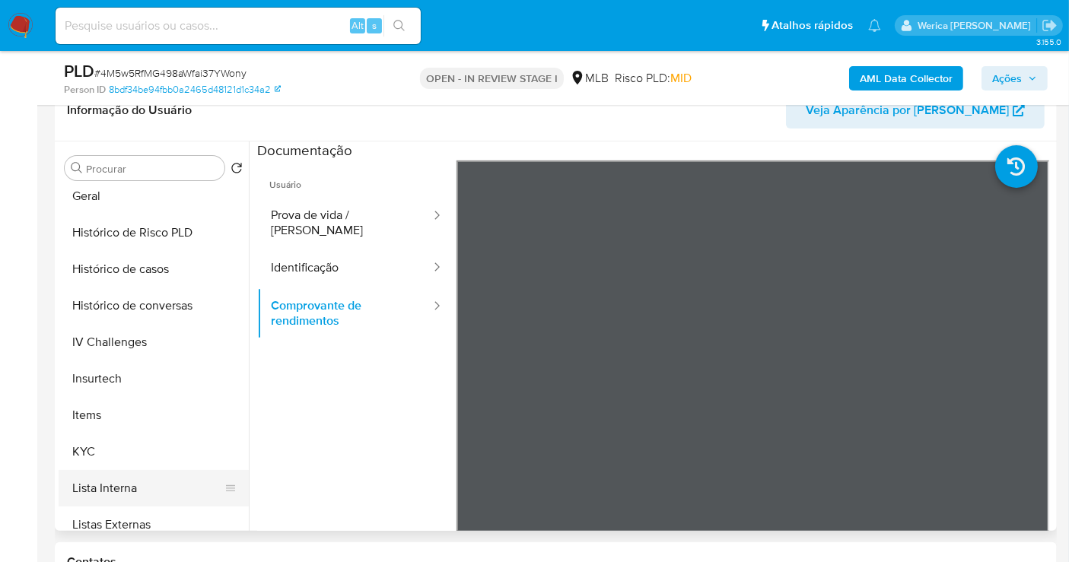
scroll to position [510, 0]
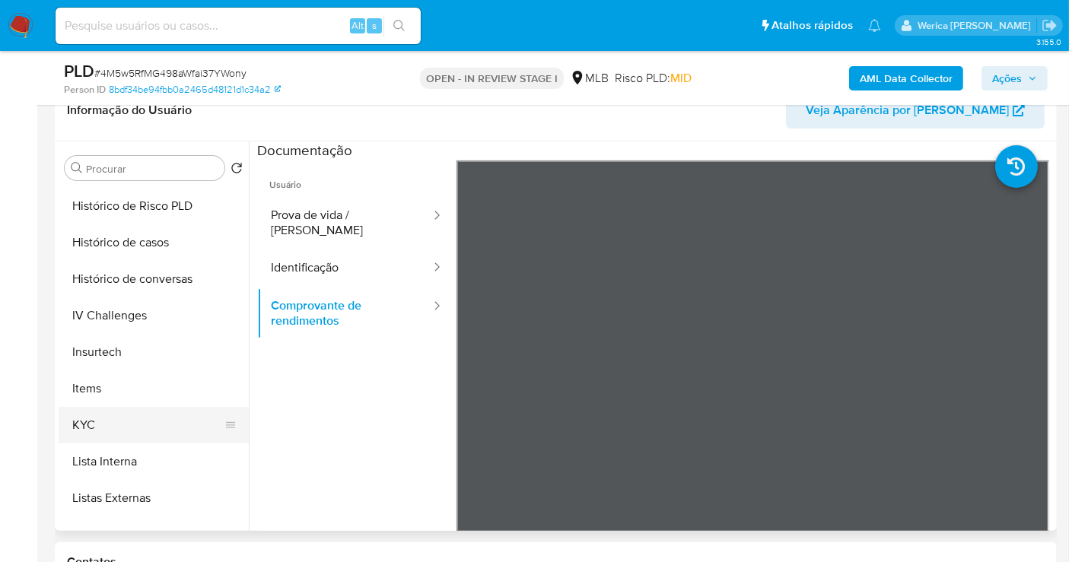
click at [136, 429] on button "KYC" at bounding box center [148, 425] width 178 height 37
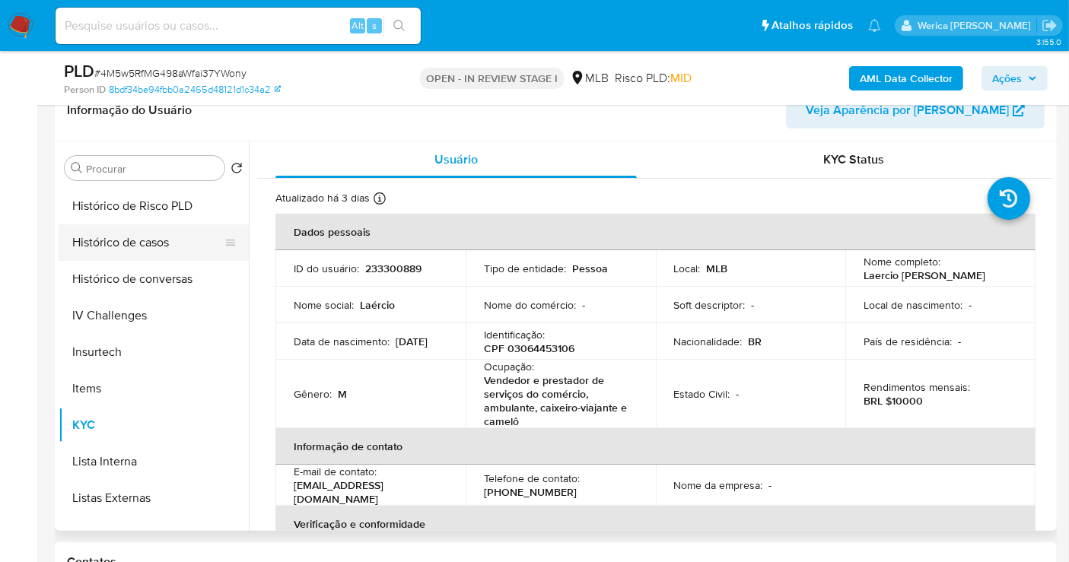
click at [144, 239] on button "Histórico de casos" at bounding box center [148, 243] width 178 height 37
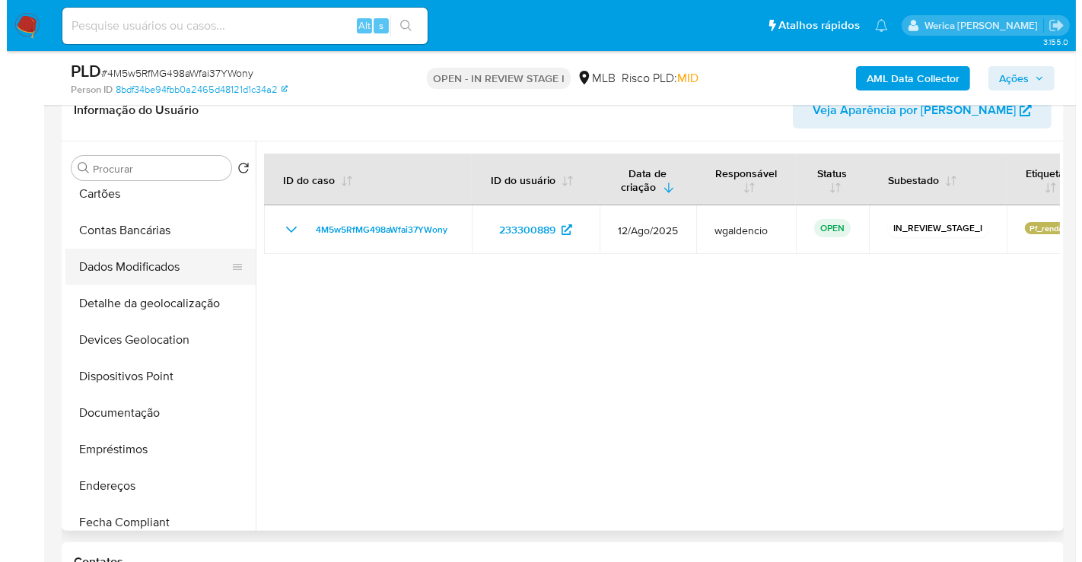
scroll to position [0, 0]
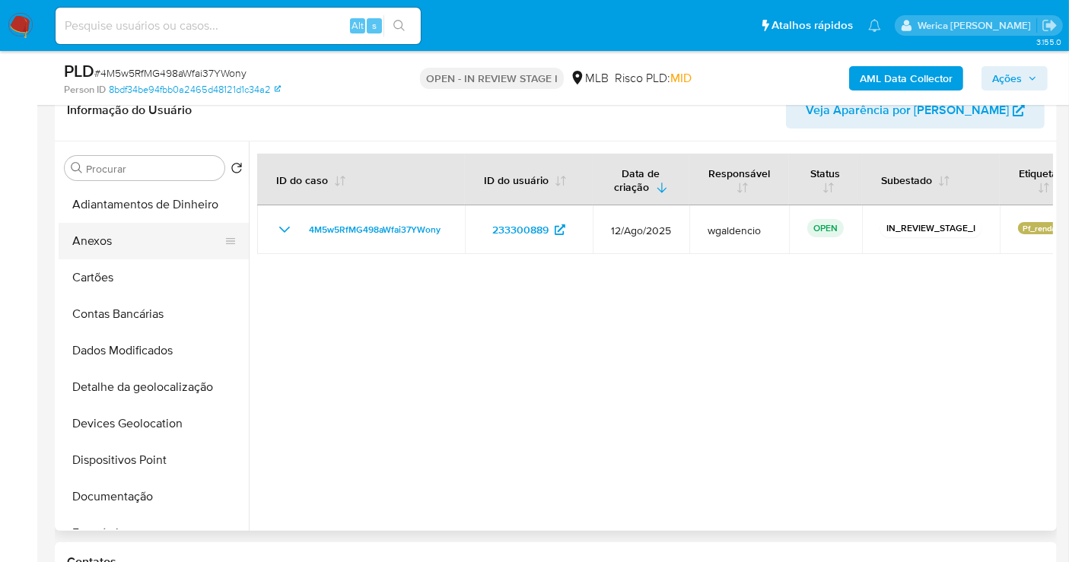
click at [173, 242] on button "Anexos" at bounding box center [148, 241] width 178 height 37
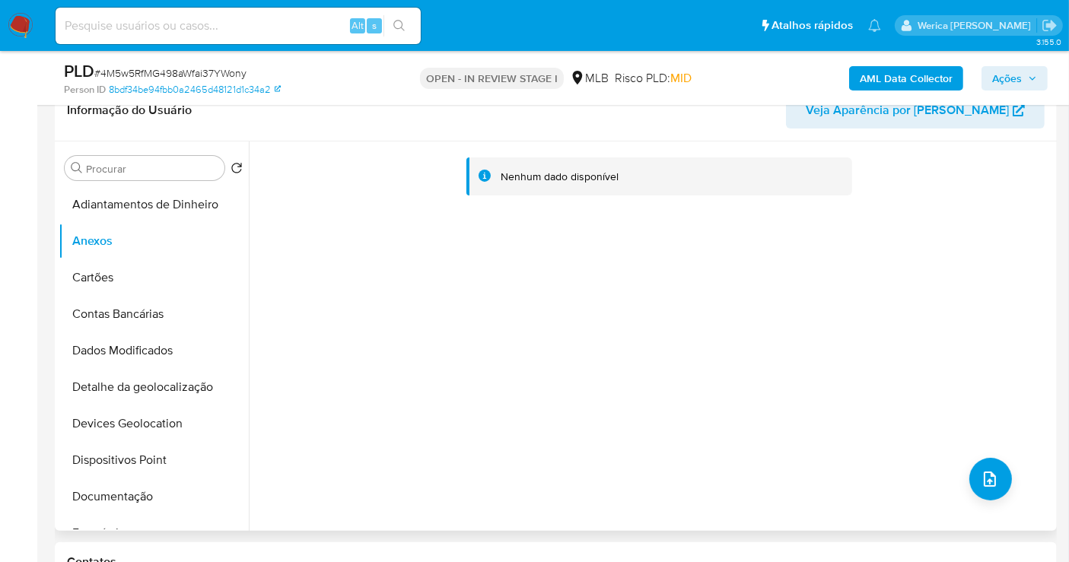
click at [1004, 467] on div "Nenhum dado disponível" at bounding box center [651, 337] width 805 height 390
click at [986, 492] on button "upload-file" at bounding box center [991, 479] width 43 height 43
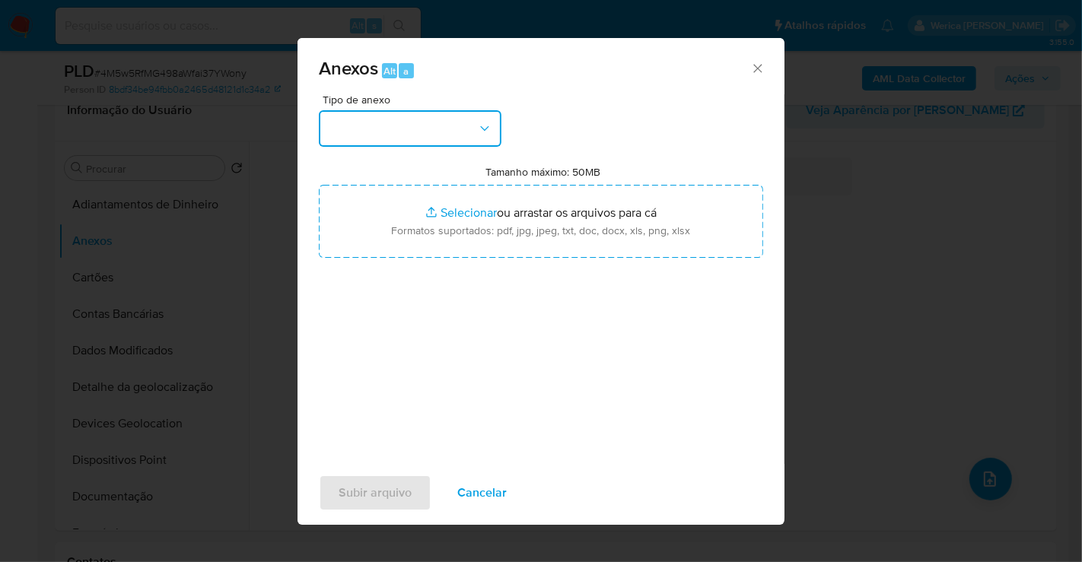
drag, startPoint x: 441, startPoint y: 119, endPoint x: 442, endPoint y: 140, distance: 20.6
click at [441, 120] on button "button" at bounding box center [410, 128] width 183 height 37
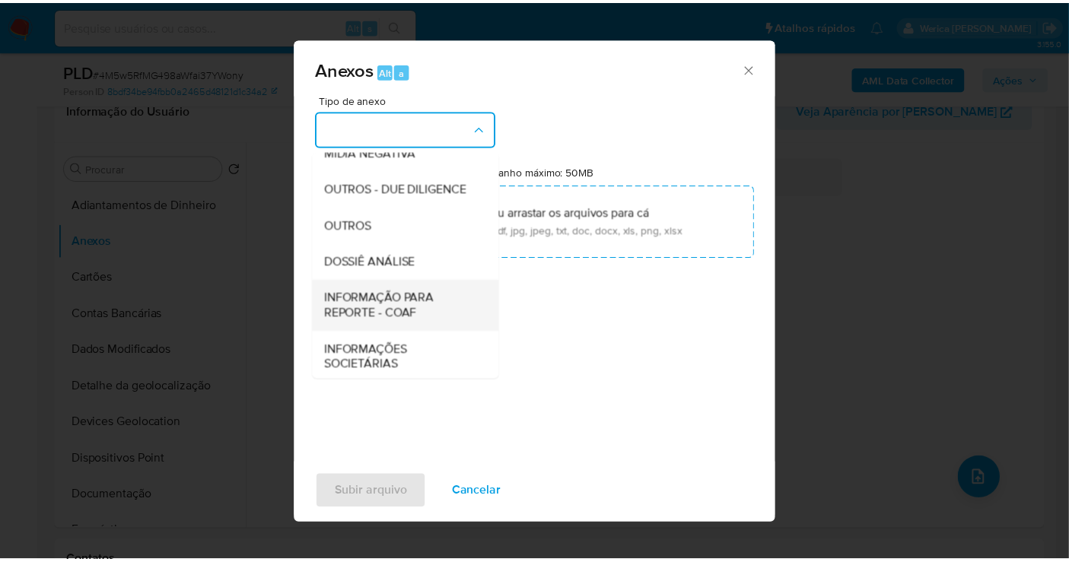
scroll to position [234, 0]
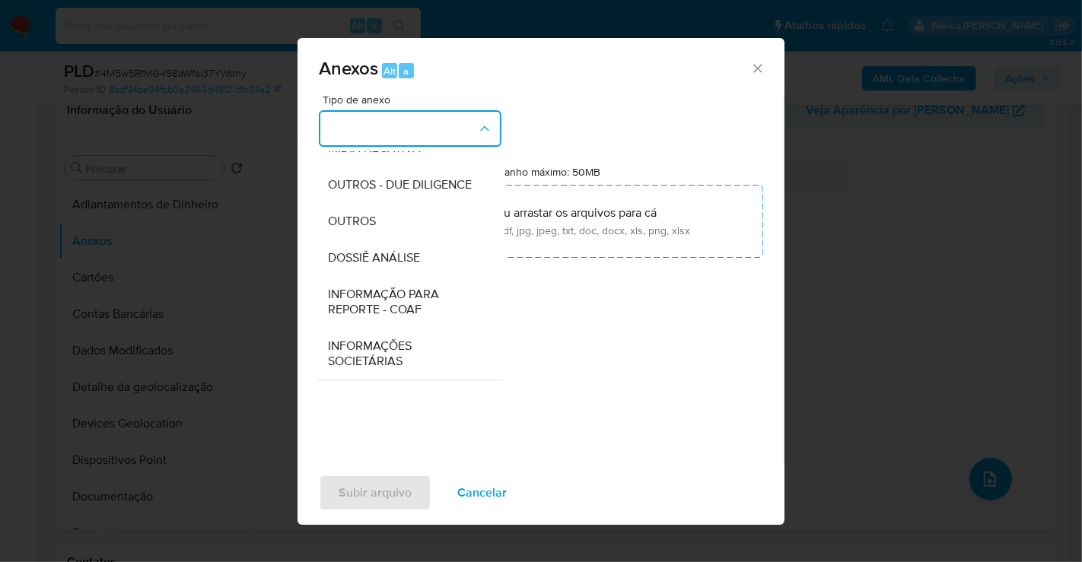
drag, startPoint x: 446, startPoint y: 297, endPoint x: 457, endPoint y: 303, distance: 12.3
click at [446, 298] on span "INFORMAÇÃO PARA REPORTE - COAF" at bounding box center [405, 302] width 155 height 30
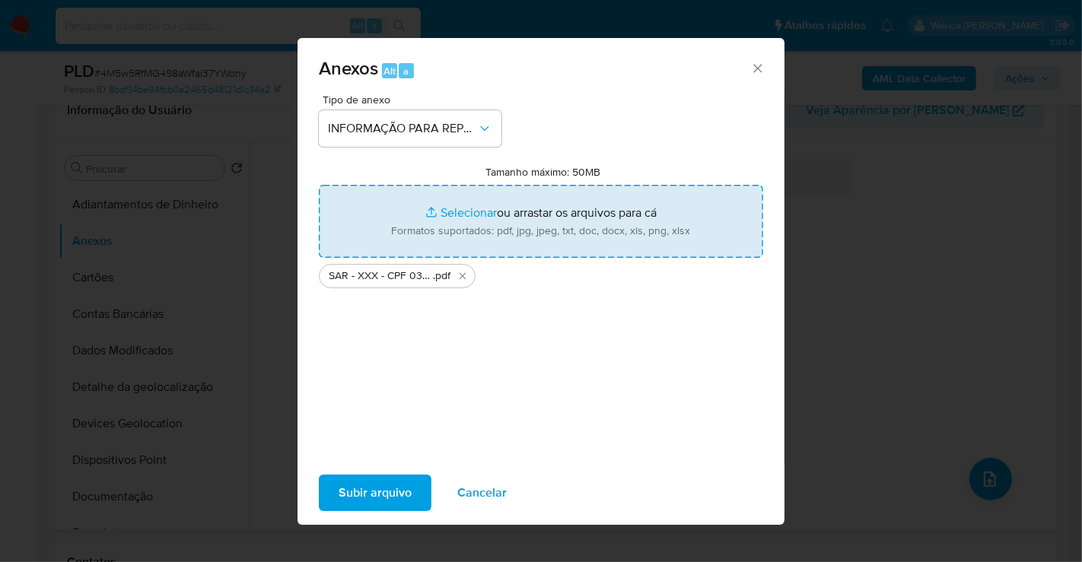
type input "C:\fakepath\Mulan 233300889_2025_08_20_17_31_08.xlsx"
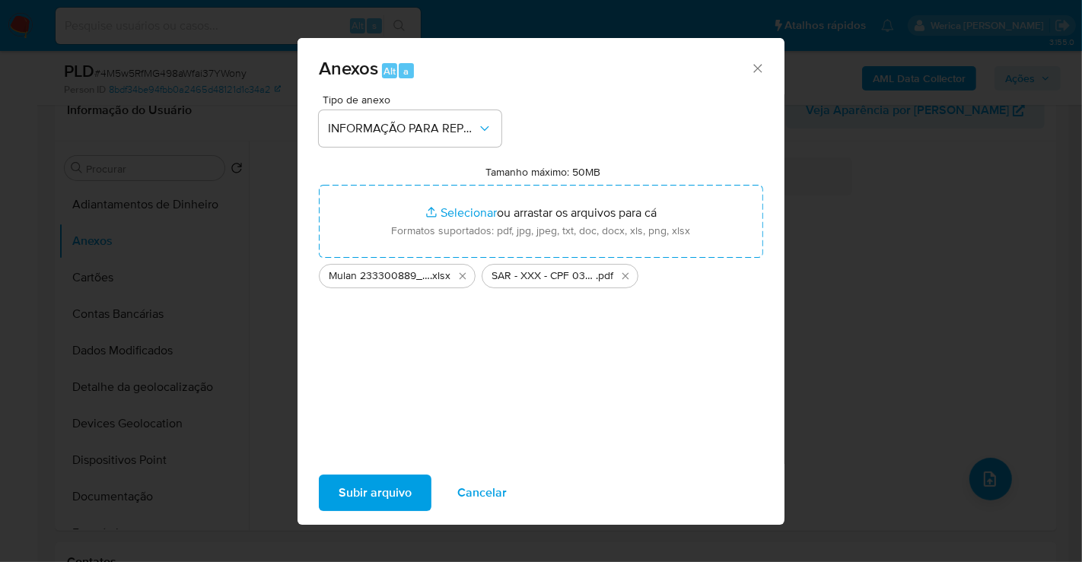
click at [382, 496] on span "Subir arquivo" at bounding box center [375, 492] width 73 height 33
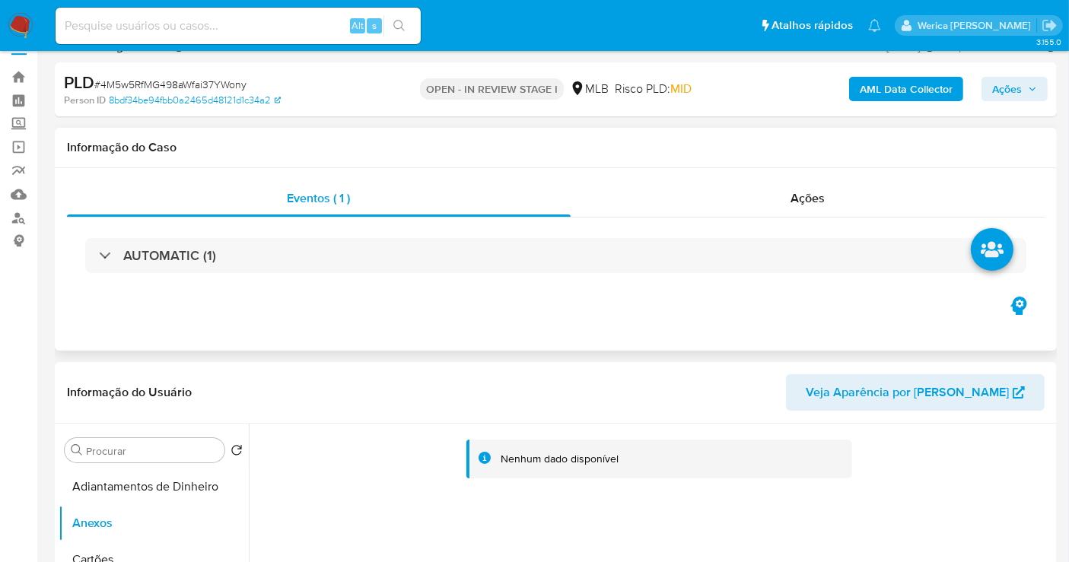
scroll to position [0, 0]
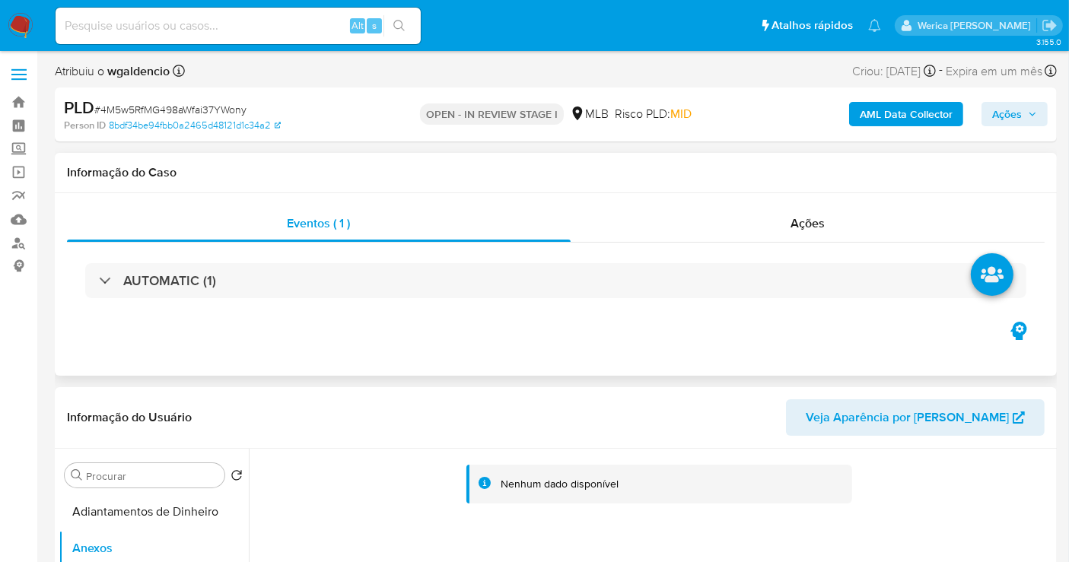
click at [762, 254] on div "AUTOMATIC (1)" at bounding box center [556, 281] width 978 height 76
click at [774, 233] on div "Ações" at bounding box center [808, 224] width 475 height 37
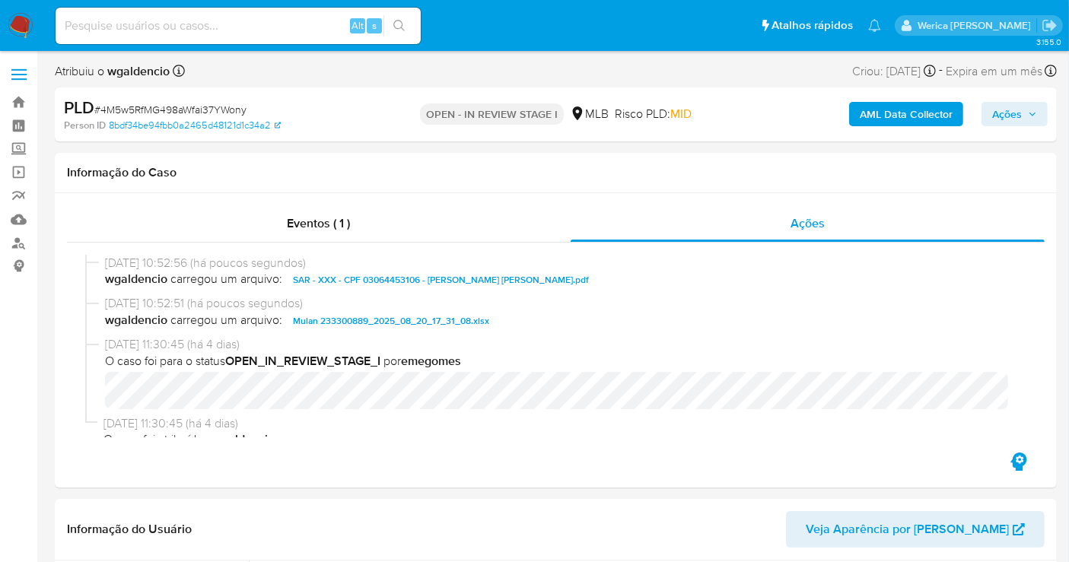
click at [1044, 104] on button "Ações" at bounding box center [1015, 114] width 66 height 24
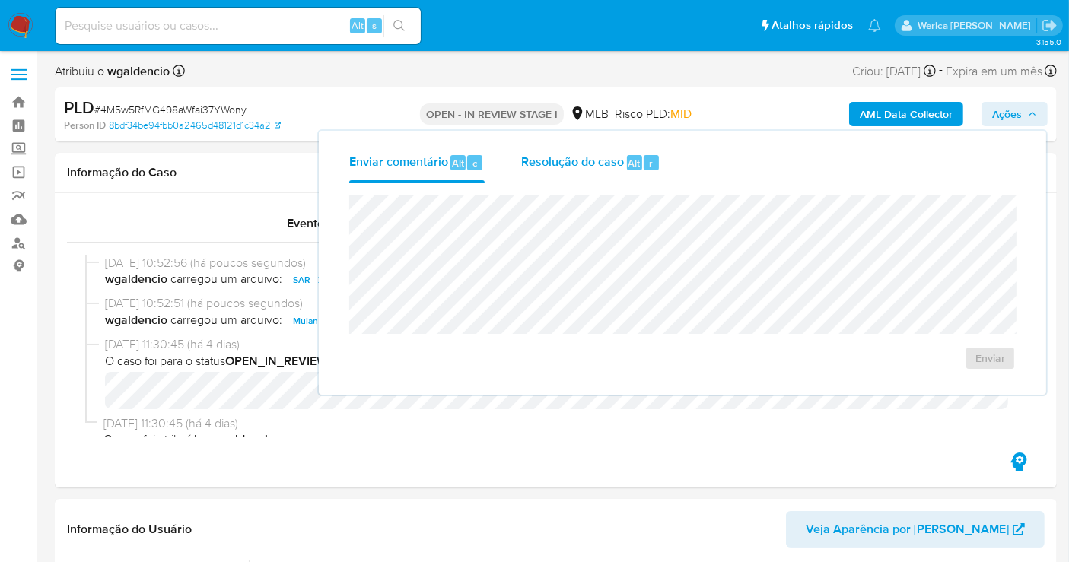
click at [595, 177] on div "Resolução do caso Alt r" at bounding box center [590, 163] width 139 height 40
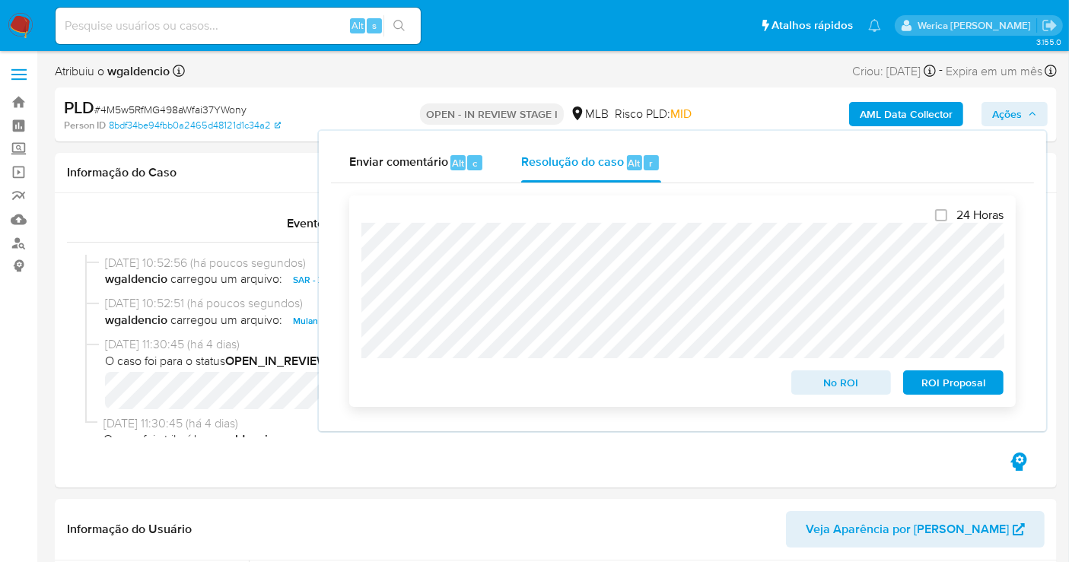
click at [931, 390] on span "ROI Proposal" at bounding box center [953, 382] width 79 height 21
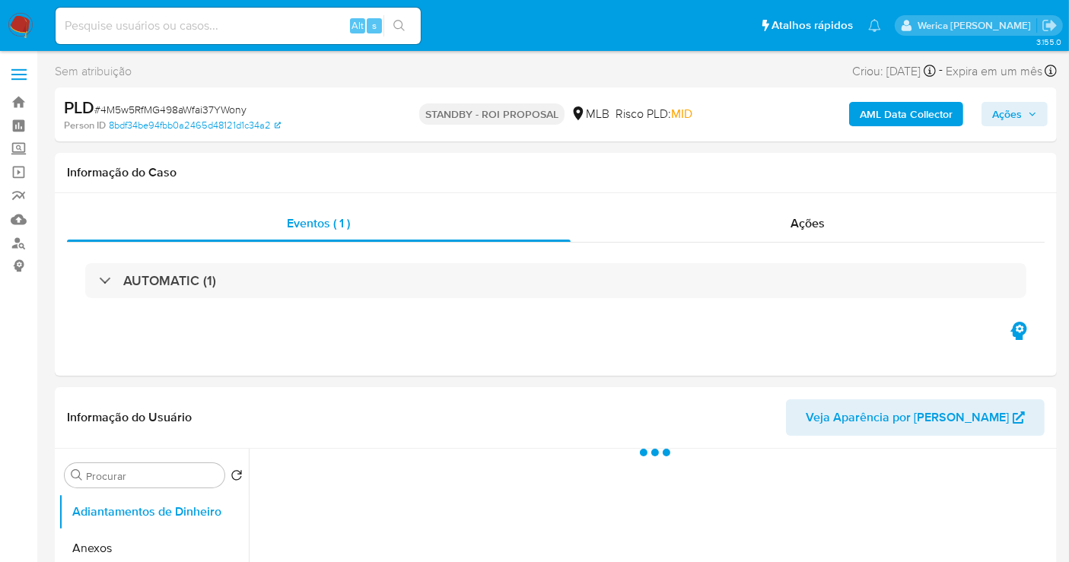
select select "10"
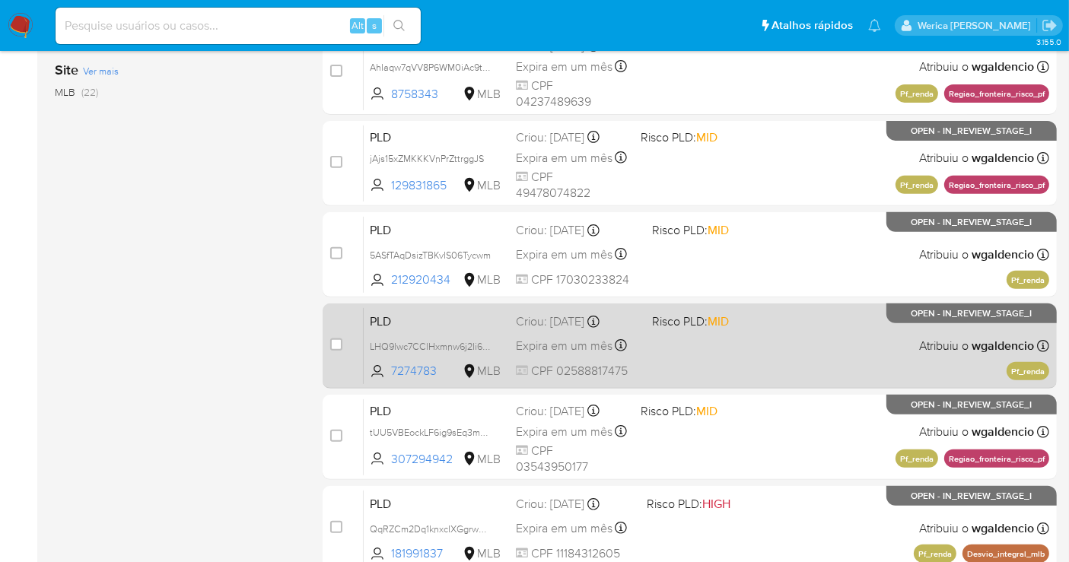
scroll to position [591, 0]
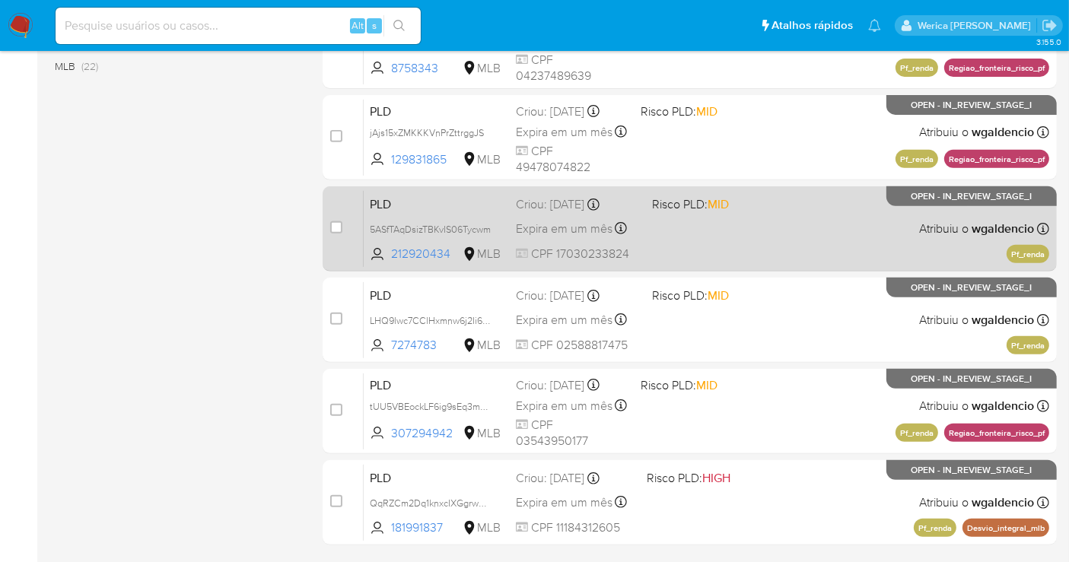
click at [771, 241] on div "PLD 5ASfTAqDsizTBKvIS06Tycwm 212920434 MLB Risco PLD: MID Criou: [DATE] Criou: …" at bounding box center [707, 228] width 686 height 77
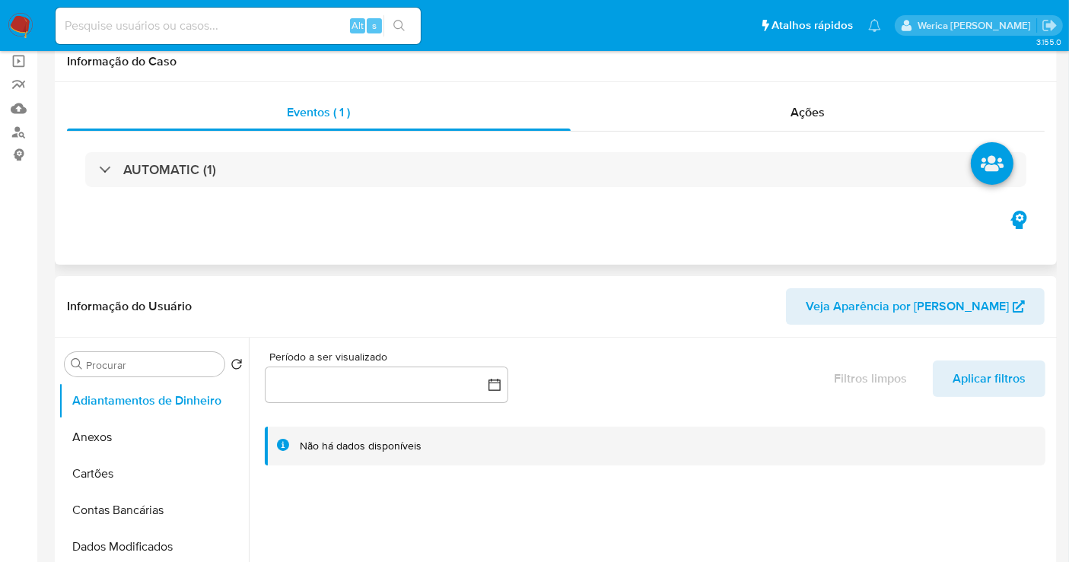
select select "10"
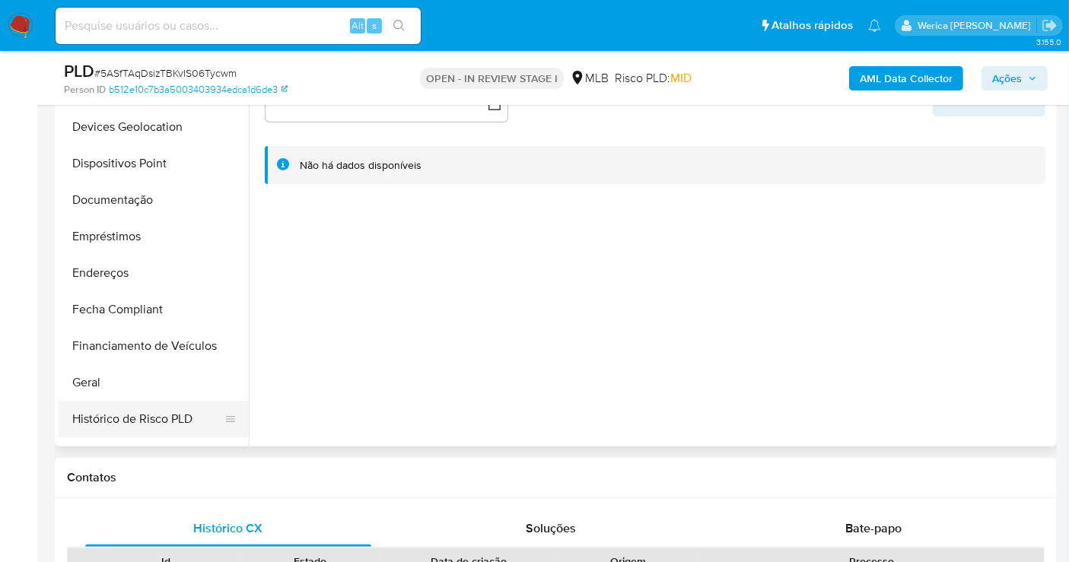
scroll to position [338, 0]
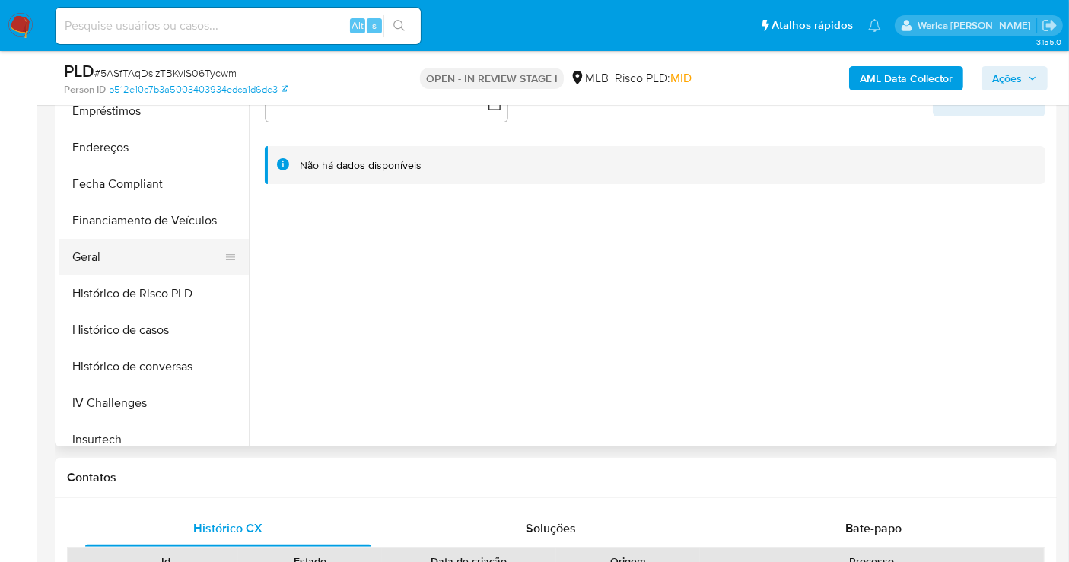
click at [132, 261] on button "Geral" at bounding box center [148, 257] width 178 height 37
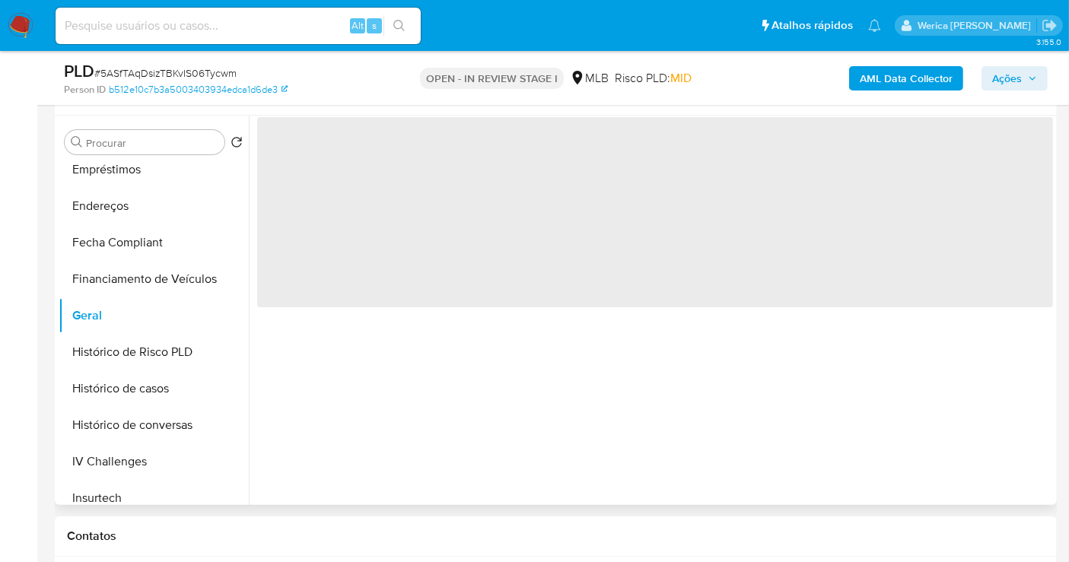
scroll to position [253, 0]
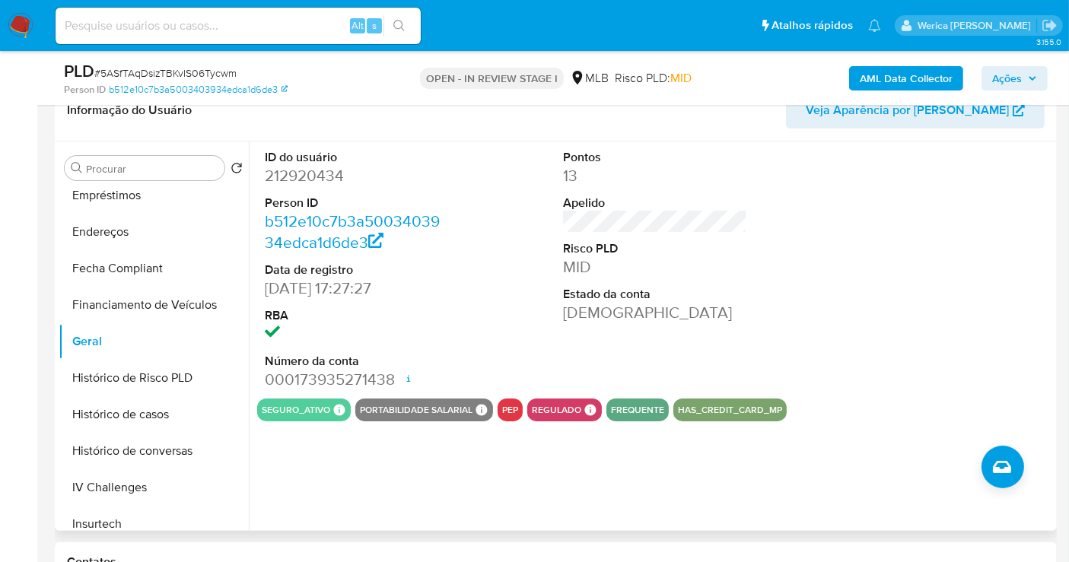
click at [333, 169] on dd "212920434" at bounding box center [357, 175] width 184 height 21
copy dd "212920434"
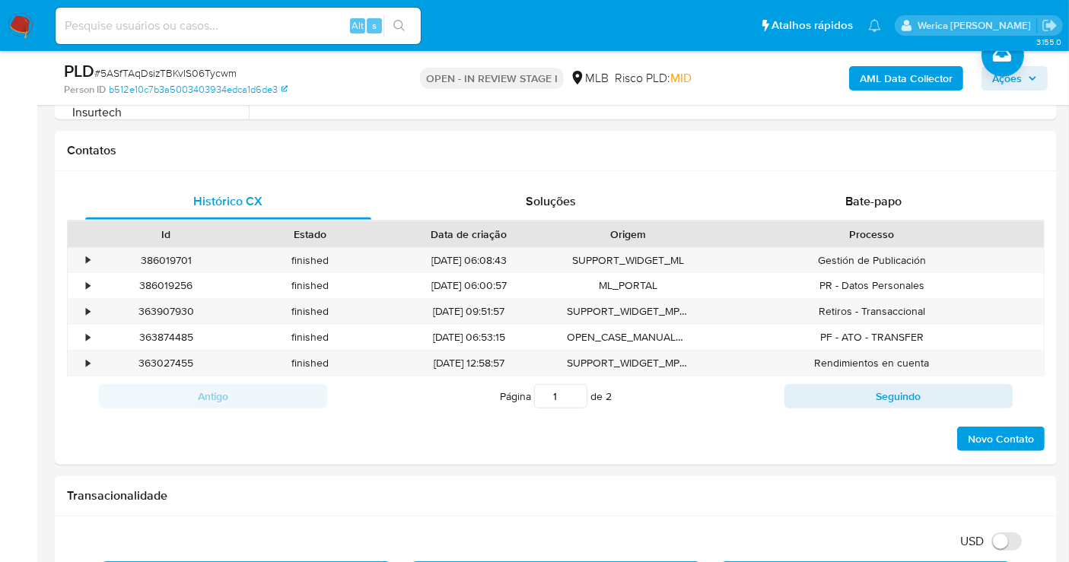
scroll to position [1150, 0]
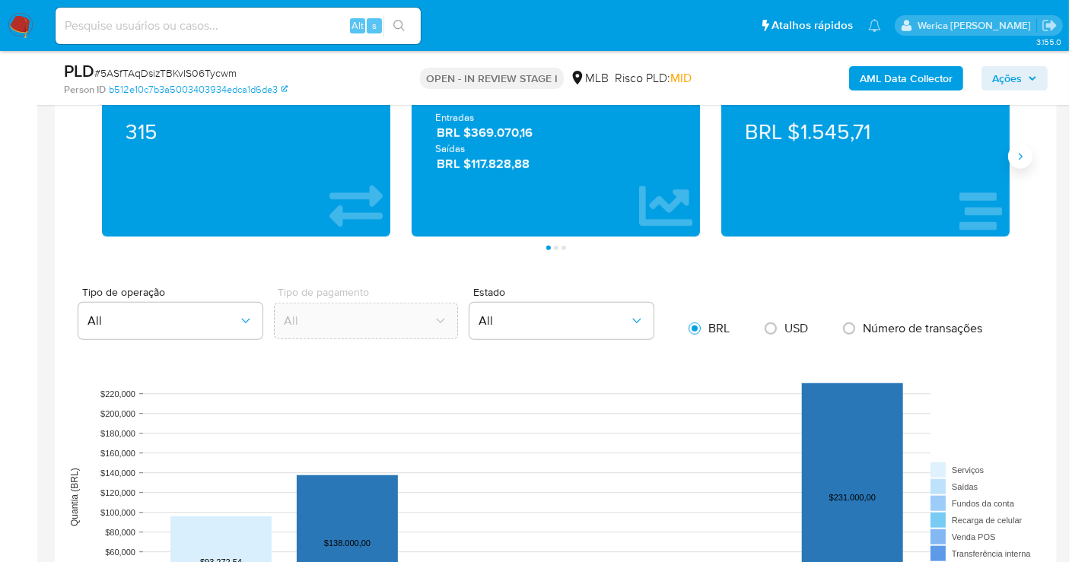
click at [1022, 151] on icon "Siguiente" at bounding box center [1021, 157] width 12 height 12
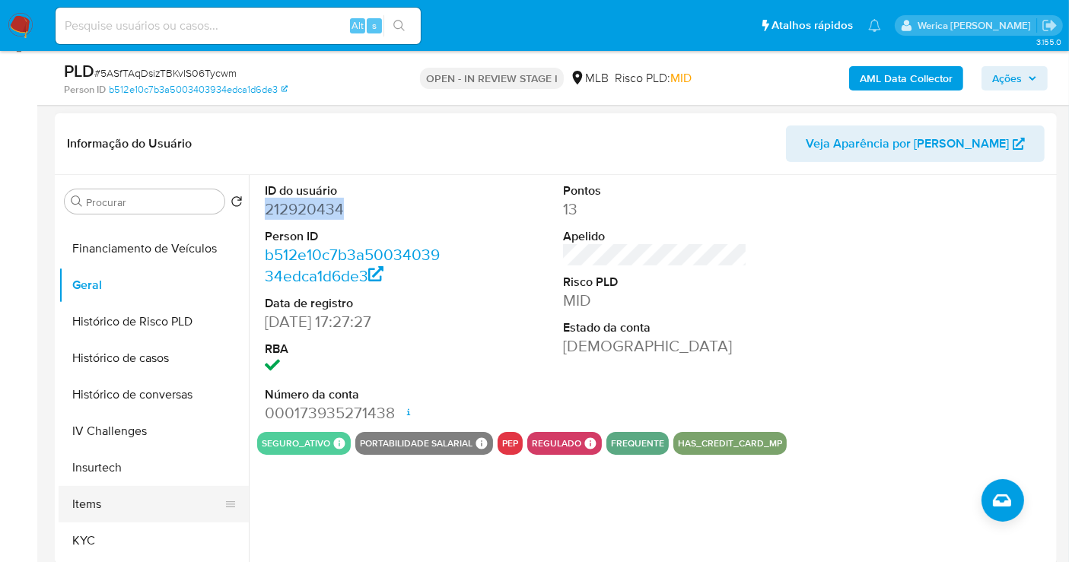
scroll to position [591, 0]
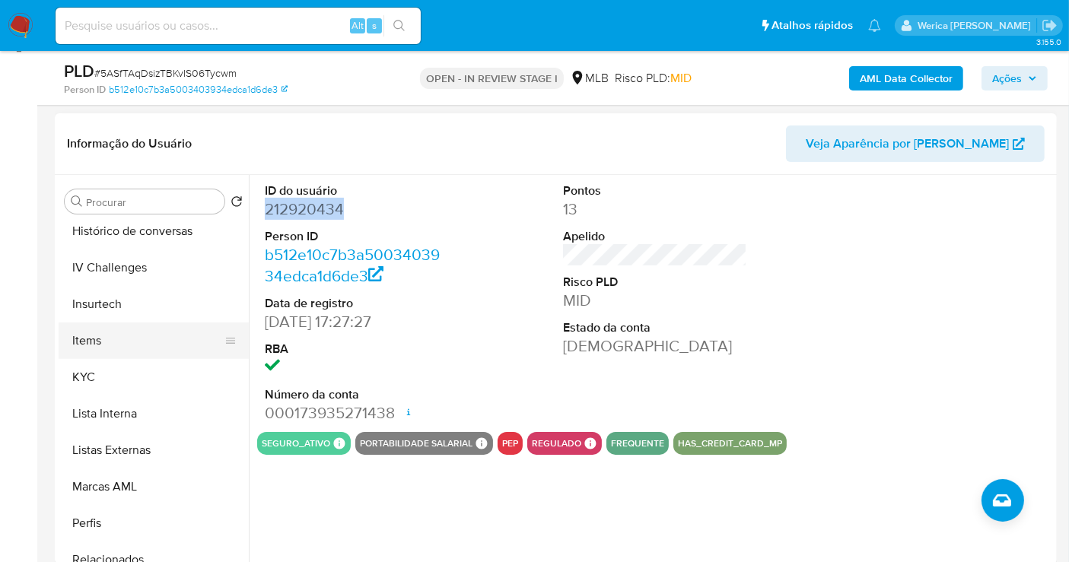
click at [123, 347] on button "Items" at bounding box center [148, 341] width 178 height 37
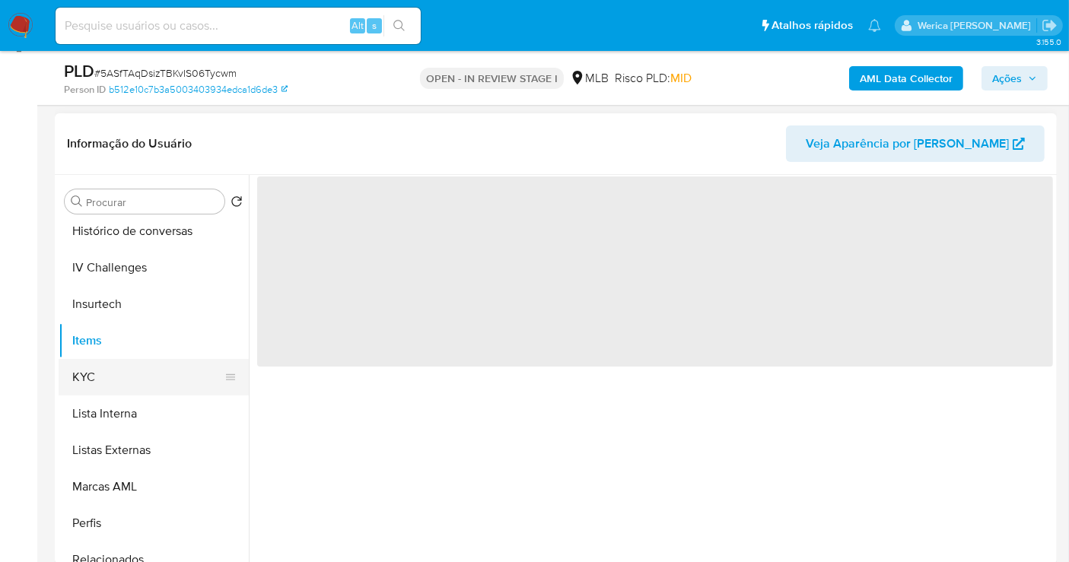
click at [125, 374] on button "KYC" at bounding box center [148, 377] width 178 height 37
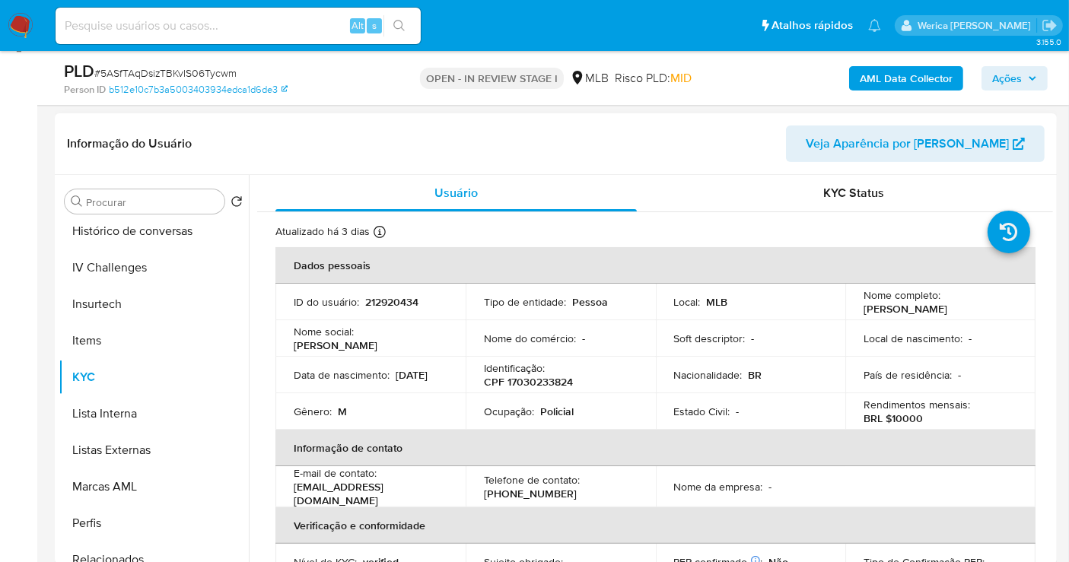
click at [575, 379] on div "Identificação : CPF 17030233824" at bounding box center [561, 375] width 154 height 27
click at [575, 378] on div "Identificação : CPF 17030233824" at bounding box center [561, 375] width 154 height 27
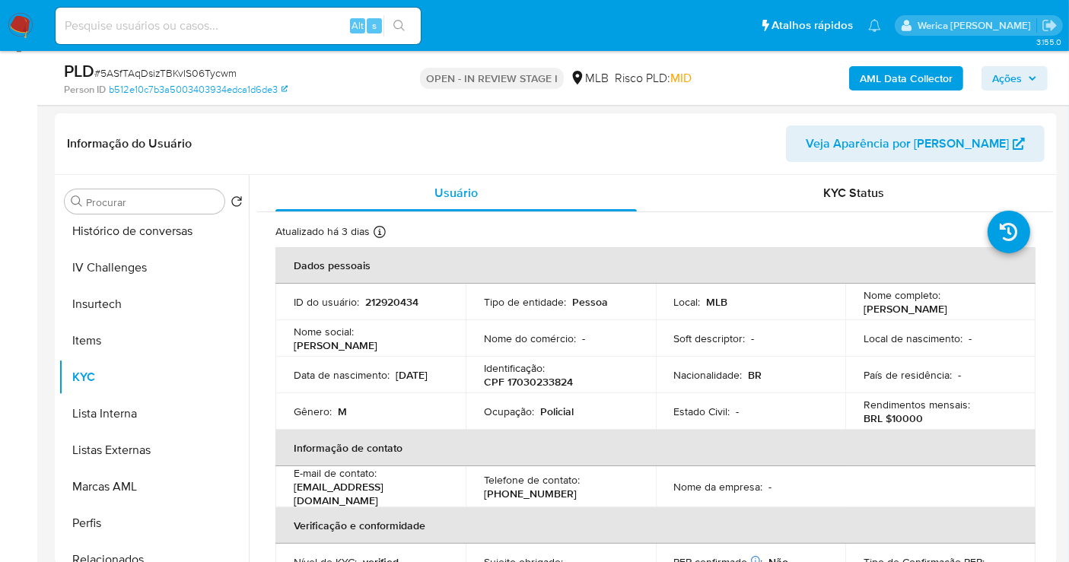
click at [571, 410] on p "Policial" at bounding box center [556, 412] width 33 height 14
copy div "Ocupação : Policial"
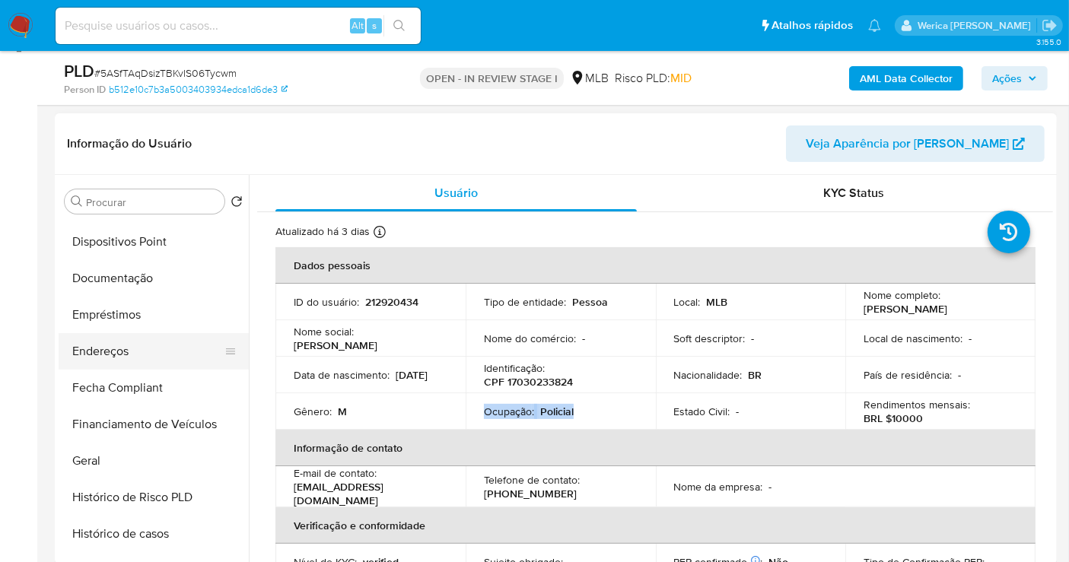
scroll to position [169, 0]
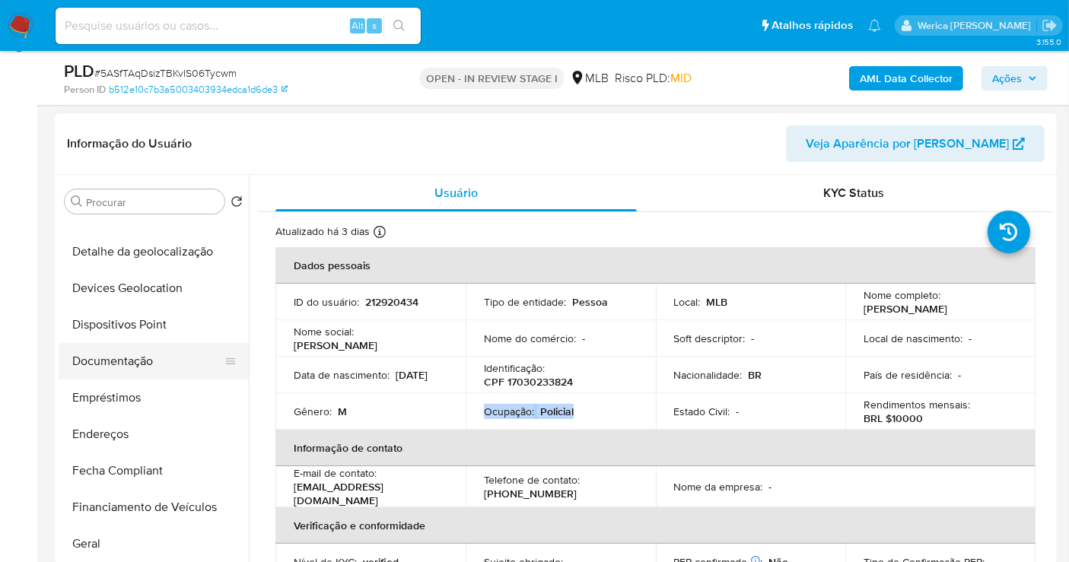
click at [189, 357] on button "Documentação" at bounding box center [148, 361] width 178 height 37
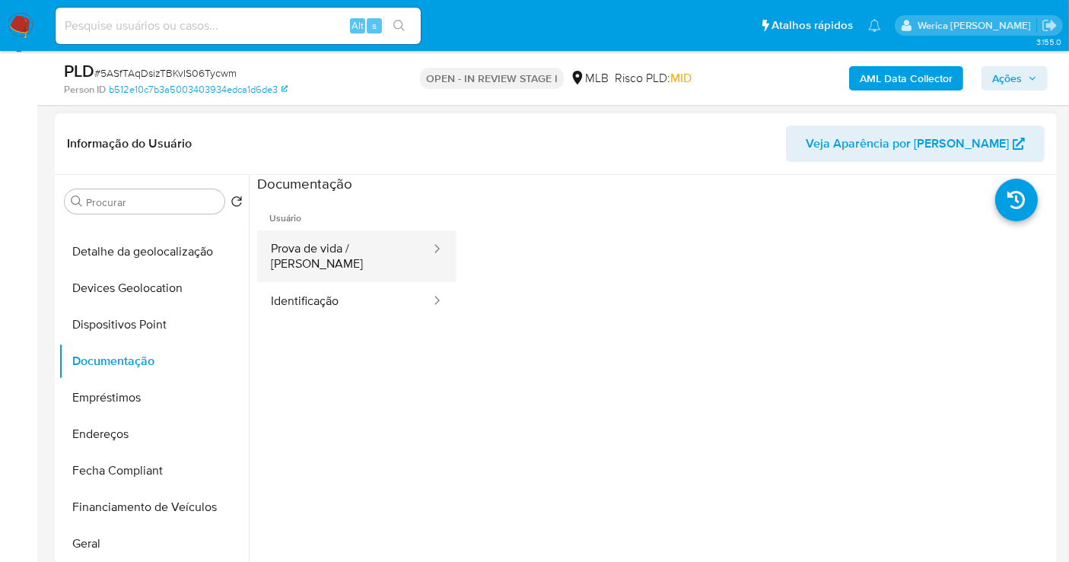
click at [429, 251] on icon at bounding box center [436, 248] width 15 height 15
click at [429, 249] on icon at bounding box center [436, 248] width 15 height 15
click at [356, 242] on button "Prova de vida / [PERSON_NAME]" at bounding box center [344, 257] width 175 height 52
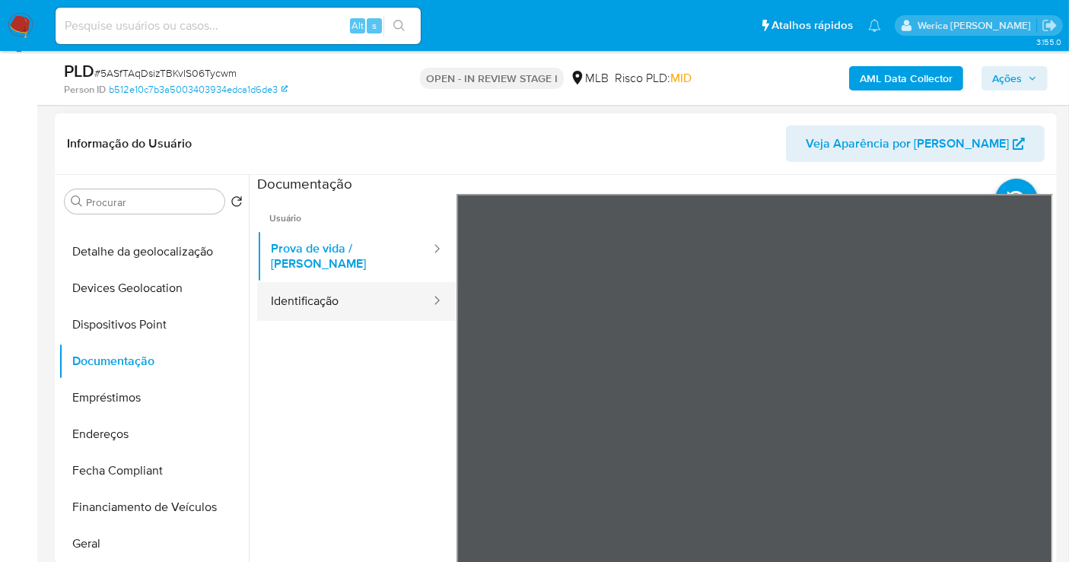
click at [373, 282] on button "Identificação" at bounding box center [344, 301] width 175 height 39
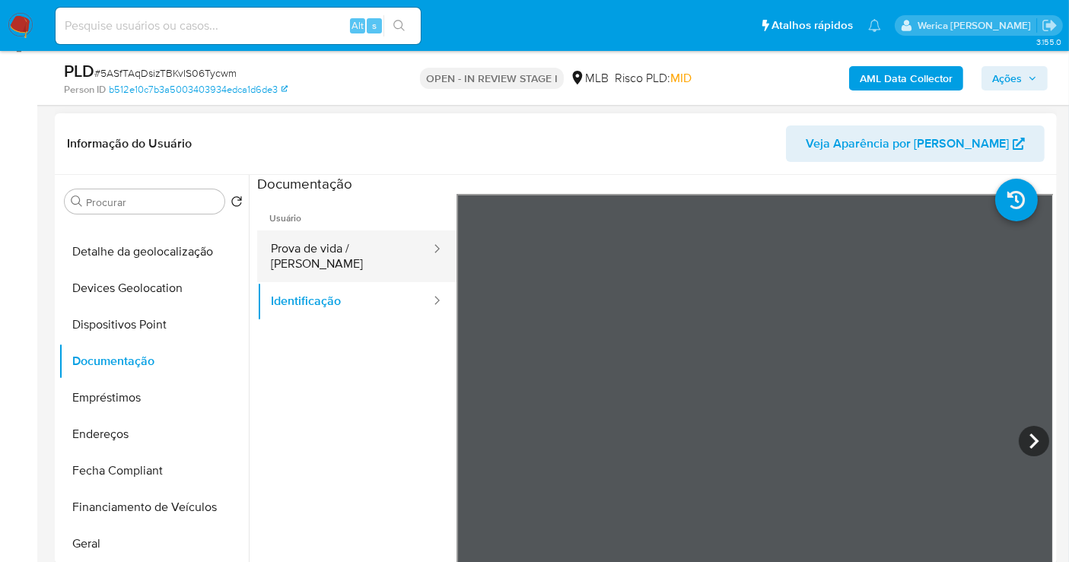
click at [308, 253] on button "Prova de vida / [PERSON_NAME]" at bounding box center [344, 257] width 175 height 52
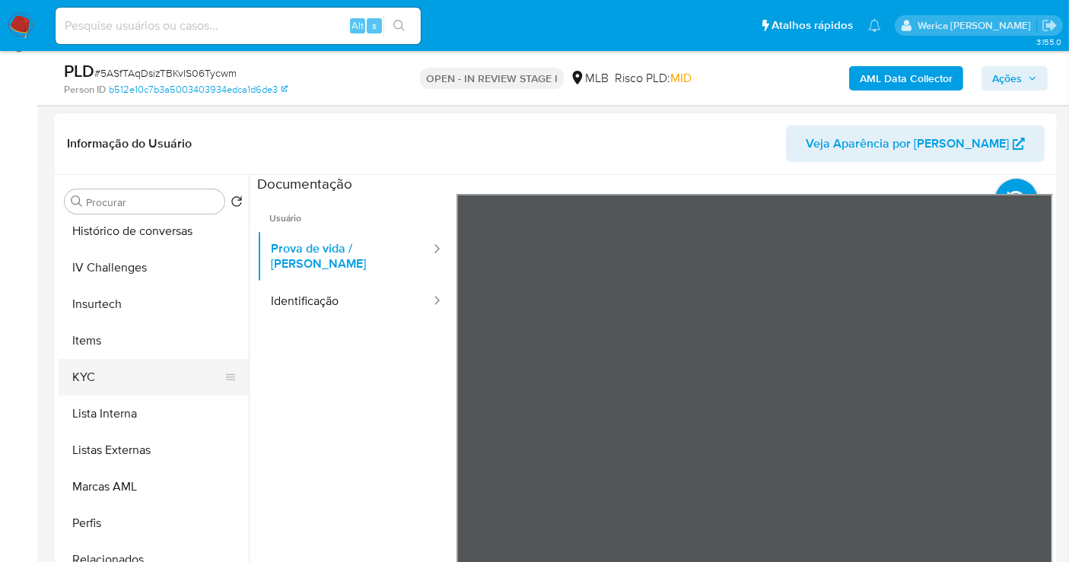
scroll to position [591, 0]
click at [185, 375] on button "KYC" at bounding box center [148, 377] width 178 height 37
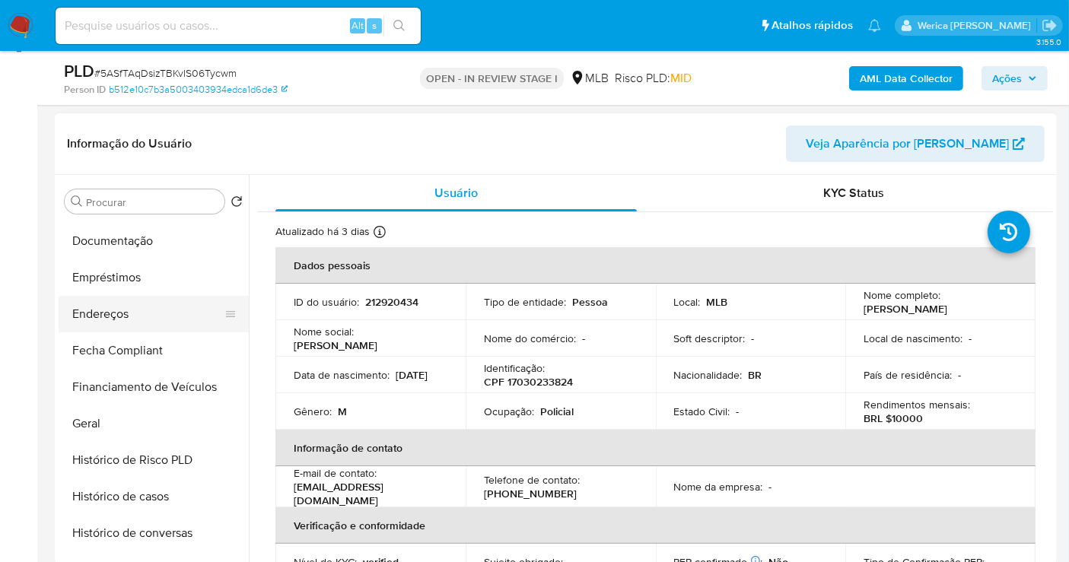
scroll to position [169, 0]
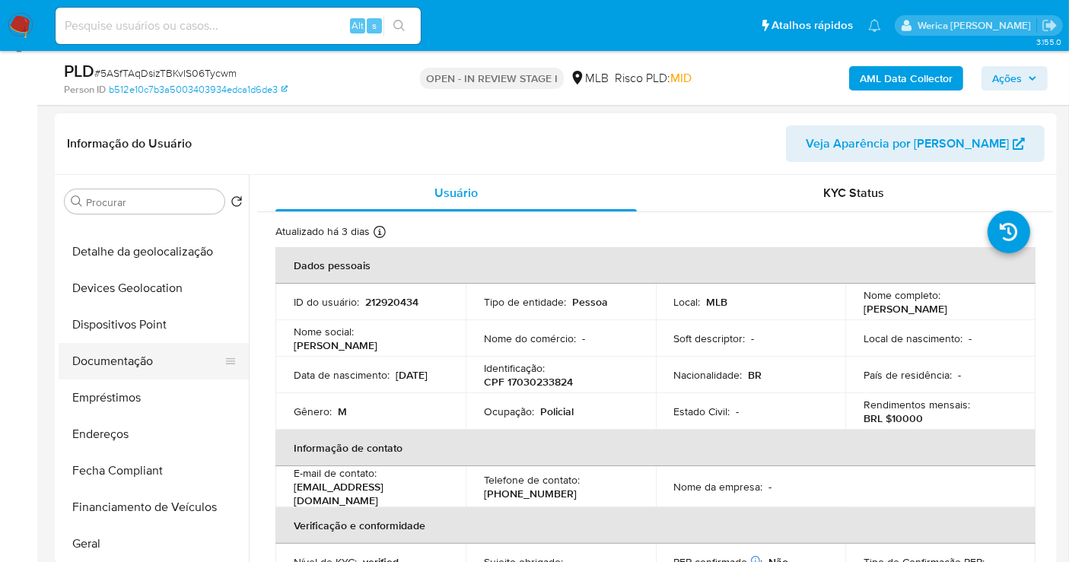
click at [192, 355] on button "Documentação" at bounding box center [148, 361] width 178 height 37
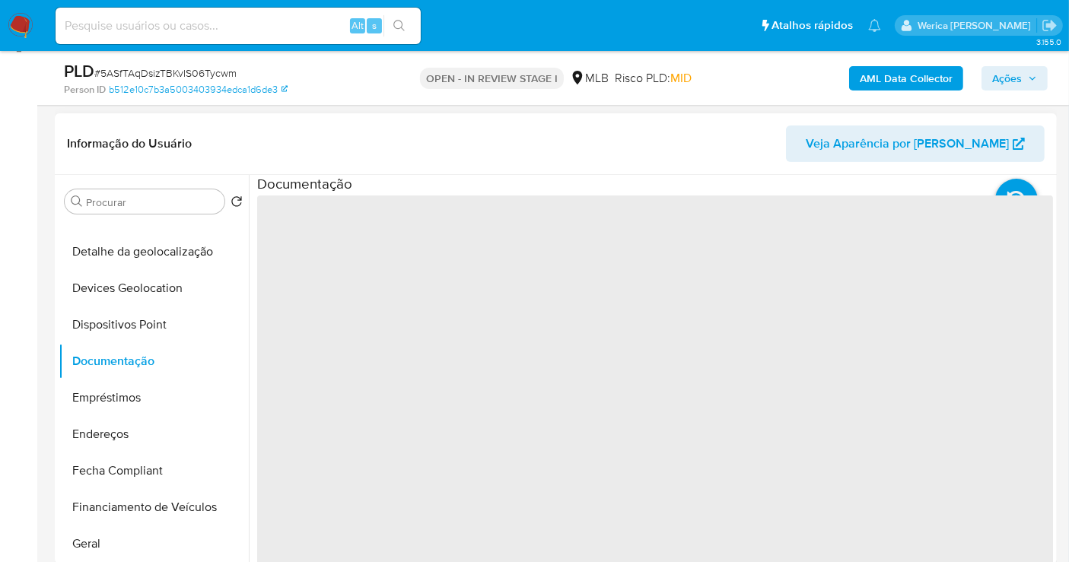
click at [315, 310] on span "‌" at bounding box center [655, 439] width 796 height 487
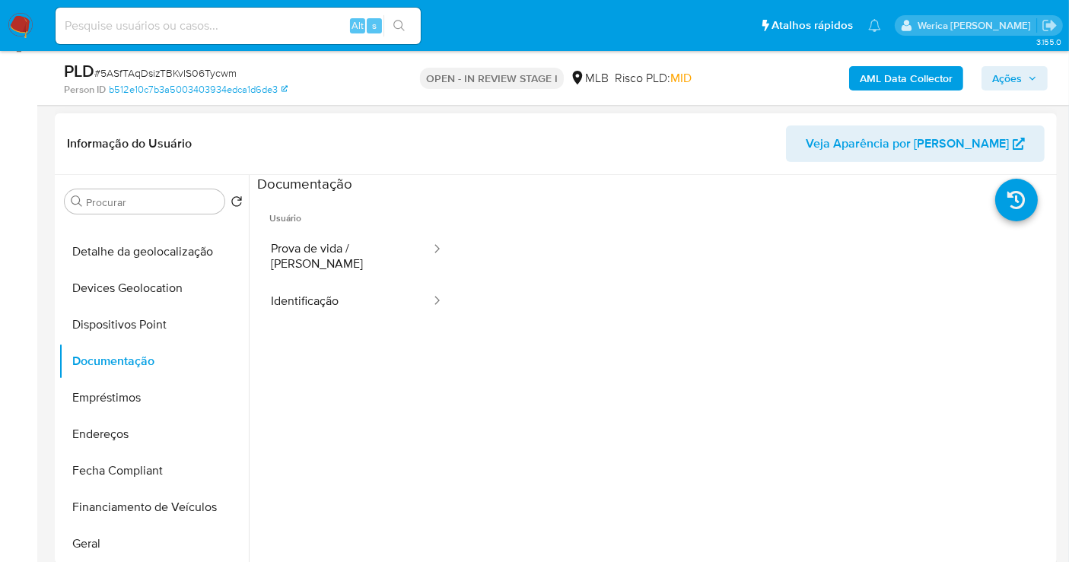
click at [331, 288] on button "Identificação" at bounding box center [344, 301] width 175 height 39
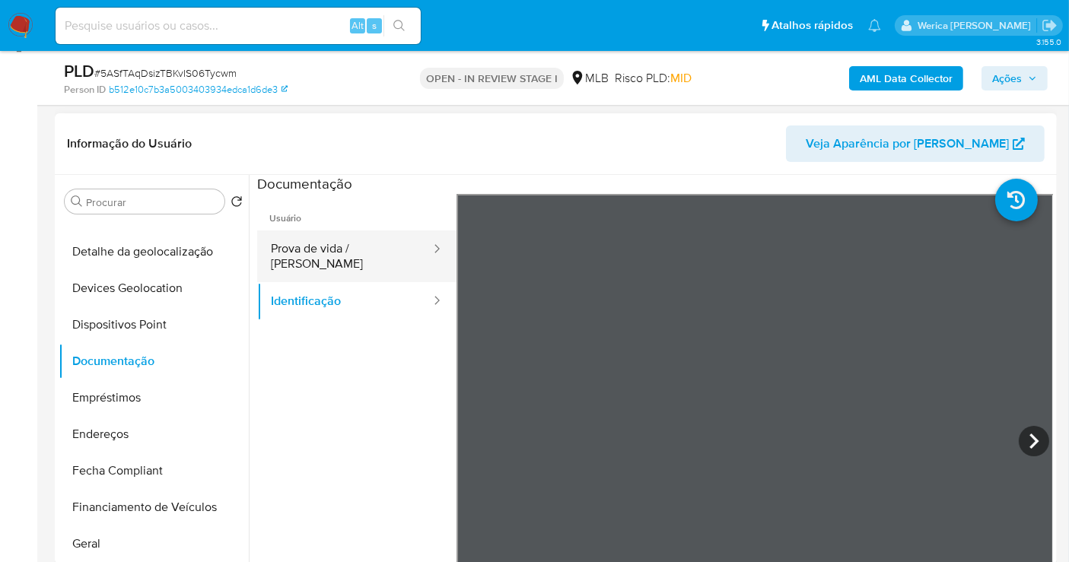
click at [420, 249] on div at bounding box center [432, 250] width 24 height 18
click at [359, 244] on button "Prova de vida / [PERSON_NAME]" at bounding box center [344, 257] width 175 height 52
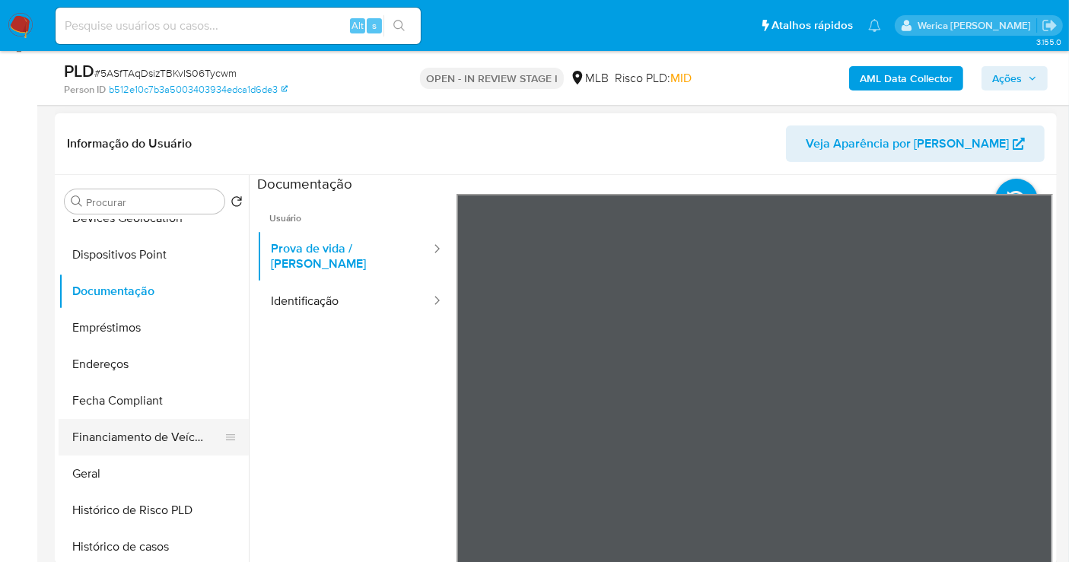
scroll to position [338, 0]
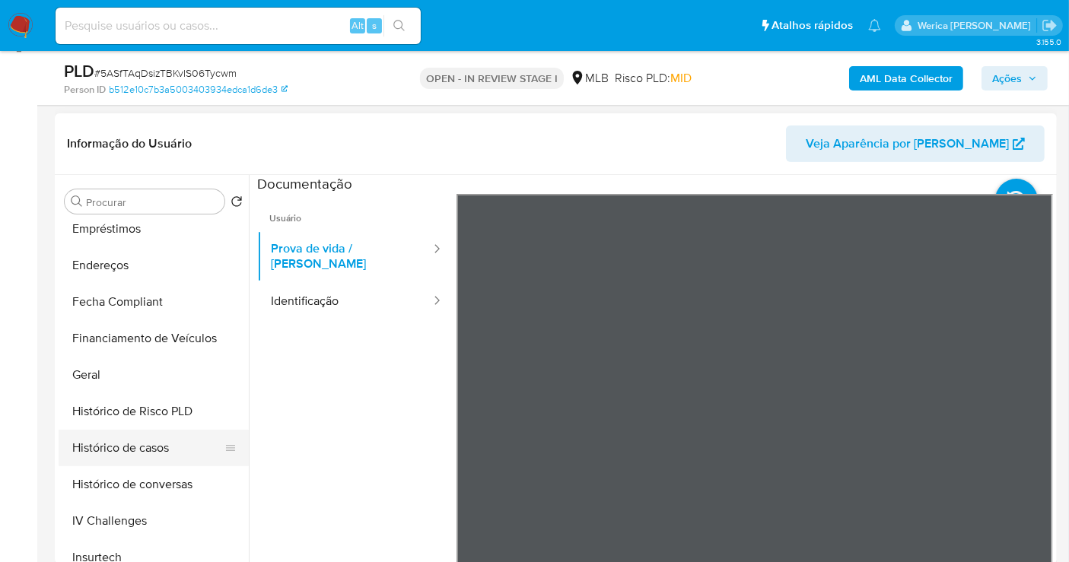
click at [172, 437] on button "Histórico de casos" at bounding box center [148, 448] width 178 height 37
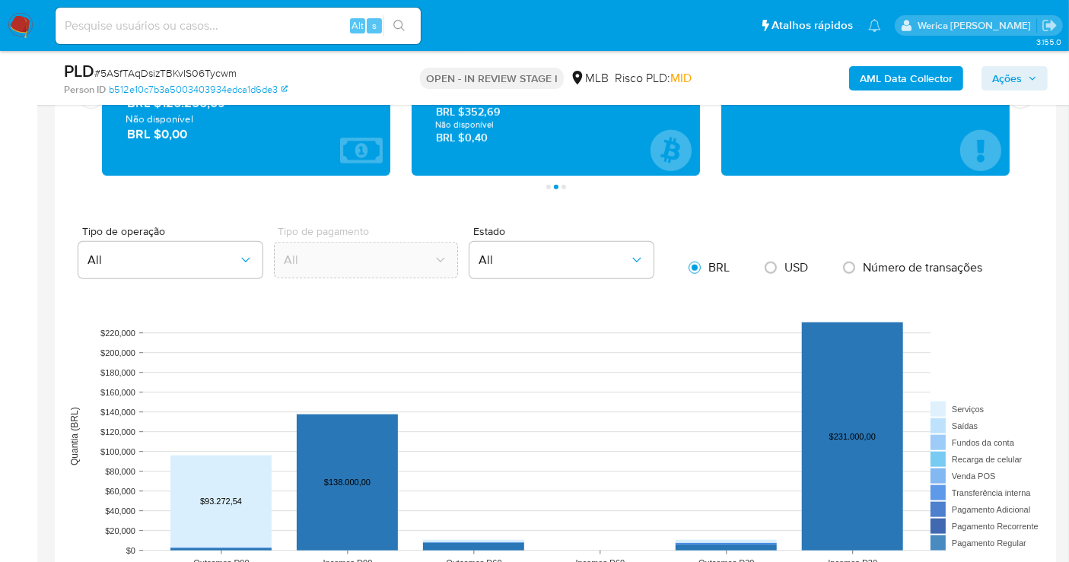
scroll to position [875, 0]
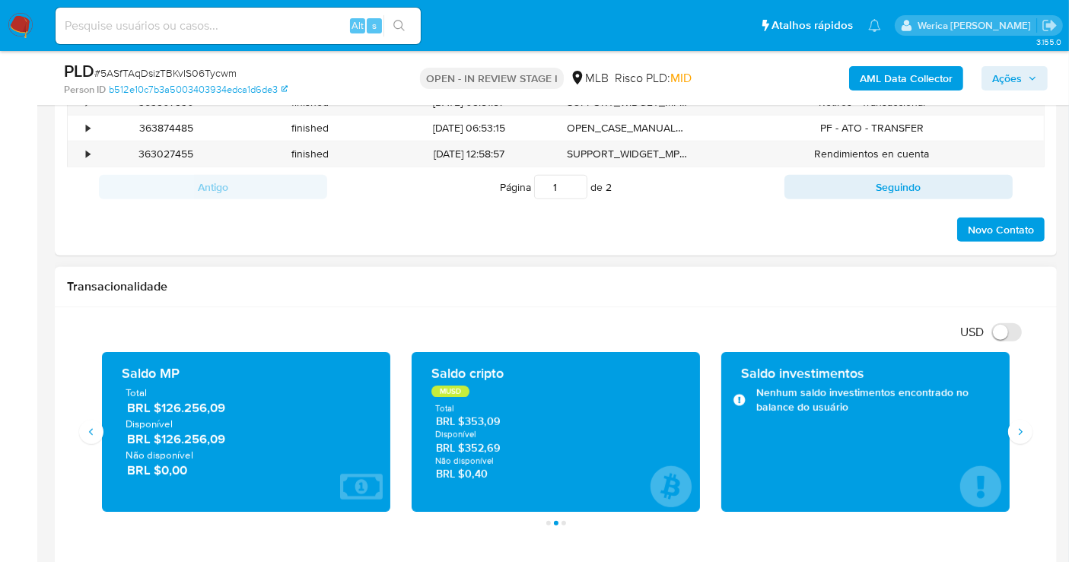
drag, startPoint x: 155, startPoint y: 411, endPoint x: 224, endPoint y: 406, distance: 69.5
click at [224, 406] on span "BRL $126.256,09" at bounding box center [247, 409] width 240 height 18
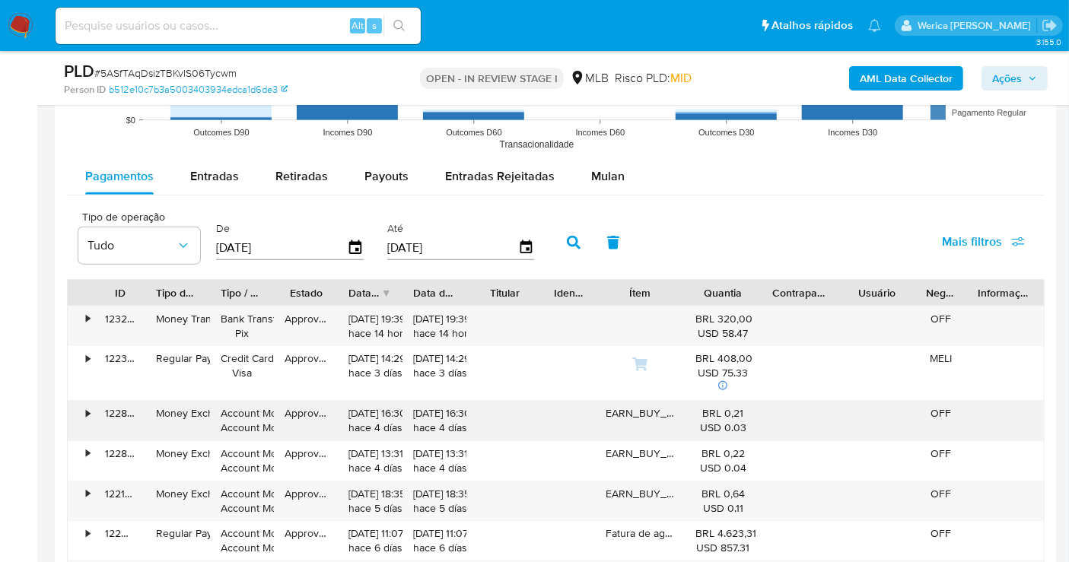
scroll to position [1551, 0]
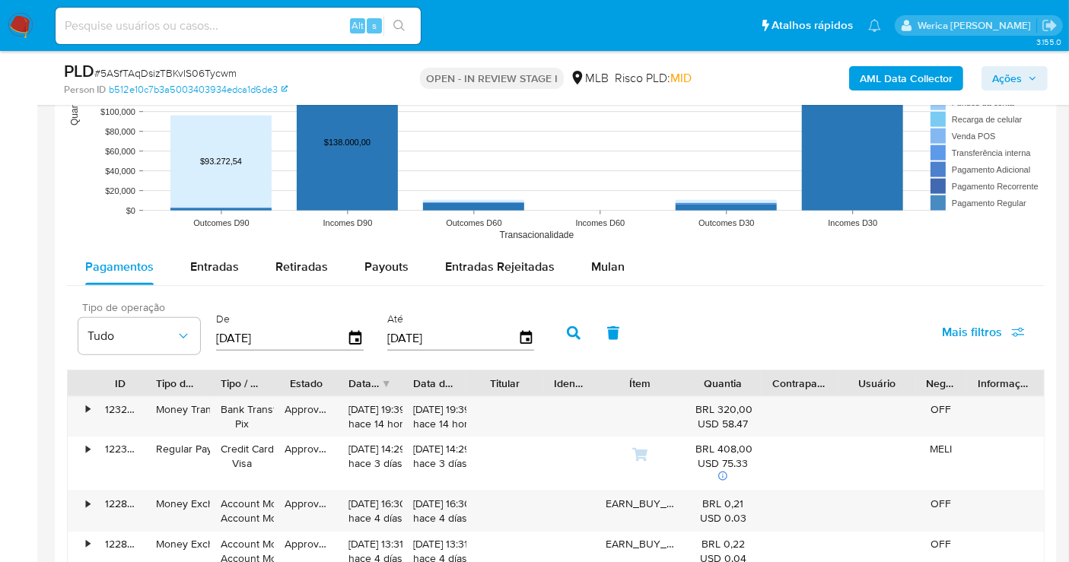
drag, startPoint x: 197, startPoint y: 311, endPoint x: 201, endPoint y: 302, distance: 9.2
click at [199, 308] on div "Tipo de operação Tudo" at bounding box center [139, 328] width 122 height 53
click at [214, 282] on div "Entradas" at bounding box center [214, 267] width 49 height 37
select select "10"
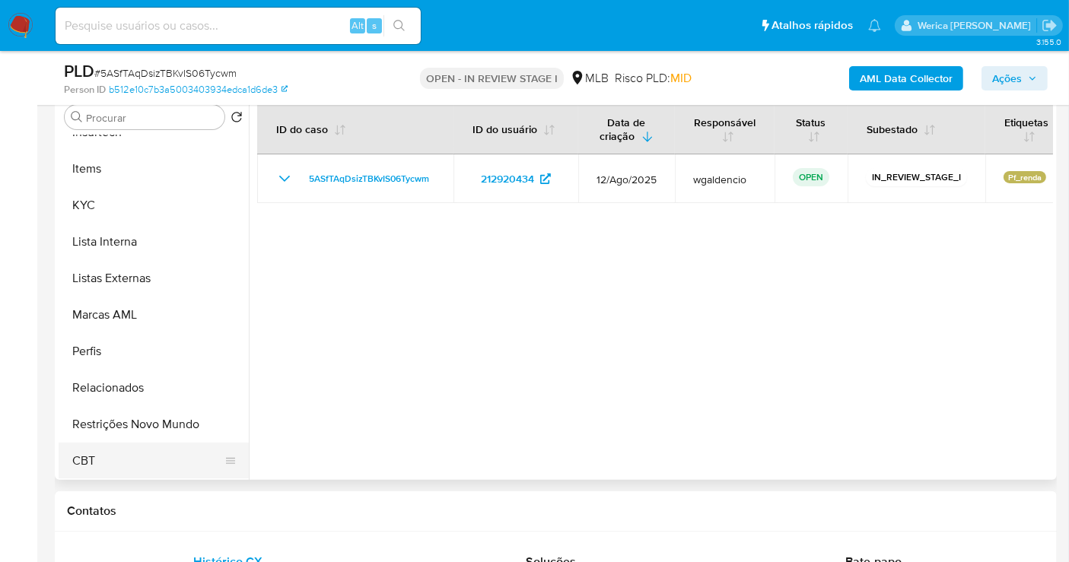
scroll to position [198, 0]
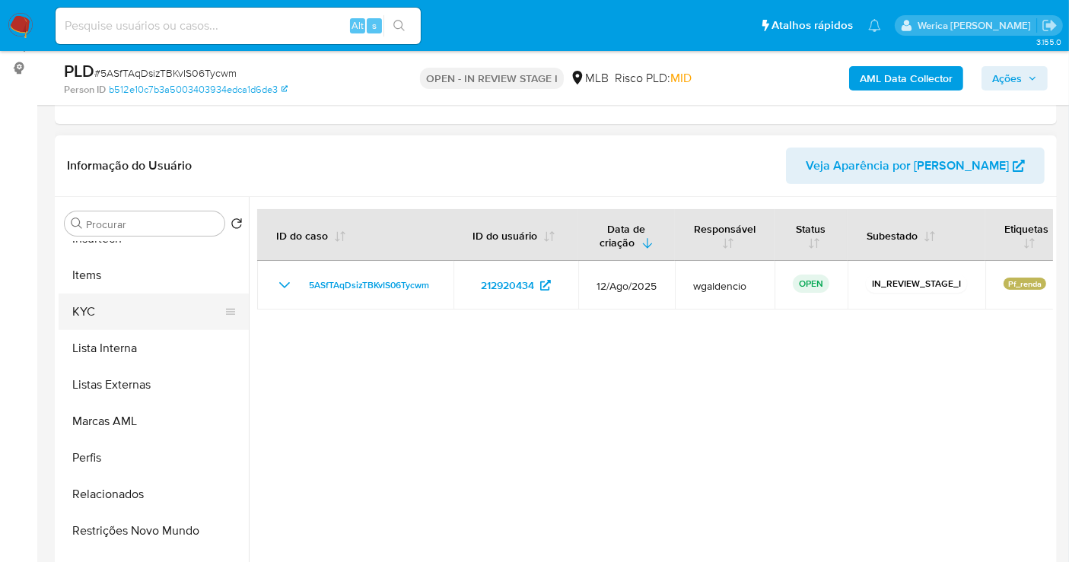
click at [114, 317] on button "KYC" at bounding box center [148, 312] width 178 height 37
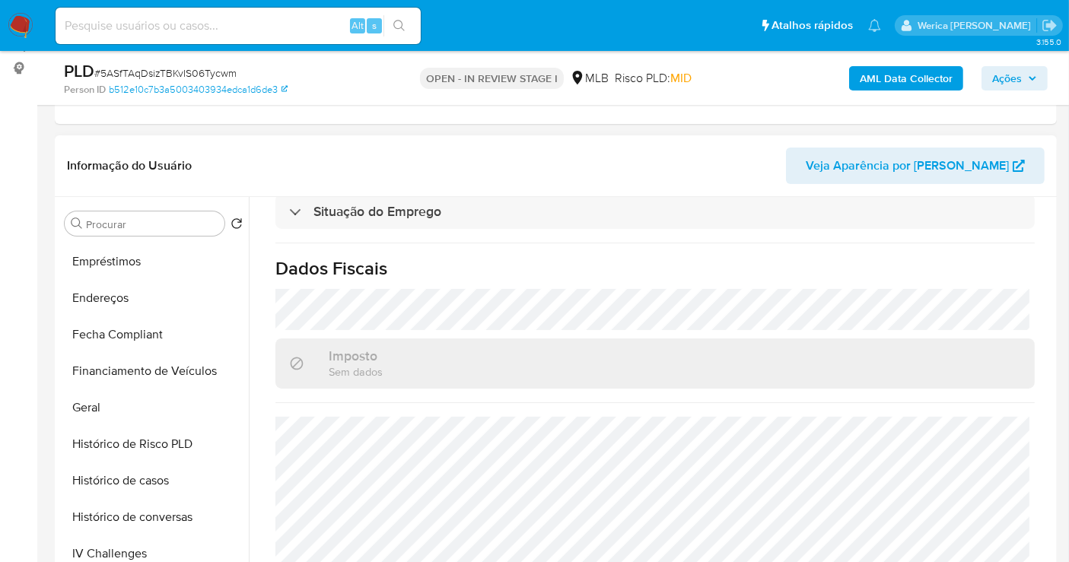
scroll to position [257, 0]
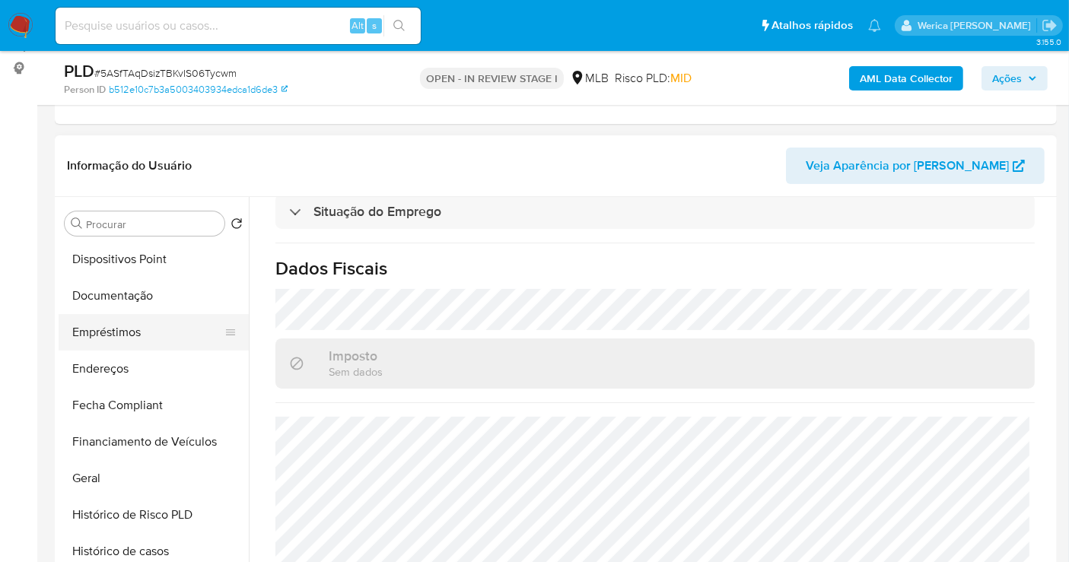
click at [158, 327] on button "Empréstimos" at bounding box center [148, 332] width 178 height 37
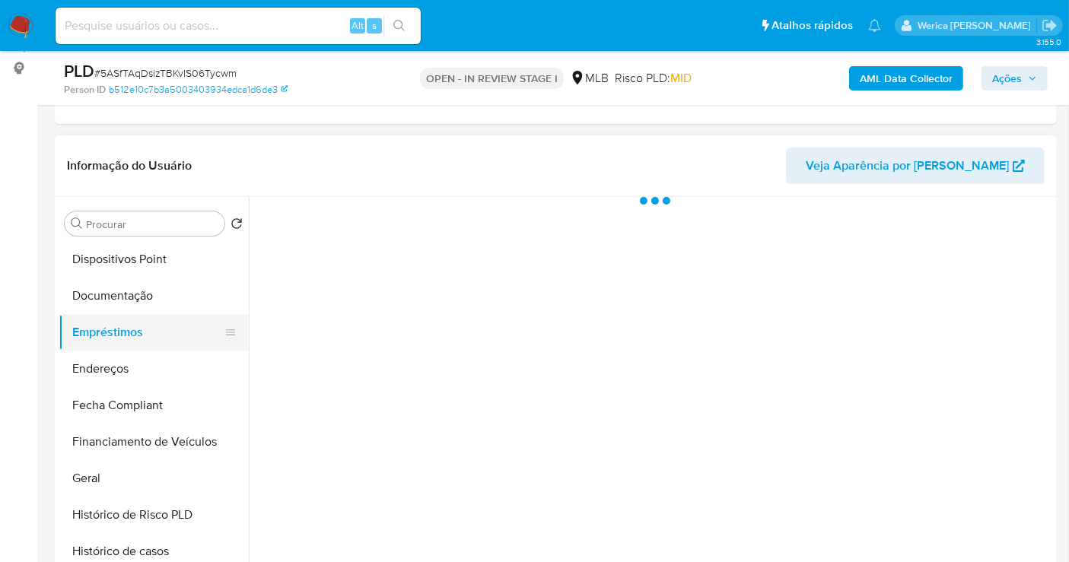
scroll to position [0, 0]
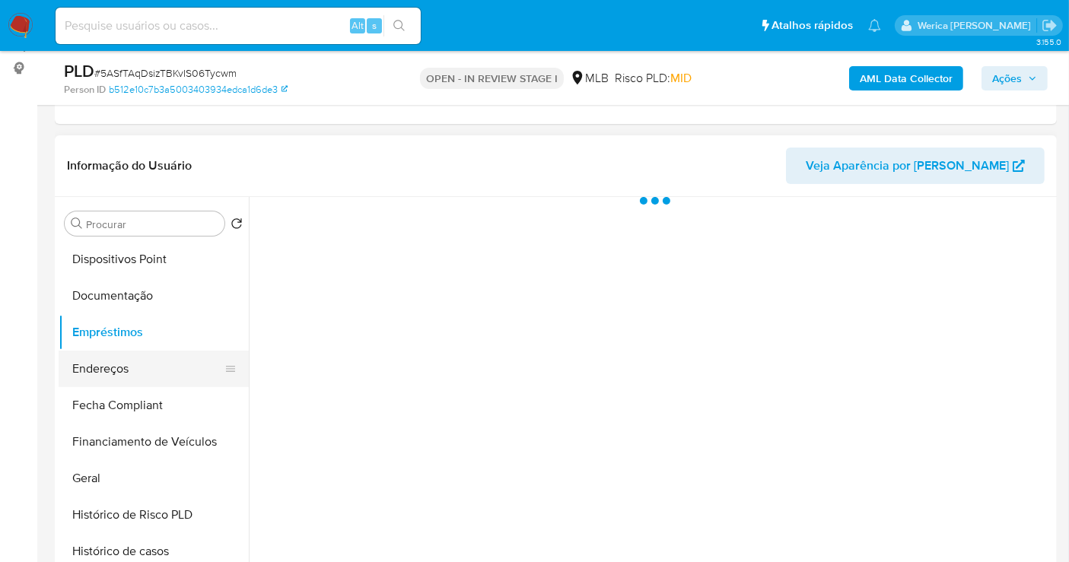
click at [157, 363] on button "Endereços" at bounding box center [148, 369] width 178 height 37
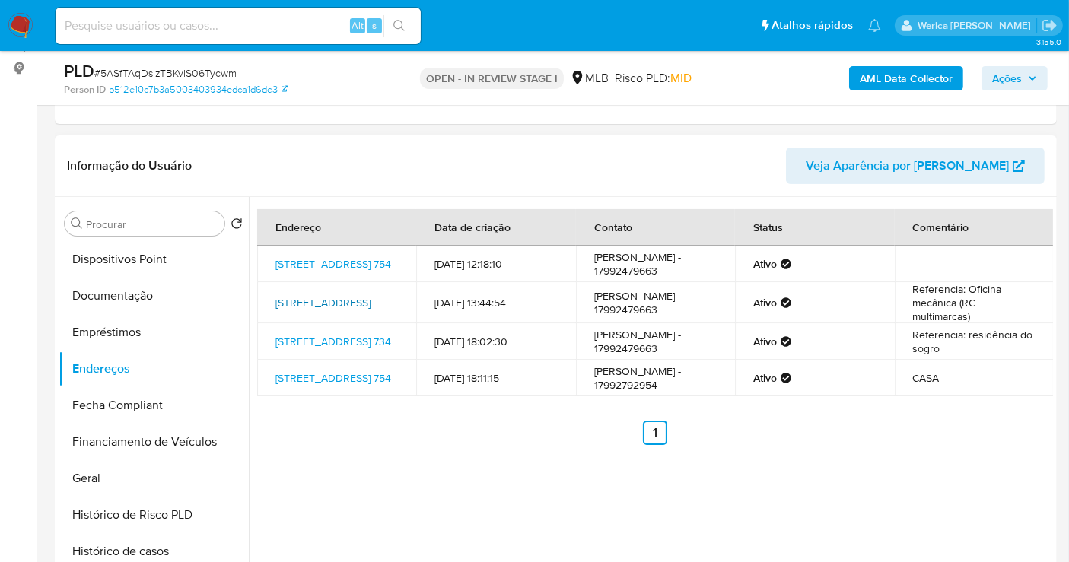
click at [320, 304] on link "[STREET_ADDRESS]" at bounding box center [323, 302] width 95 height 15
click at [139, 483] on button "Geral" at bounding box center [148, 478] width 178 height 37
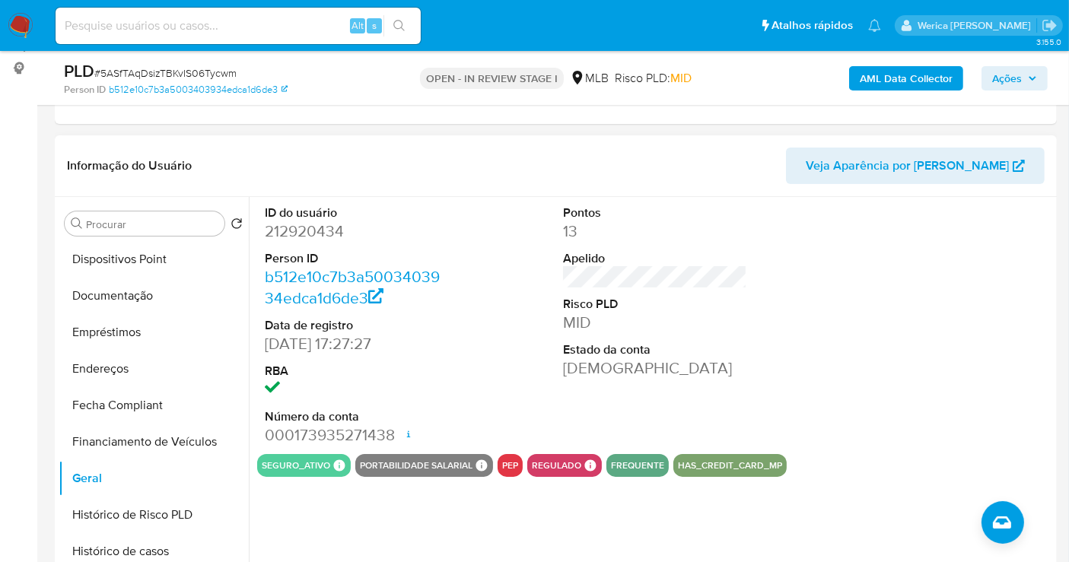
drag, startPoint x: 965, startPoint y: 384, endPoint x: 925, endPoint y: 281, distance: 110.4
click at [965, 381] on div at bounding box center [954, 325] width 199 height 257
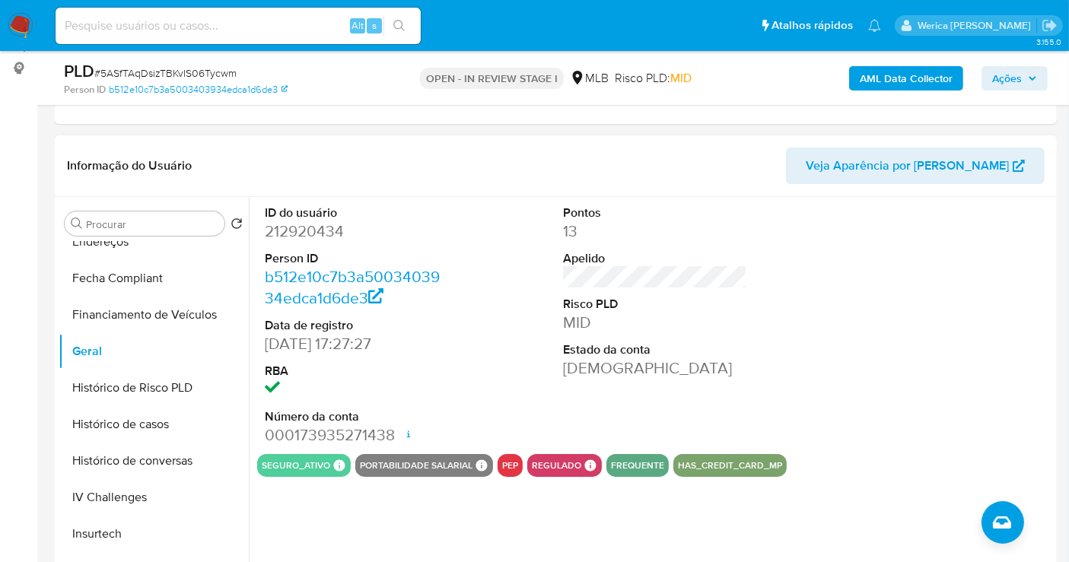
scroll to position [594, 0]
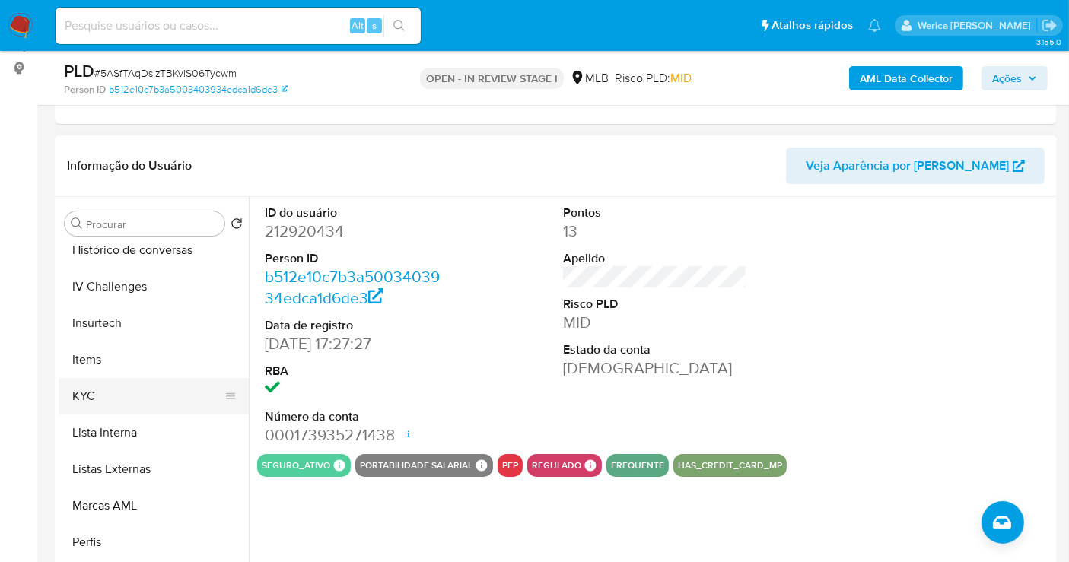
click at [116, 391] on button "KYC" at bounding box center [148, 396] width 178 height 37
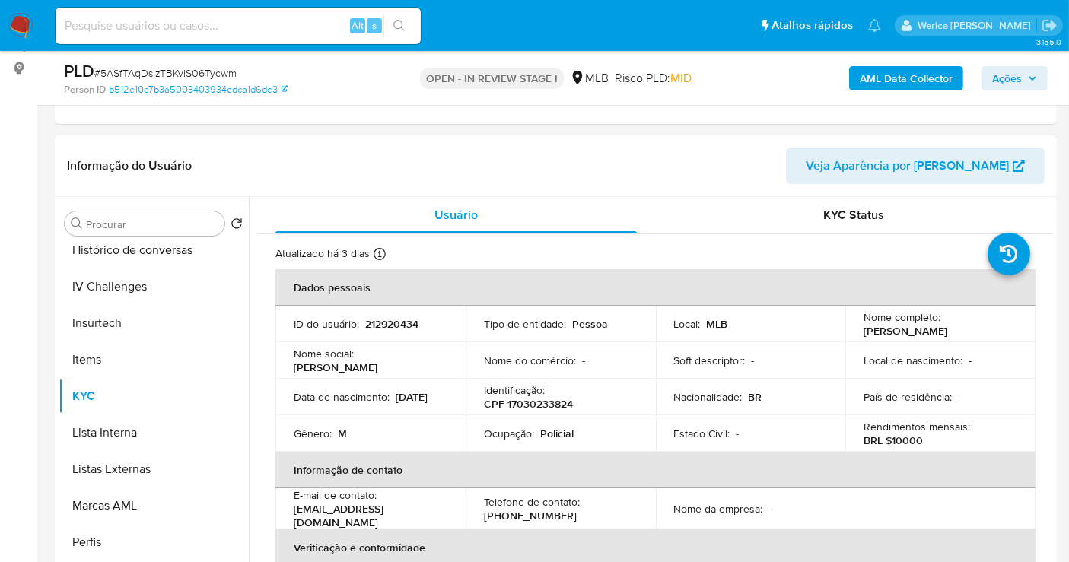
drag, startPoint x: 934, startPoint y: 510, endPoint x: 829, endPoint y: 305, distance: 230.1
click at [932, 510] on table "Dados pessoais ID do usuário : 212920434 Tipo de entidade : Pessoa Local : MLB …" at bounding box center [656, 490] width 760 height 443
click at [130, 425] on button "Lista Interna" at bounding box center [148, 433] width 178 height 37
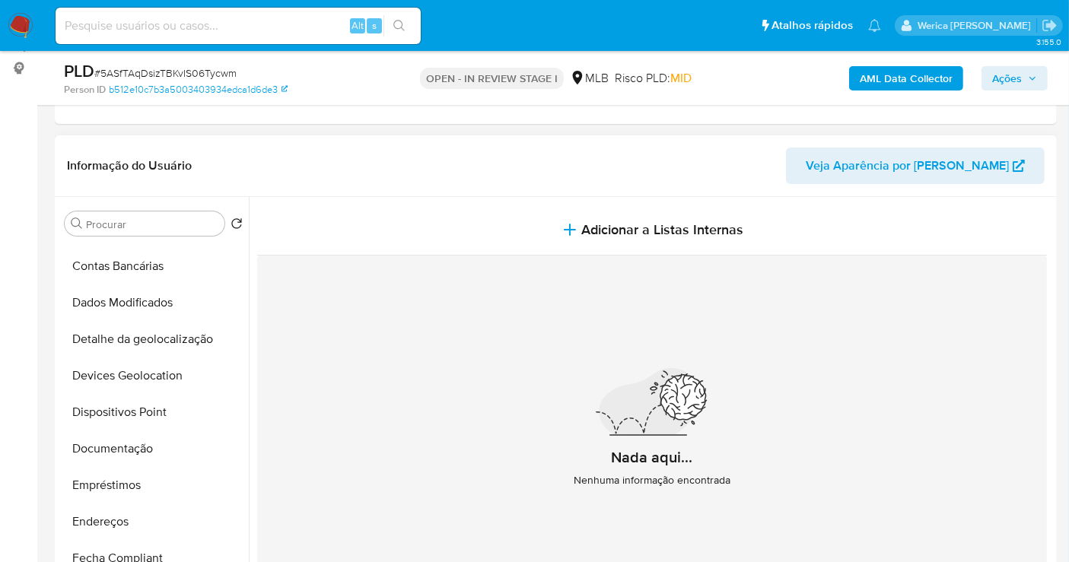
scroll to position [87, 0]
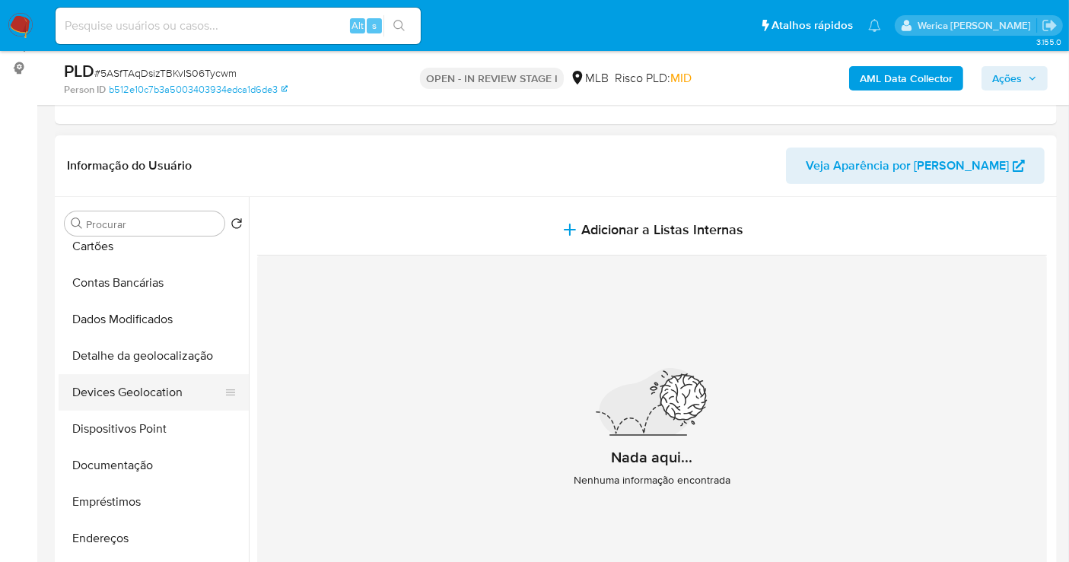
click at [111, 404] on button "Devices Geolocation" at bounding box center [148, 392] width 178 height 37
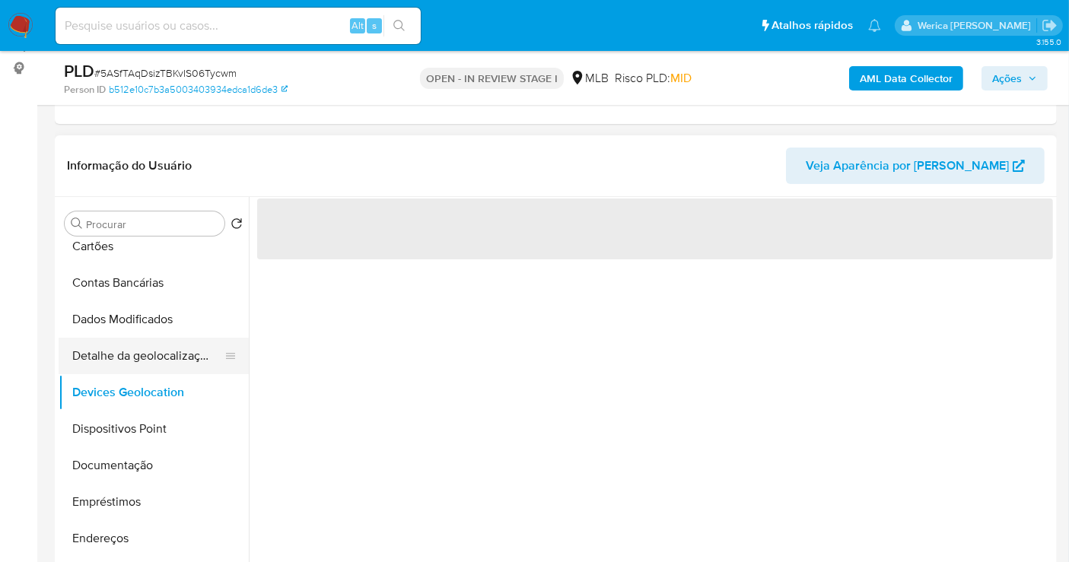
click at [182, 352] on button "Detalhe da geolocalização" at bounding box center [148, 356] width 178 height 37
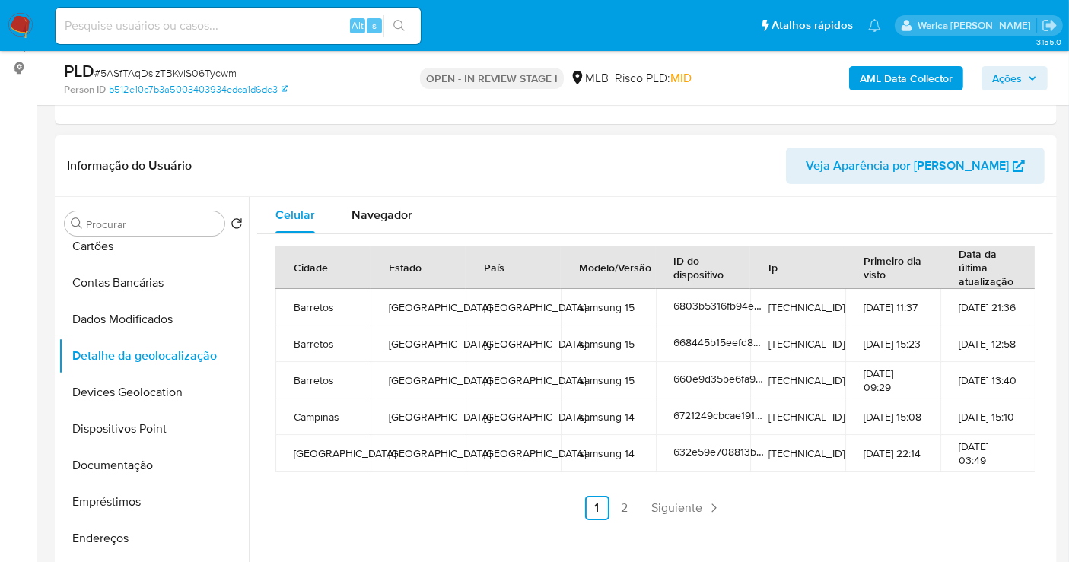
drag, startPoint x: 1046, startPoint y: 462, endPoint x: 1037, endPoint y: 443, distance: 20.8
click at [1046, 457] on div "Cidade Estado País Modelo/Versão ID do dispositivo Ip Primeiro dia visto Data d…" at bounding box center [655, 383] width 796 height 298
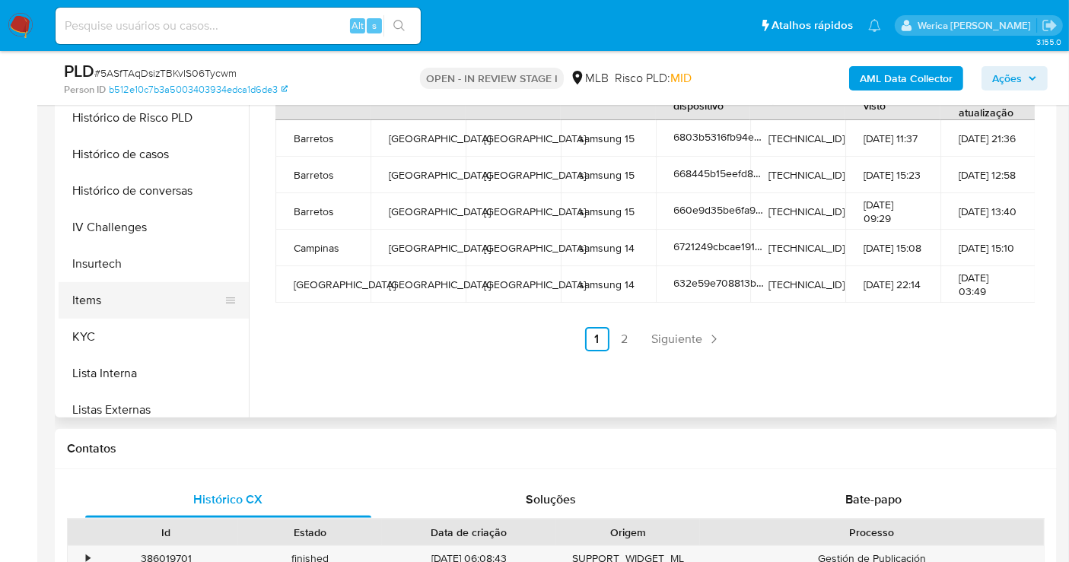
scroll to position [679, 0]
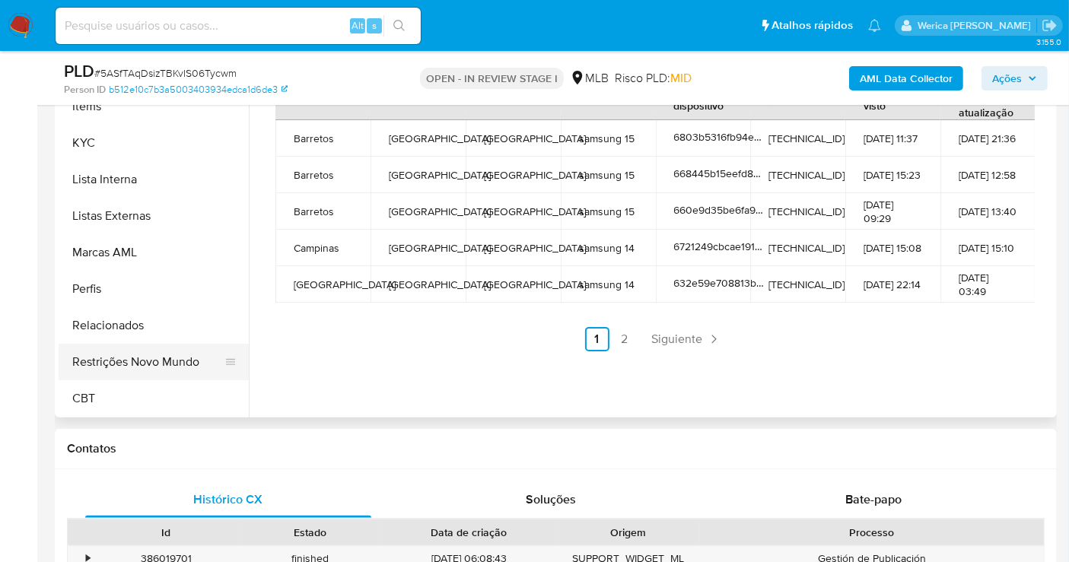
click at [169, 362] on button "Restrições Novo Mundo" at bounding box center [148, 362] width 178 height 37
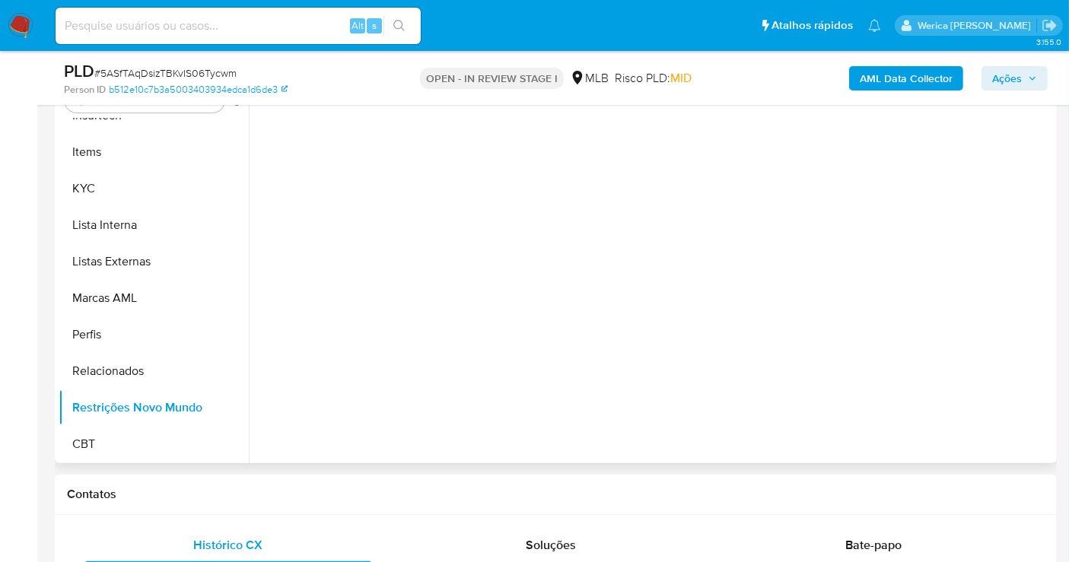
scroll to position [282, 0]
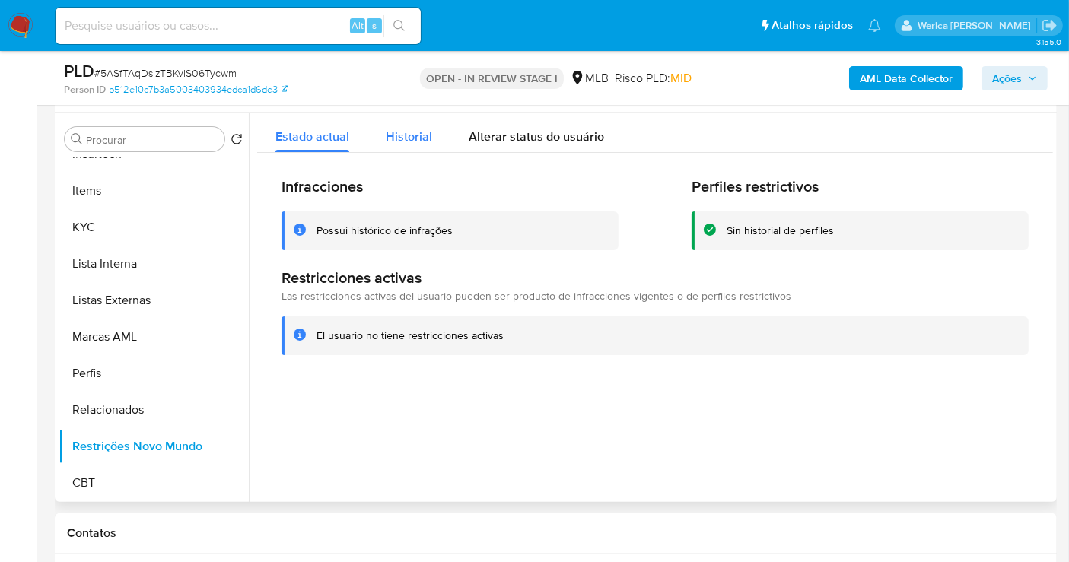
click at [421, 133] on span "Historial" at bounding box center [409, 137] width 46 height 18
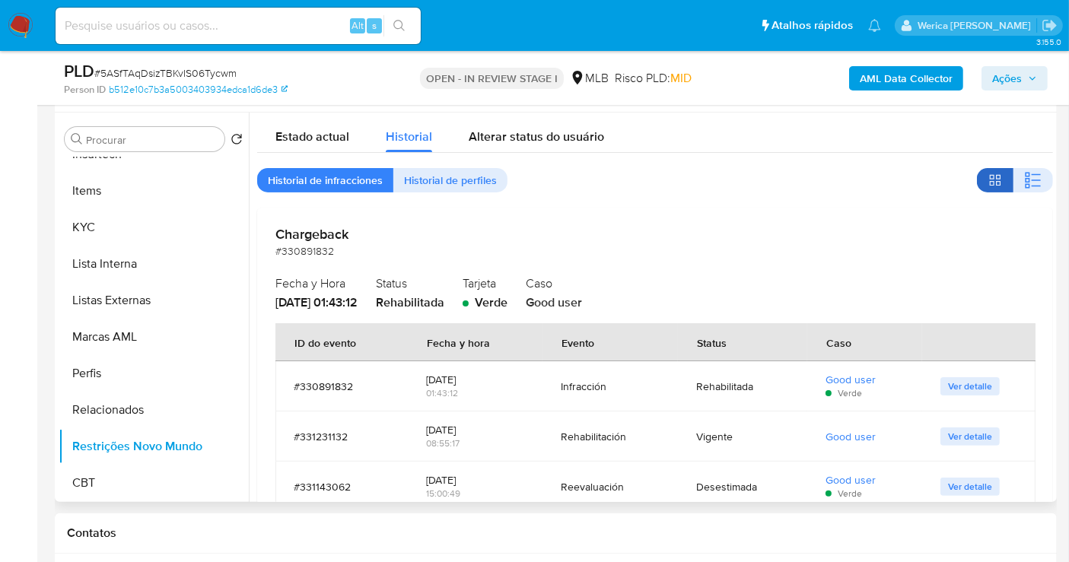
click at [1004, 182] on button "button" at bounding box center [995, 180] width 37 height 24
click at [1024, 171] on icon "button" at bounding box center [1033, 180] width 18 height 18
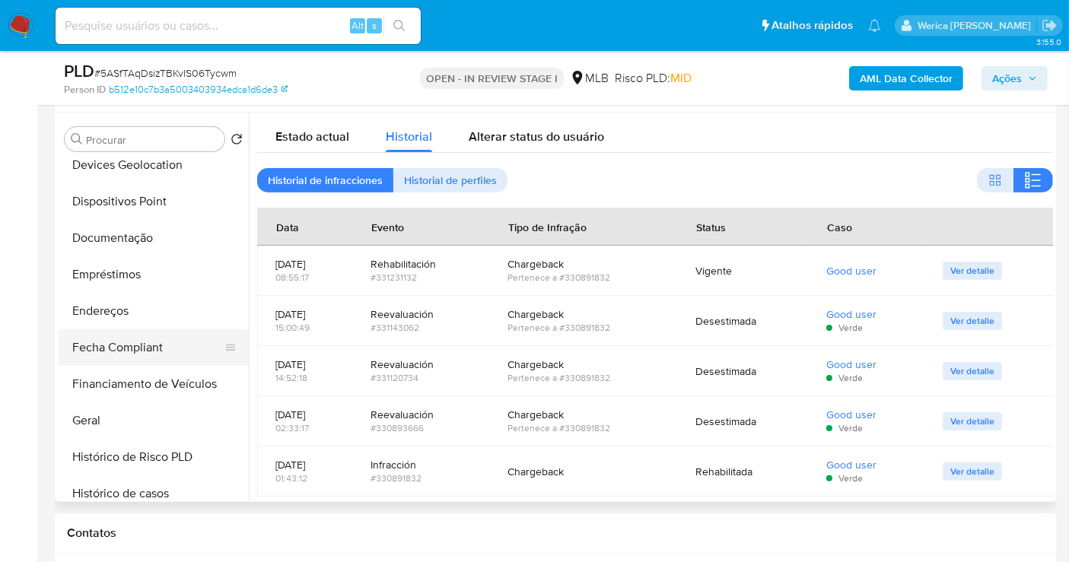
scroll to position [171, 0]
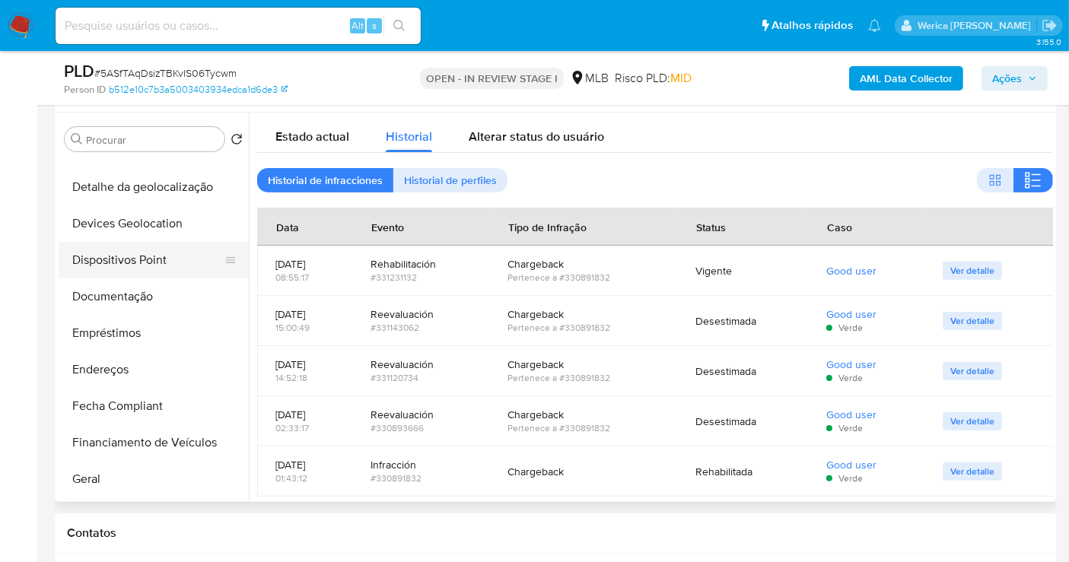
click at [135, 275] on button "Dispositivos Point" at bounding box center [148, 260] width 178 height 37
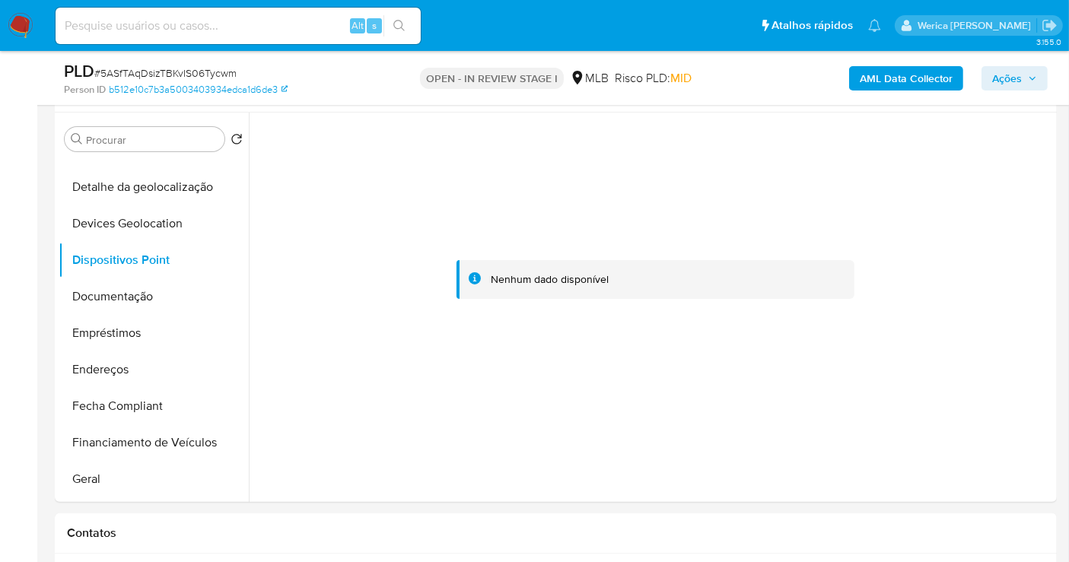
drag, startPoint x: 1009, startPoint y: 280, endPoint x: 946, endPoint y: 92, distance: 198.1
click at [1009, 279] on div at bounding box center [655, 280] width 796 height 335
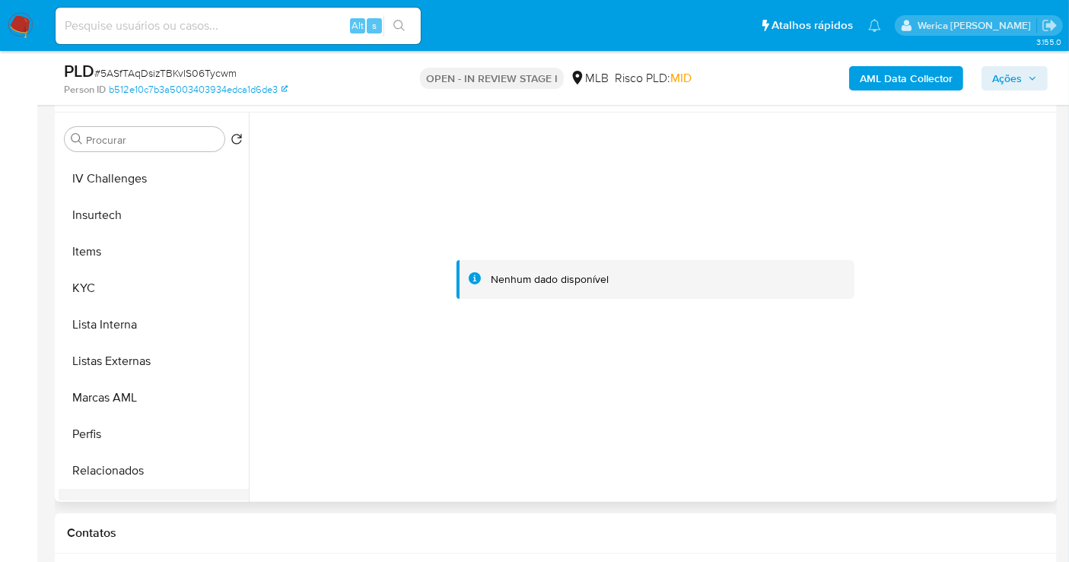
scroll to position [679, 0]
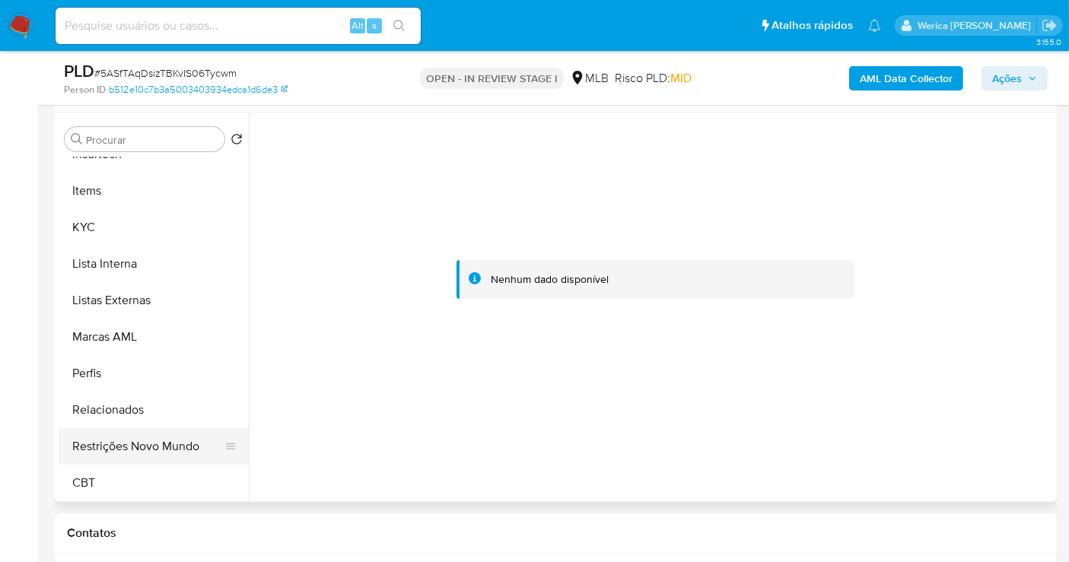
click at [126, 455] on button "Restrições Novo Mundo" at bounding box center [148, 447] width 178 height 37
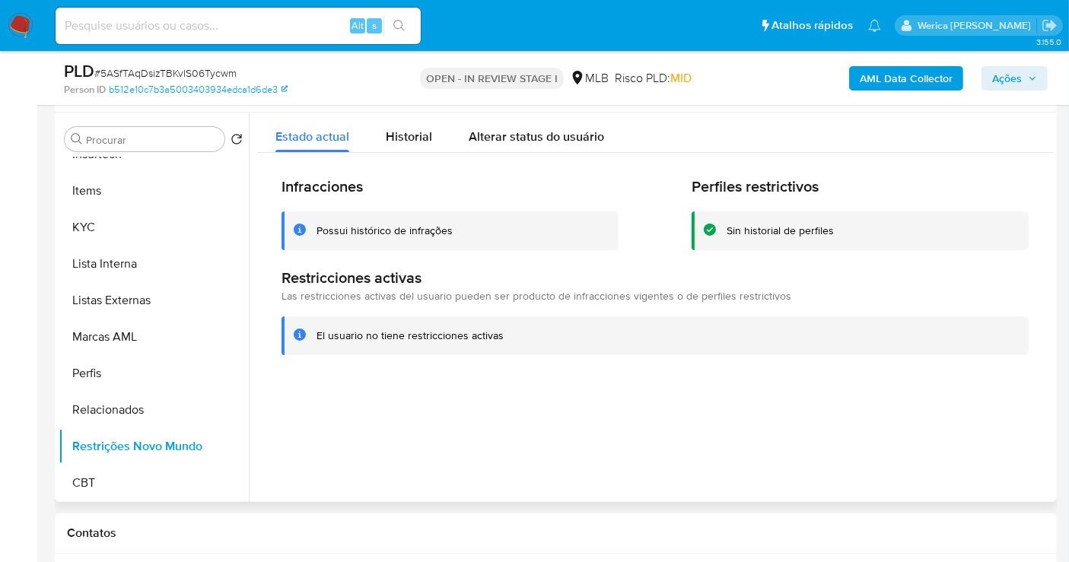
click at [367, 153] on div "Infracciones Possui histórico de infrações Perfiles restrictivos Sin historial …" at bounding box center [655, 266] width 796 height 226
click at [402, 136] on span "Historial" at bounding box center [409, 137] width 46 height 18
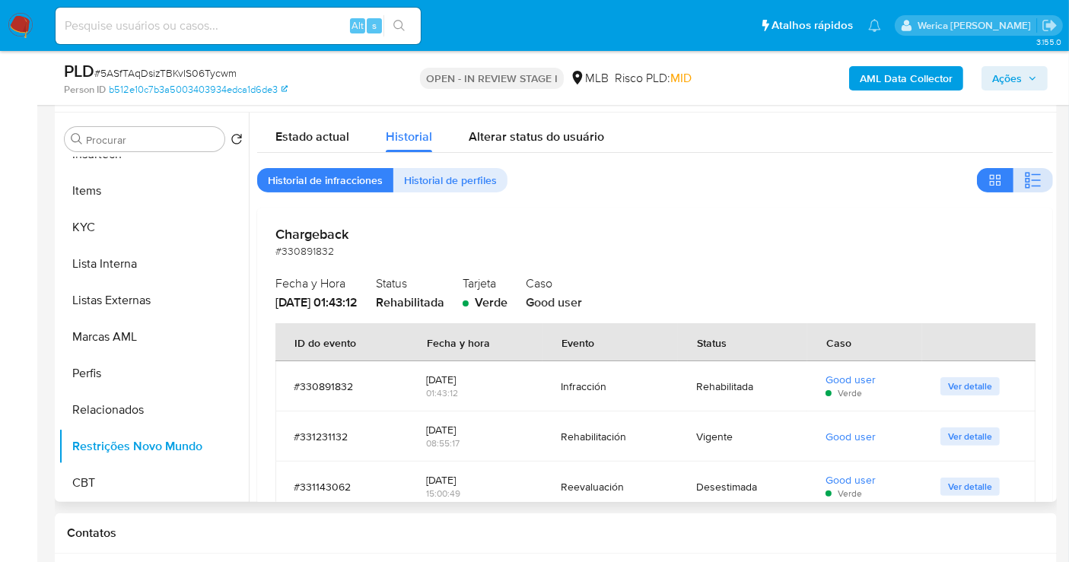
click at [1030, 168] on button "button" at bounding box center [1034, 180] width 40 height 24
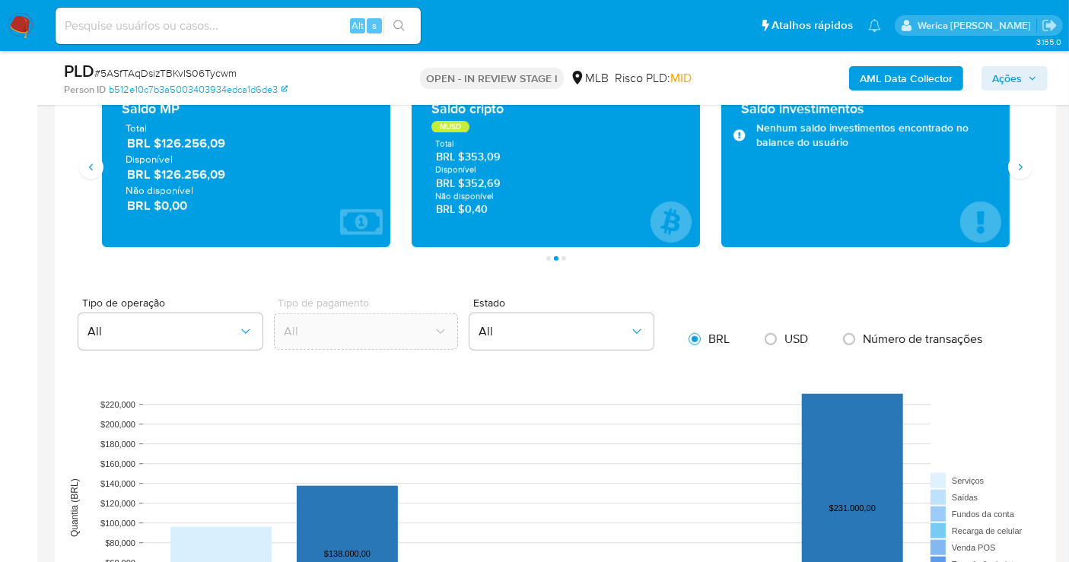
scroll to position [1079, 0]
